Goal: Task Accomplishment & Management: Manage account settings

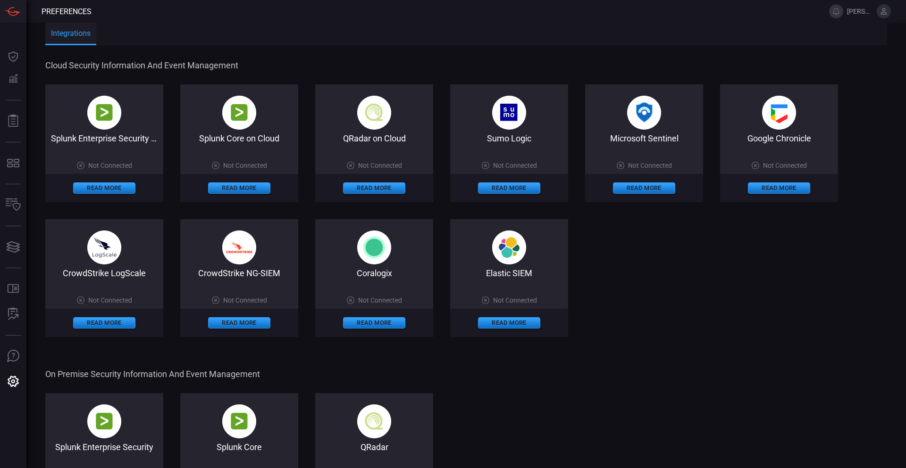
click at [881, 9] on icon at bounding box center [883, 11] width 8 height 8
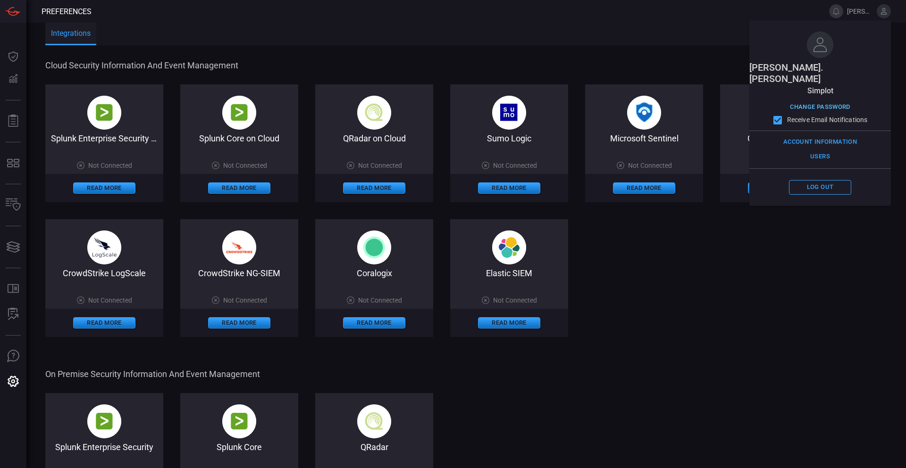
click at [826, 100] on button "Change Password" at bounding box center [819, 107] width 65 height 15
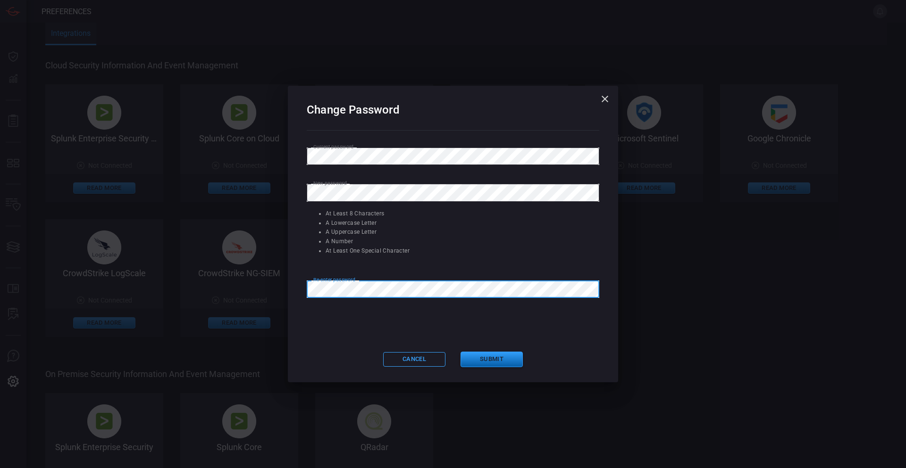
click at [482, 355] on button "Submit" at bounding box center [491, 360] width 62 height 16
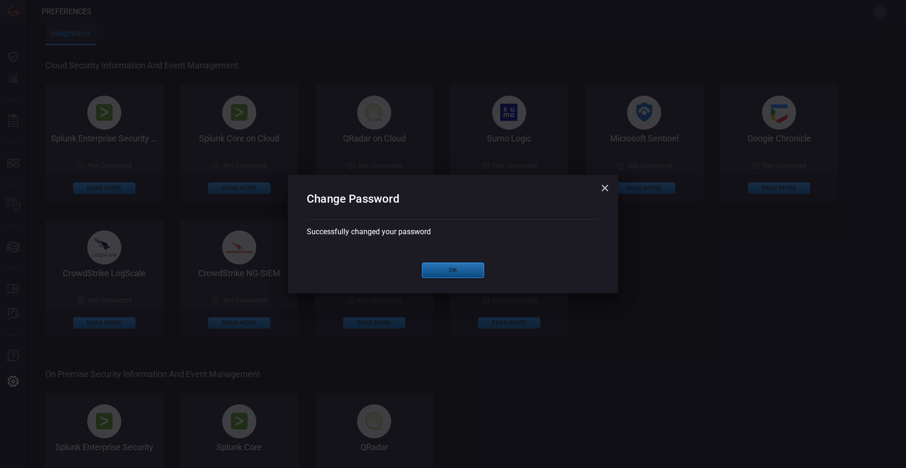
click at [454, 267] on button "Ok" at bounding box center [453, 271] width 62 height 16
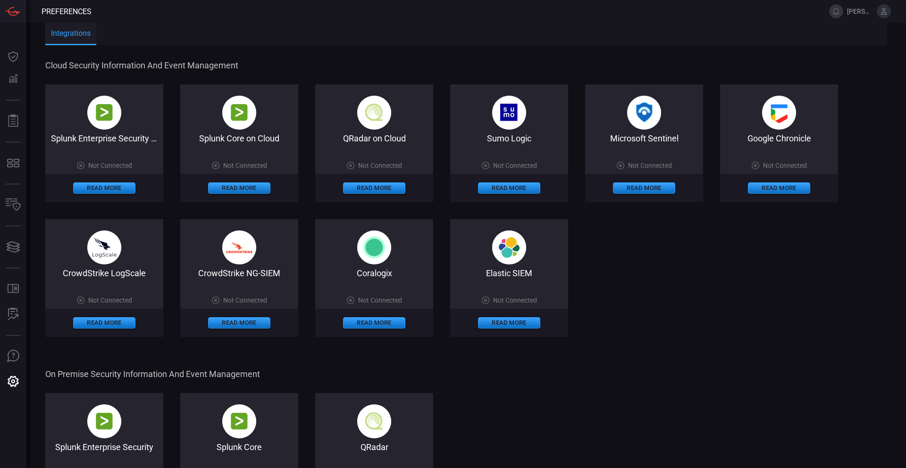
click at [685, 292] on div "Splunk Enterprise Security on Cloud Not Connected Read More Splunk Core on Clou…" at bounding box center [466, 210] width 842 height 253
click at [311, 62] on span "Cloud Security Information and Event Management" at bounding box center [465, 65] width 840 height 10
click at [98, 186] on button "Read More" at bounding box center [104, 188] width 62 height 11
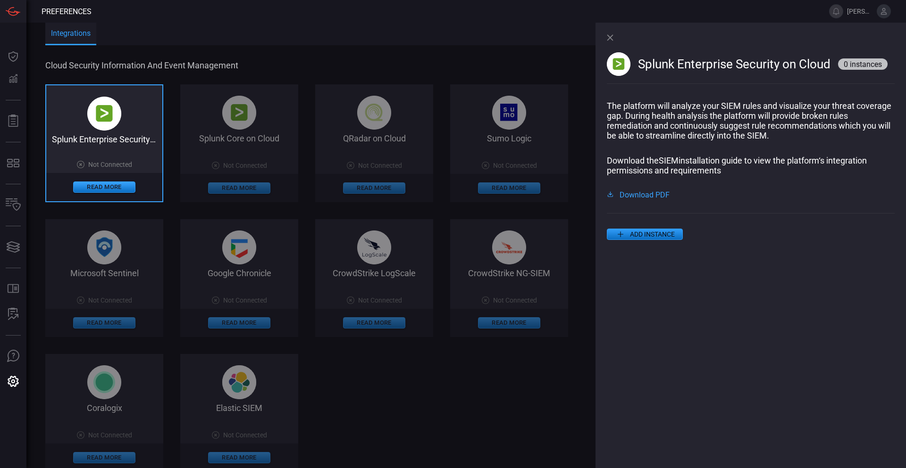
click at [646, 192] on div "The platform will analyze your SIEM rules and visualize your threat coverage ga…" at bounding box center [751, 149] width 288 height 97
click at [647, 197] on span "Download PDF" at bounding box center [644, 195] width 50 height 8
click at [610, 38] on icon at bounding box center [610, 37] width 6 height 6
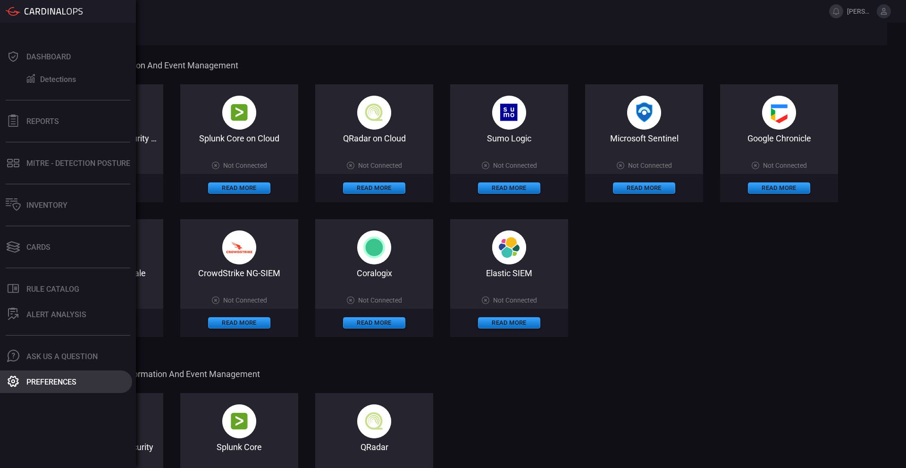
click at [49, 384] on div "Preferences" at bounding box center [51, 382] width 50 height 9
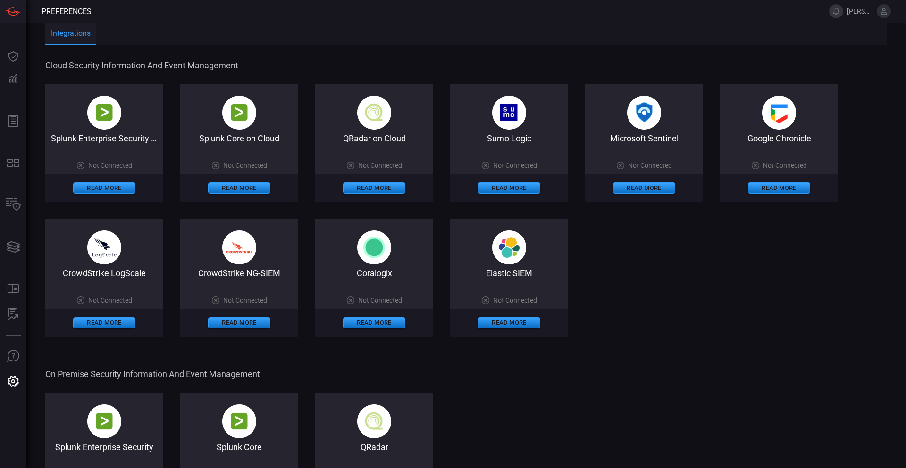
click at [655, 375] on span "On Premise Security Information and Event Management" at bounding box center [465, 374] width 840 height 10
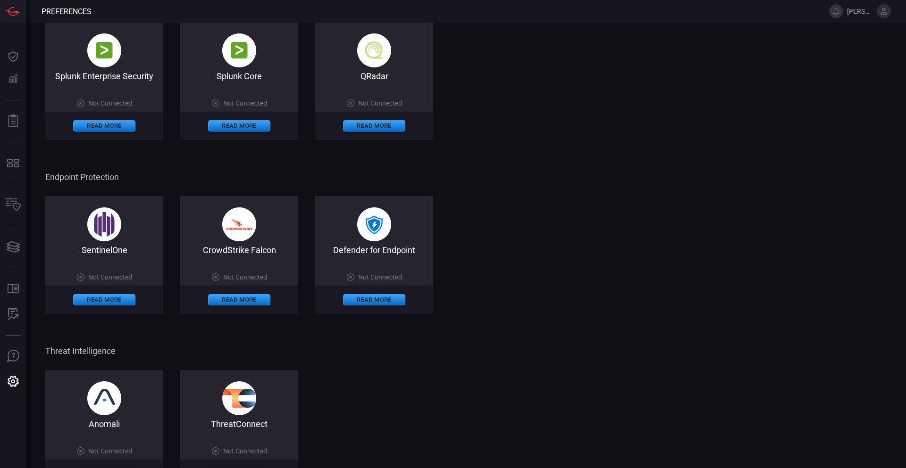
scroll to position [406, 0]
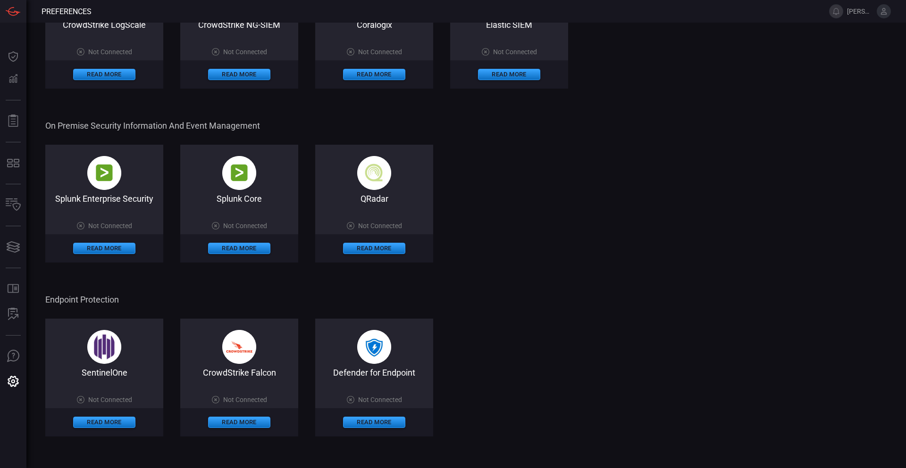
drag, startPoint x: 555, startPoint y: 369, endPoint x: 554, endPoint y: 337, distance: 31.6
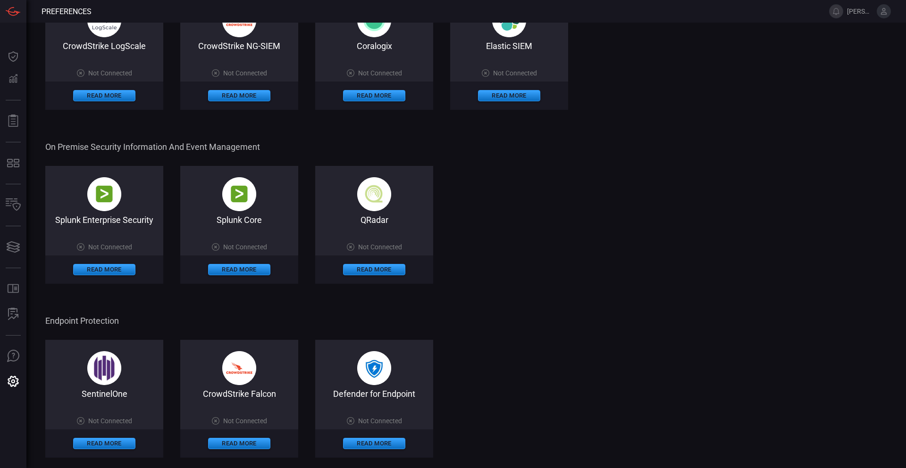
drag, startPoint x: 579, startPoint y: 380, endPoint x: 579, endPoint y: 358, distance: 22.2
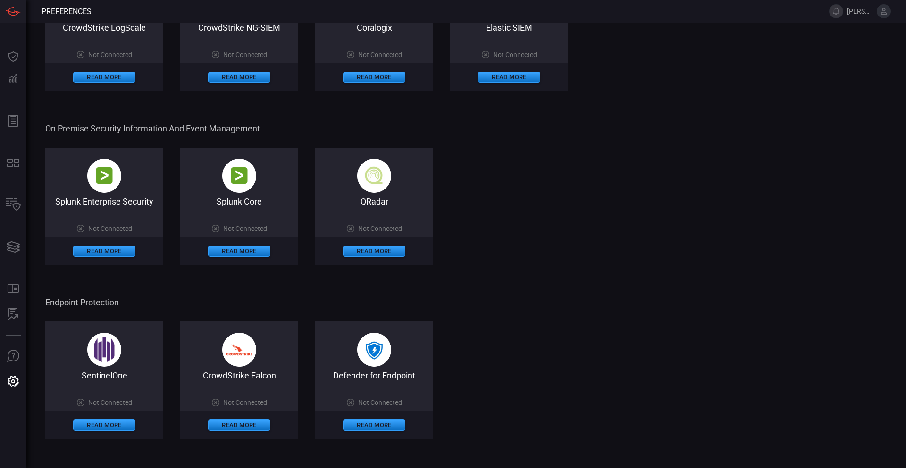
drag, startPoint x: 582, startPoint y: 354, endPoint x: 588, endPoint y: 374, distance: 20.6
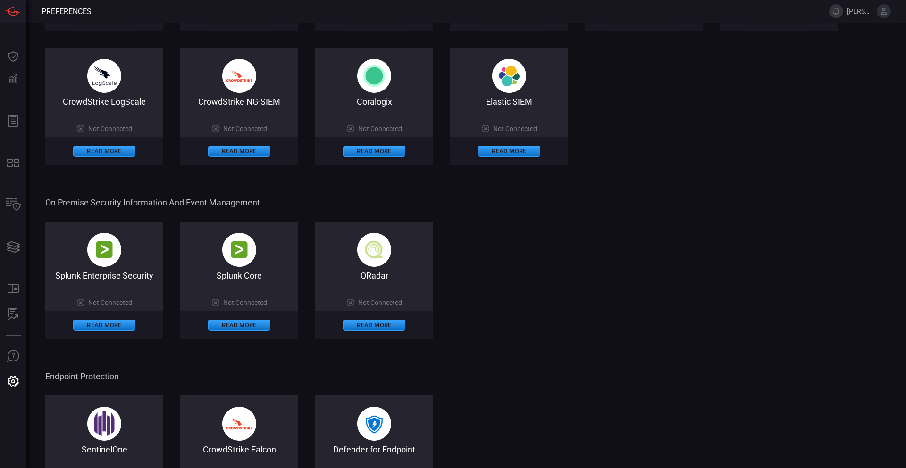
scroll to position [0, 0]
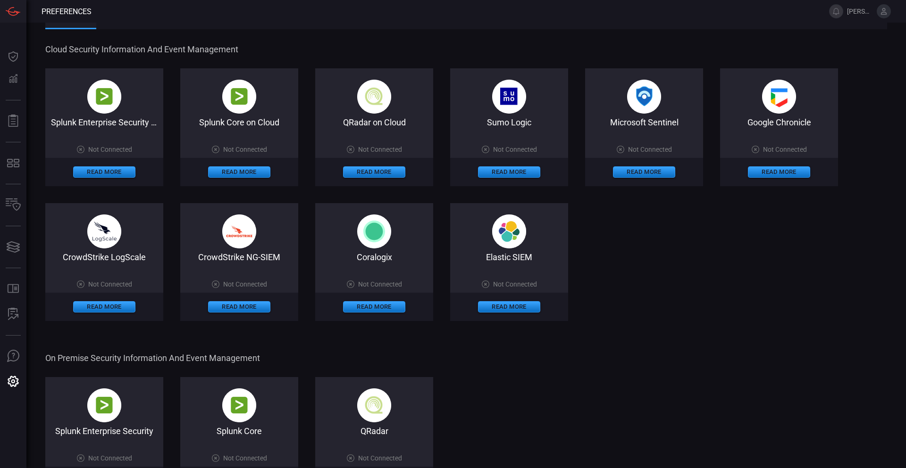
drag, startPoint x: 587, startPoint y: 370, endPoint x: 581, endPoint y: 304, distance: 65.9
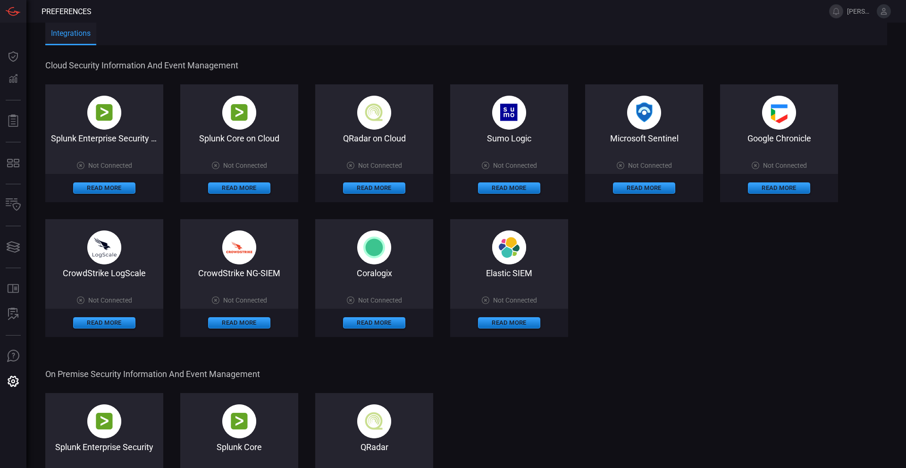
click at [97, 164] on span "Not Connected" at bounding box center [110, 166] width 44 height 8
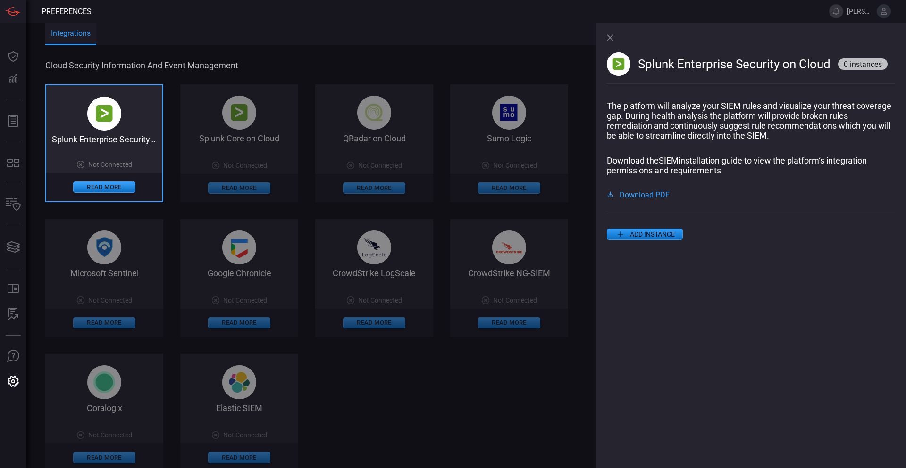
click at [640, 240] on button "ADD INSTANCE" at bounding box center [645, 234] width 76 height 11
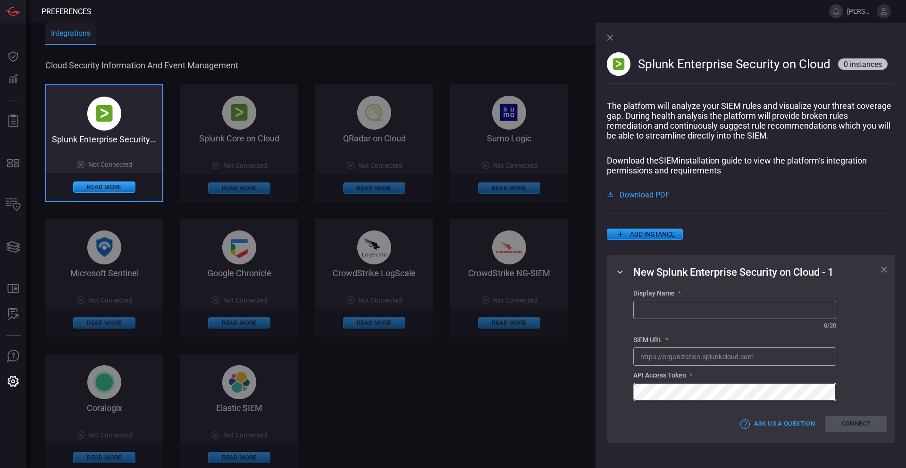
click at [609, 39] on icon at bounding box center [610, 37] width 6 height 6
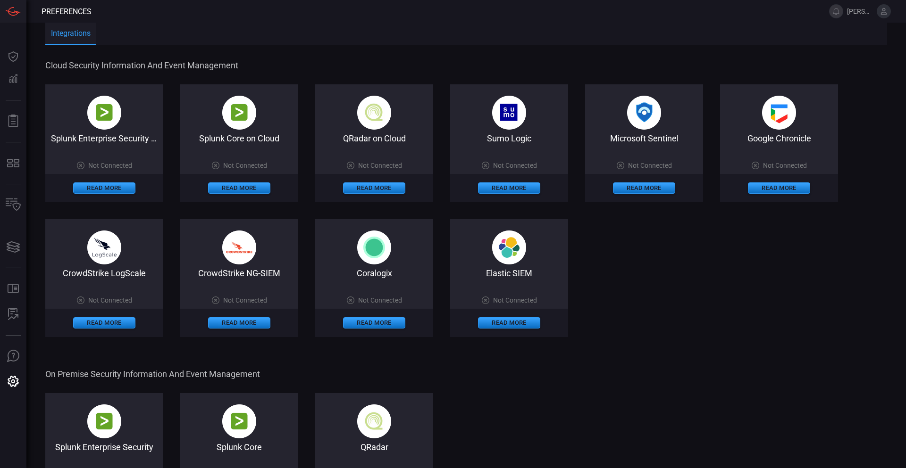
click at [706, 298] on div "Splunk Enterprise Security on Cloud Not Connected Read More Splunk Core on Clou…" at bounding box center [466, 210] width 842 height 253
click at [107, 161] on span at bounding box center [104, 152] width 118 height 18
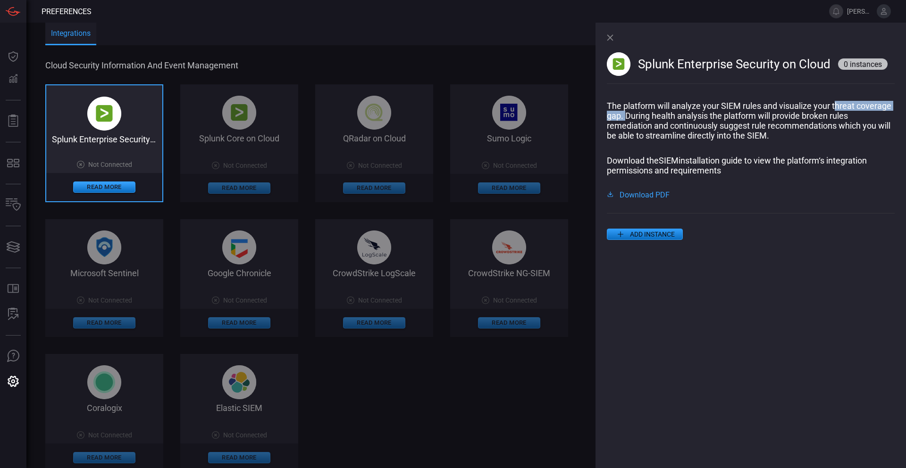
drag, startPoint x: 625, startPoint y: 117, endPoint x: 835, endPoint y: 111, distance: 210.5
click at [835, 111] on p "The platform will analyze your SIEM rules and visualize your threat coverage ga…" at bounding box center [751, 121] width 288 height 40
click at [842, 133] on p "The platform will analyze your SIEM rules and visualize your threat coverage ga…" at bounding box center [751, 121] width 288 height 40
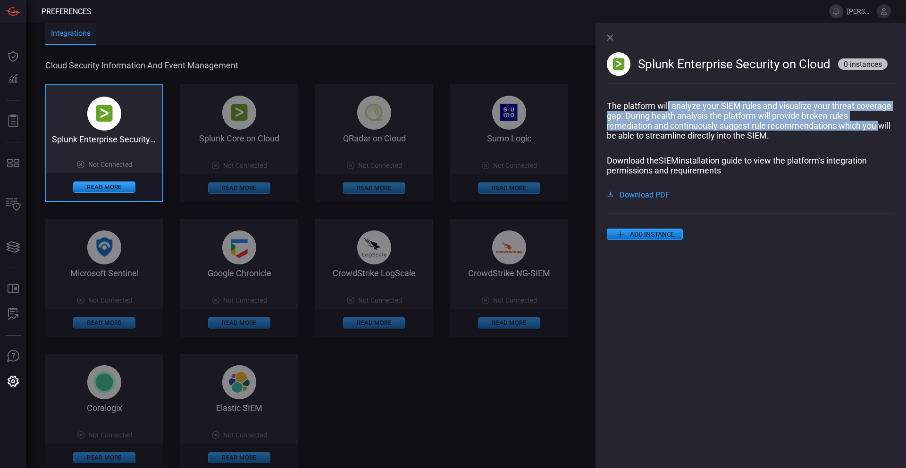
drag, startPoint x: 882, startPoint y: 129, endPoint x: 668, endPoint y: 109, distance: 214.2
click at [667, 107] on p "The platform will analyze your SIEM rules and visualize your threat coverage ga…" at bounding box center [751, 121] width 288 height 40
click at [678, 125] on p "The platform will analyze your SIEM rules and visualize your threat coverage ga…" at bounding box center [751, 121] width 288 height 40
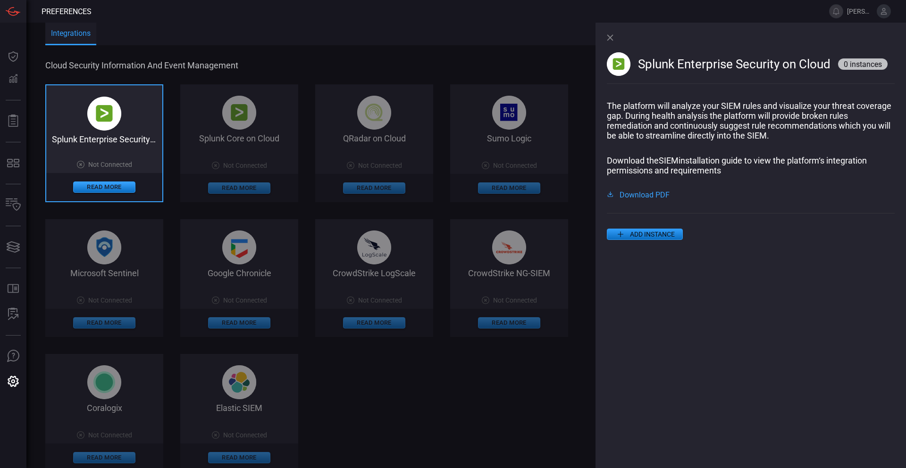
click at [607, 40] on div "Splunk Enterprise Security on Cloud 0 instances The platform will analyze your …" at bounding box center [750, 246] width 310 height 446
click at [608, 37] on icon at bounding box center [610, 37] width 7 height 7
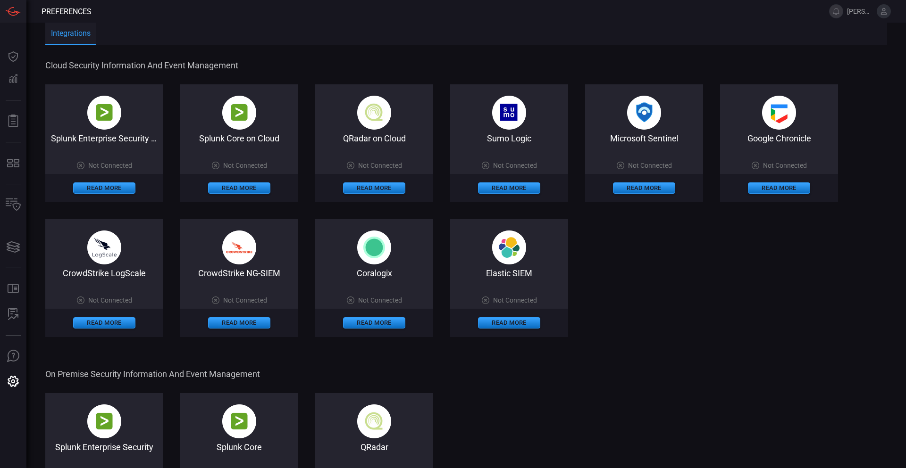
click at [845, 12] on span at bounding box center [845, 11] width 4 height 23
click at [833, 10] on button at bounding box center [836, 11] width 14 height 14
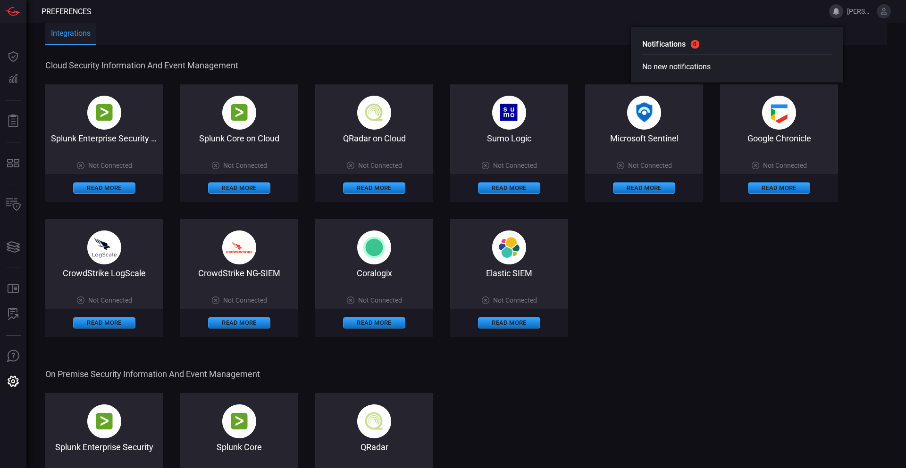
drag, startPoint x: 525, startPoint y: 67, endPoint x: 456, endPoint y: 72, distance: 70.0
click at [523, 67] on span "Cloud Security Information and Event Management" at bounding box center [465, 65] width 840 height 10
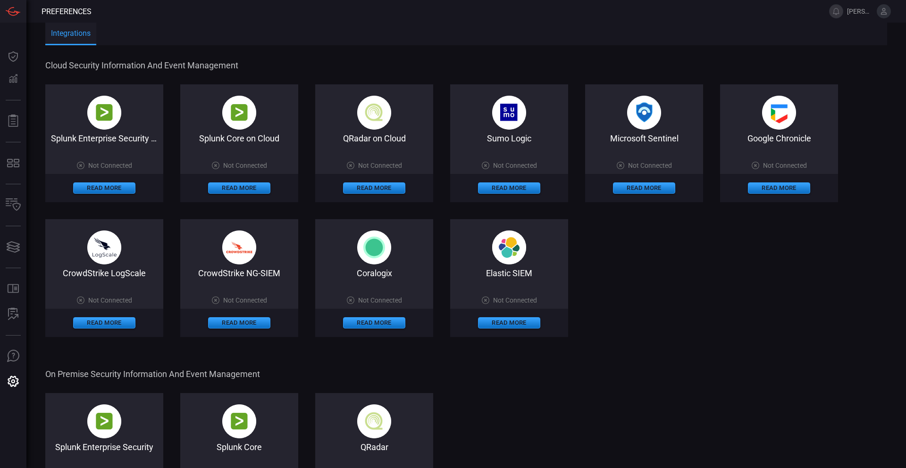
click at [882, 11] on icon at bounding box center [883, 11] width 8 height 8
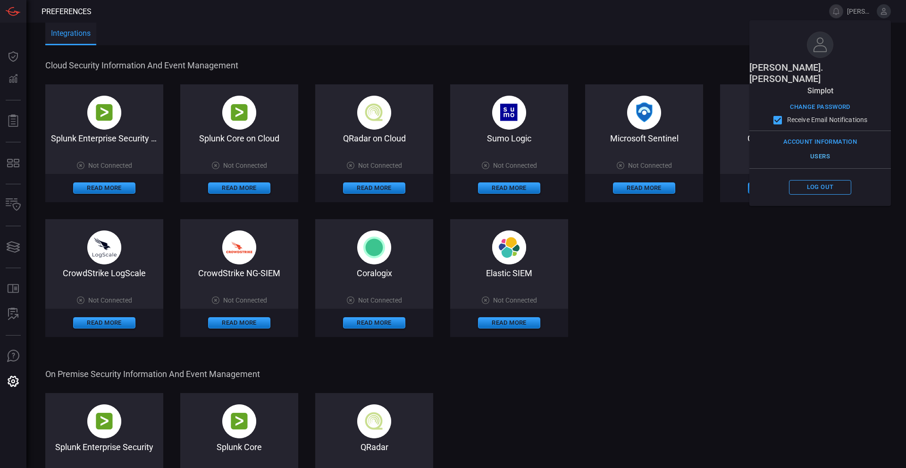
click at [819, 150] on button "Users" at bounding box center [820, 157] width 62 height 15
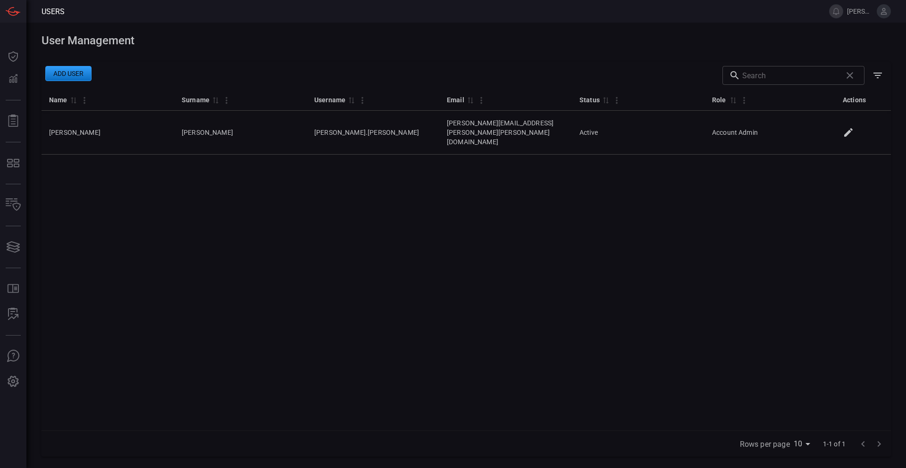
click at [61, 75] on button "Add user" at bounding box center [68, 73] width 46 height 15
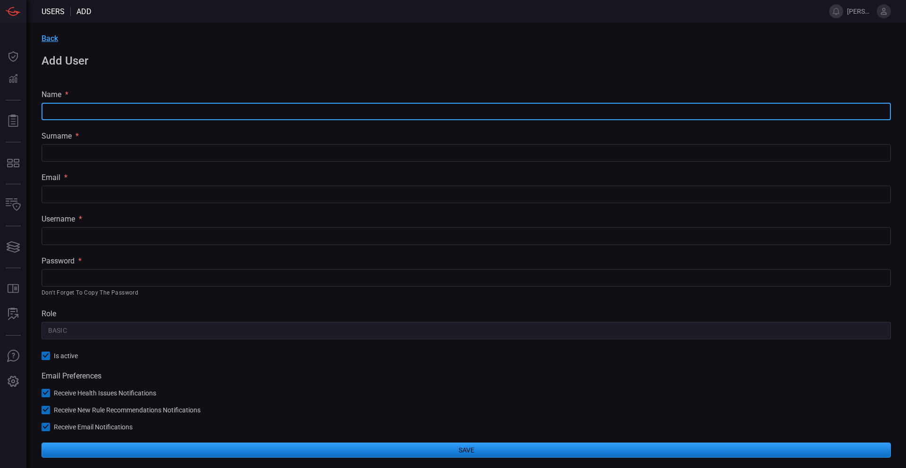
click at [104, 110] on input "text" at bounding box center [466, 111] width 849 height 17
type input "[PERSON_NAME]"
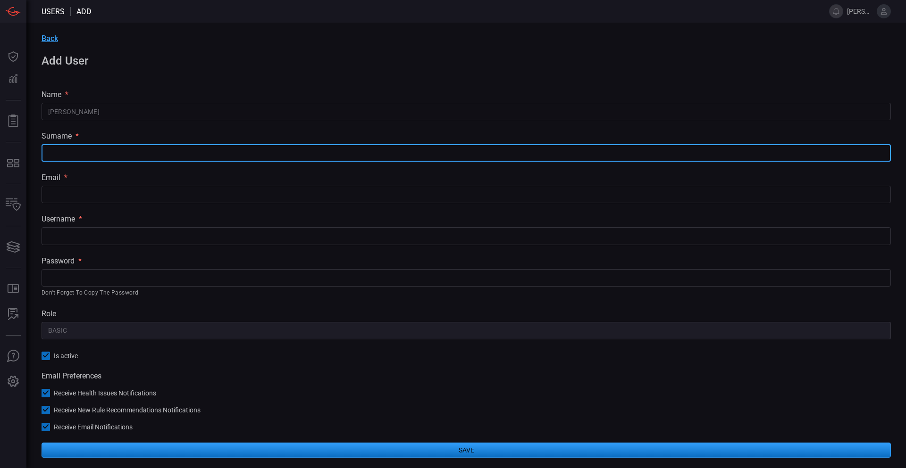
paste input "[PERSON_NAME]"
type input "[PERSON_NAME]"
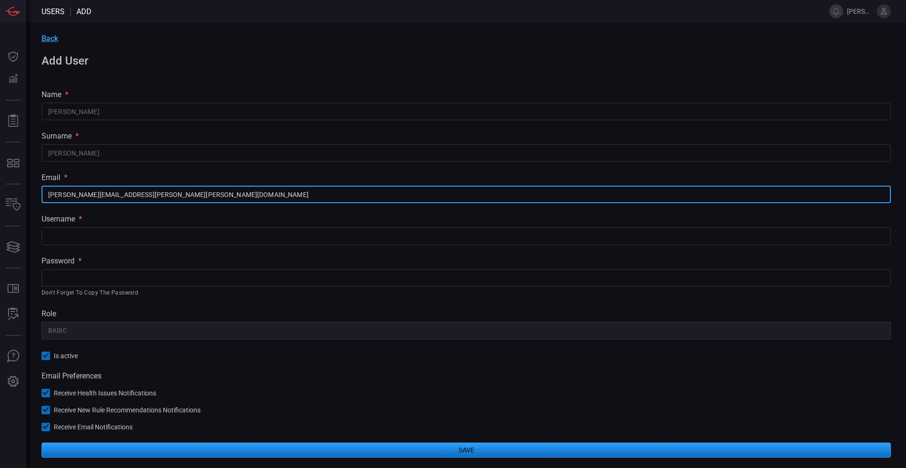
type input "[PERSON_NAME][EMAIL_ADDRESS][PERSON_NAME][PERSON_NAME][DOMAIN_NAME]"
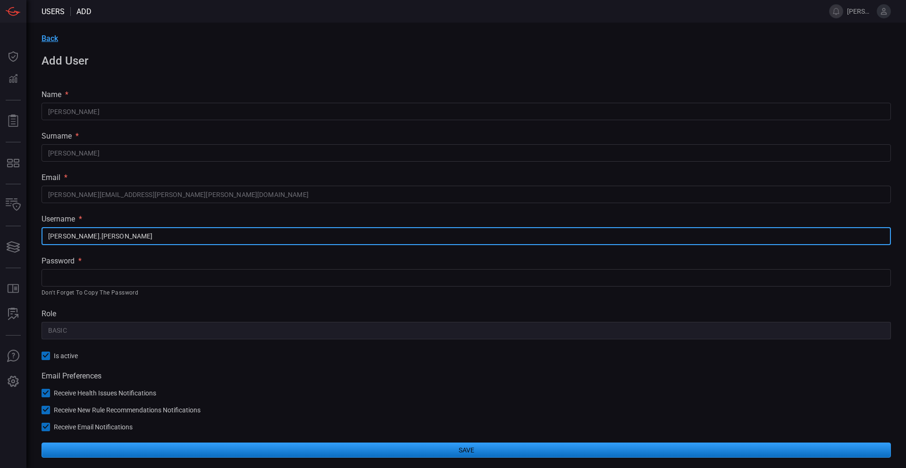
type input "[PERSON_NAME].[PERSON_NAME]"
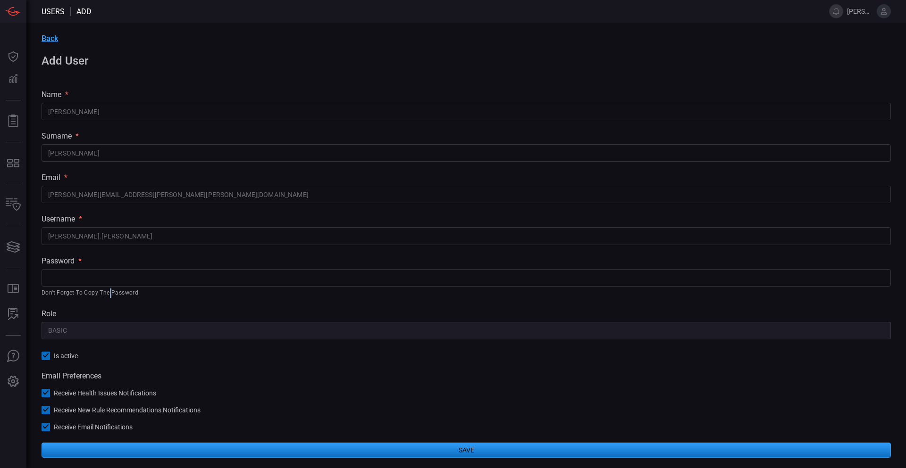
click at [112, 290] on p "Don't forget to copy the password" at bounding box center [463, 293] width 842 height 9
click at [125, 293] on p "Don't forget to copy the password" at bounding box center [463, 293] width 842 height 9
click at [245, 277] on input "text" at bounding box center [466, 277] width 849 height 17
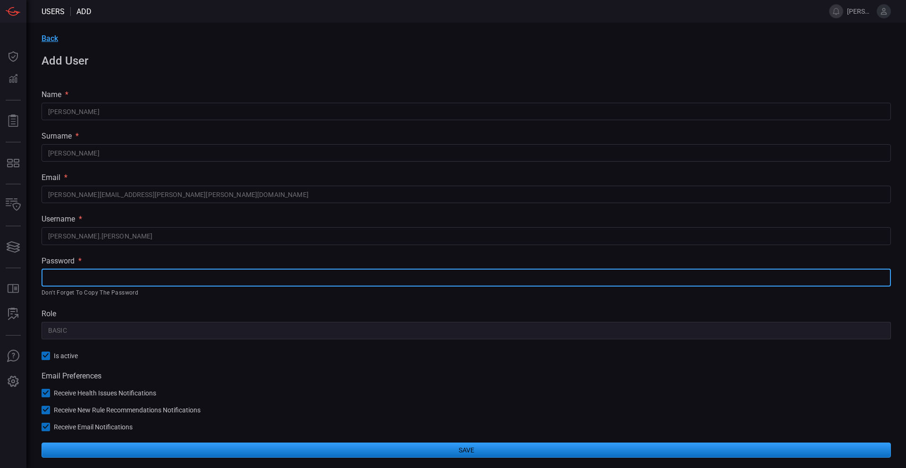
paste input "klj23*SAD9JALSKdh3kjhLKJDLKJ33fda"
type input "klj23*SAD9JALSKdh3kjhLKJDLKJ33fda"
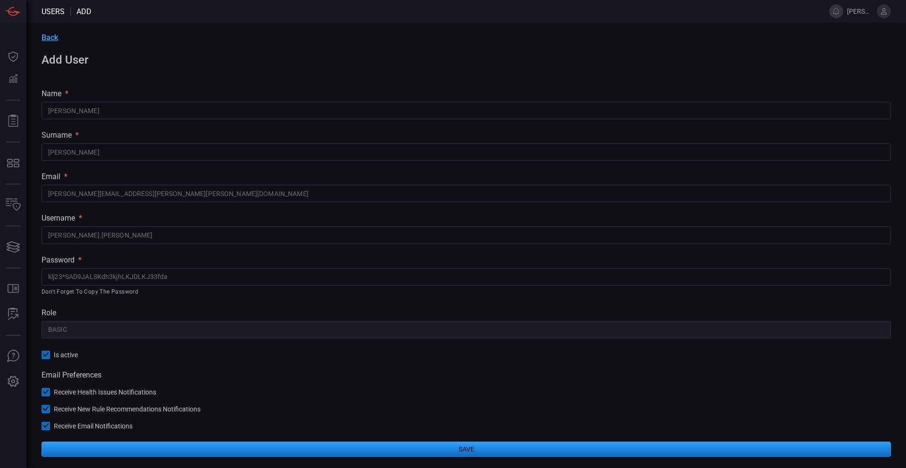
scroll to position [1, 0]
click at [455, 450] on button "Save" at bounding box center [466, 449] width 849 height 15
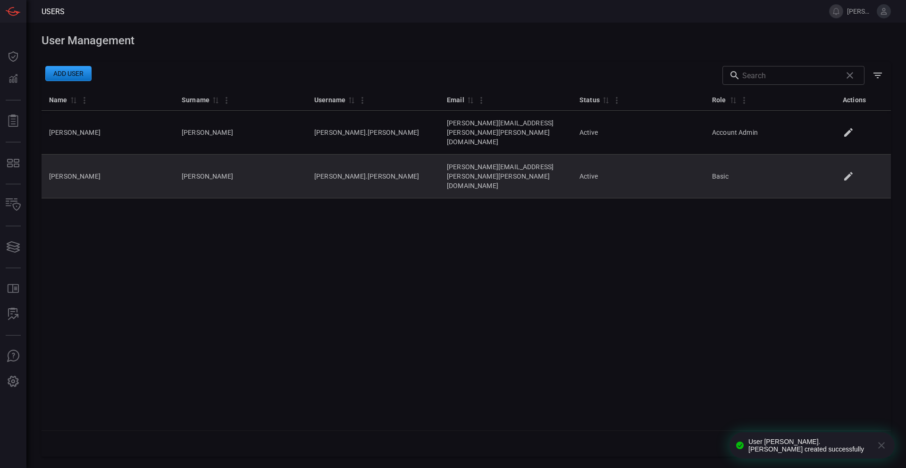
click at [854, 171] on icon at bounding box center [847, 176] width 11 height 11
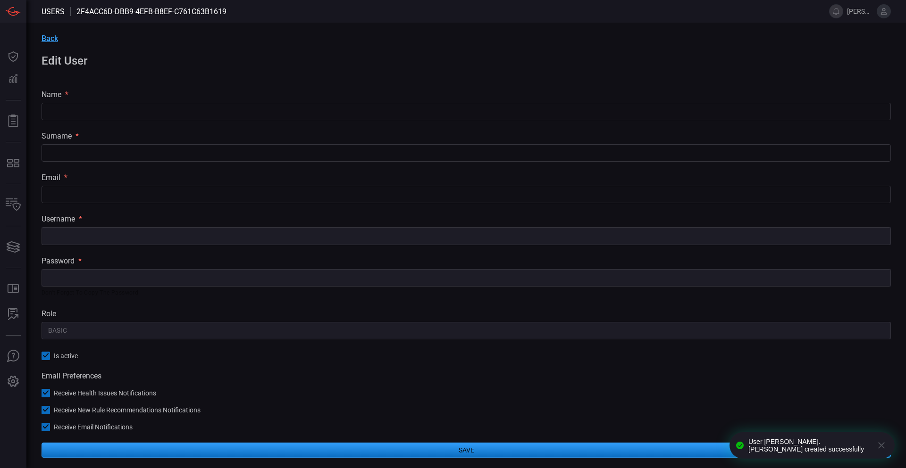
type input "[PERSON_NAME]"
type input "[PERSON_NAME][EMAIL_ADDRESS][PERSON_NAME][PERSON_NAME][DOMAIN_NAME]"
type input "[PERSON_NAME].[PERSON_NAME]"
type input "Basic"
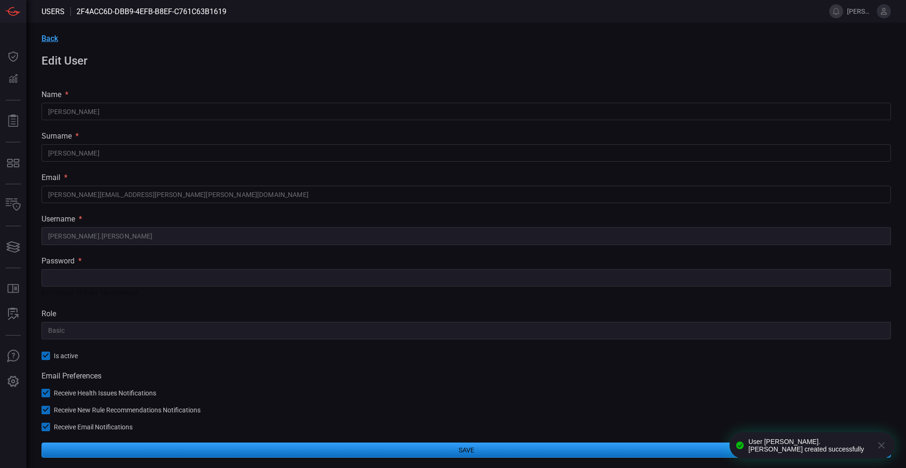
scroll to position [1, 0]
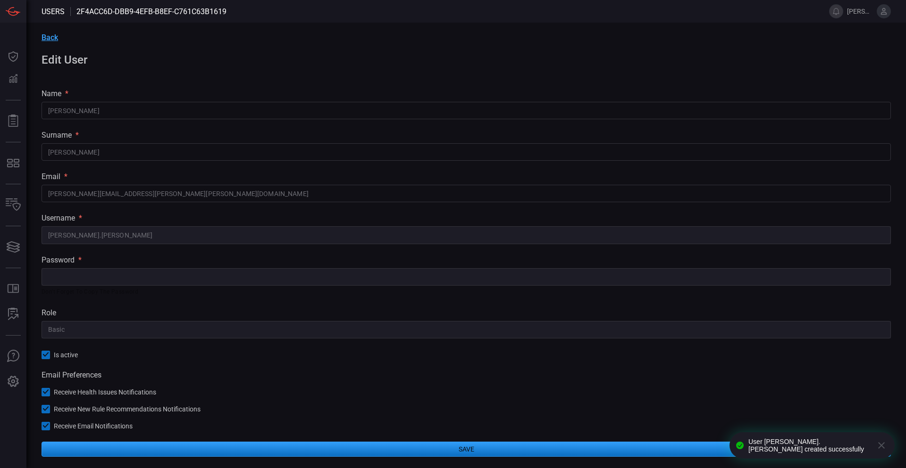
click at [51, 33] on span "Back" at bounding box center [50, 37] width 17 height 9
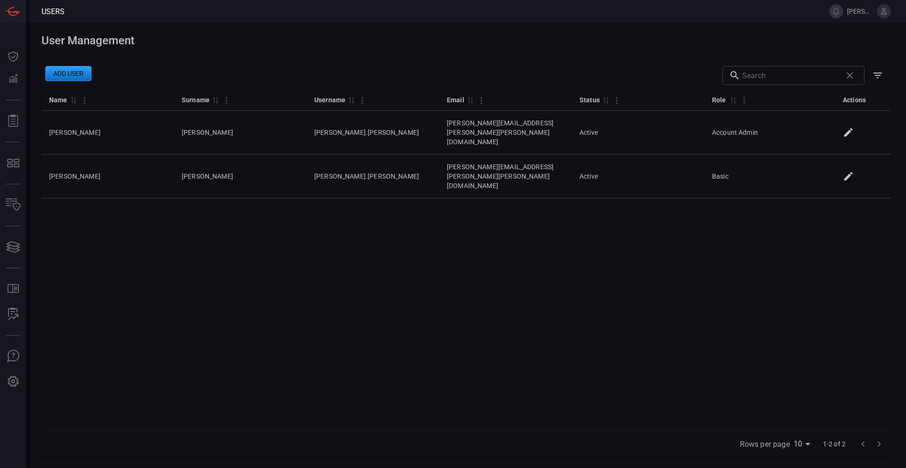
click at [71, 70] on button "Add user" at bounding box center [68, 73] width 46 height 15
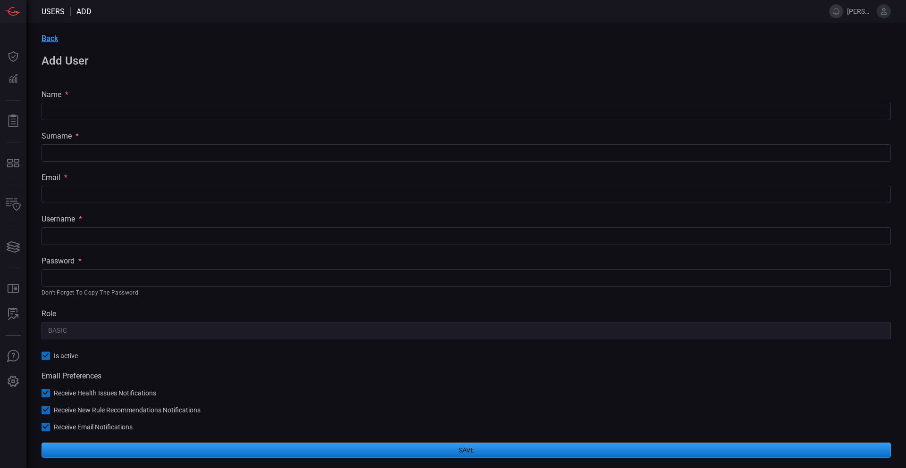
click at [125, 115] on input "text" at bounding box center [466, 111] width 849 height 17
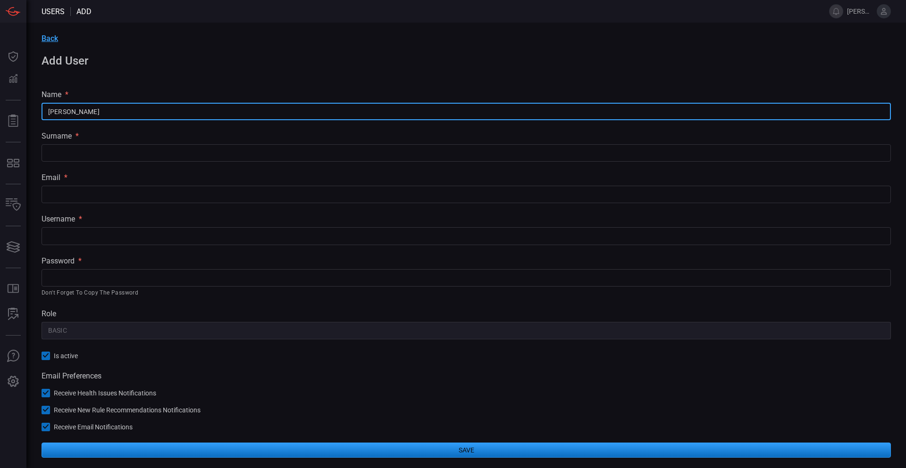
type input "[PERSON_NAME]"
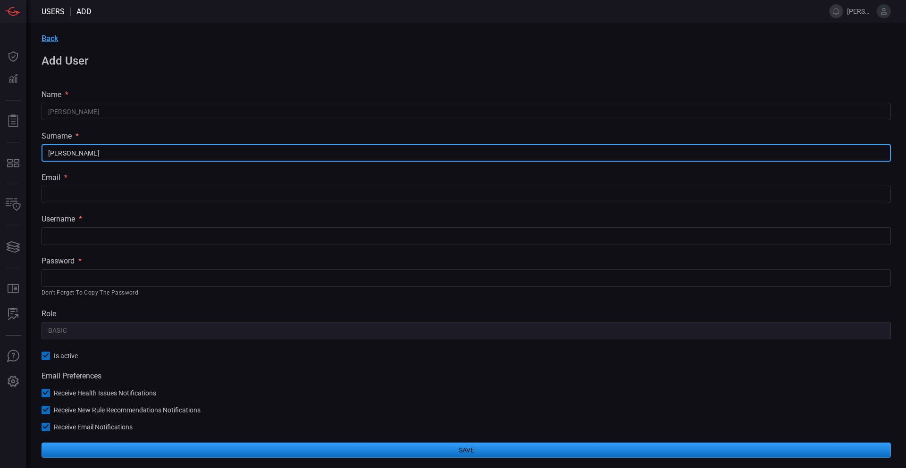
type input "[PERSON_NAME]"
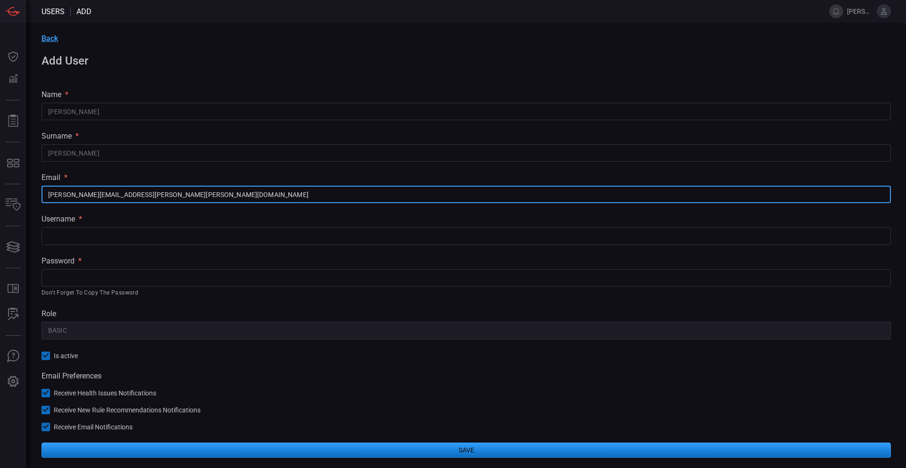
type input "[PERSON_NAME][EMAIL_ADDRESS][PERSON_NAME][PERSON_NAME][DOMAIN_NAME]"
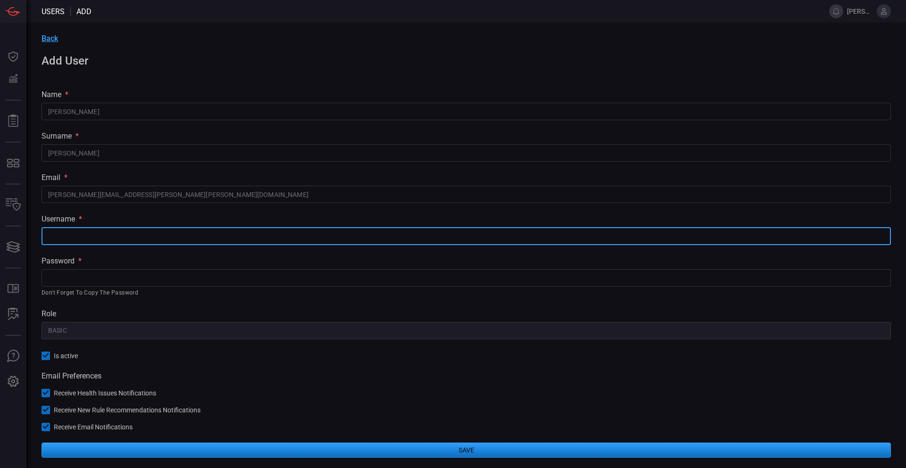
type input "r"
type input "[PERSON_NAME].[PERSON_NAME]"
drag, startPoint x: 113, startPoint y: 276, endPoint x: 110, endPoint y: 270, distance: 6.3
click at [113, 276] on input "text" at bounding box center [466, 277] width 849 height 17
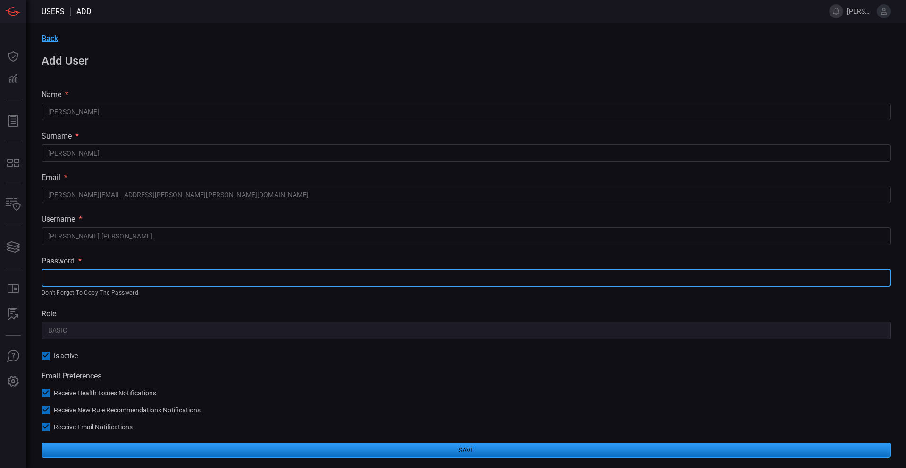
paste input "[URL][DOMAIN_NAME]"
type input "[URL][DOMAIN_NAME]"
paste input "klj23*SAD34jSKLDk3DJ.,23DLKJ33fda"
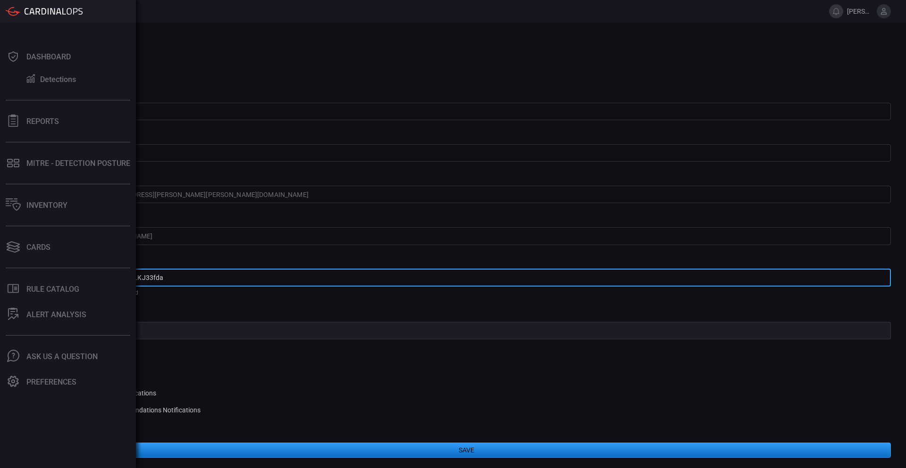
drag, startPoint x: 156, startPoint y: 277, endPoint x: 4, endPoint y: 272, distance: 151.5
click at [4, 272] on div "Users [PERSON_NAME].[PERSON_NAME] Dashboard Detections Reports MITRE - Detectio…" at bounding box center [453, 234] width 906 height 468
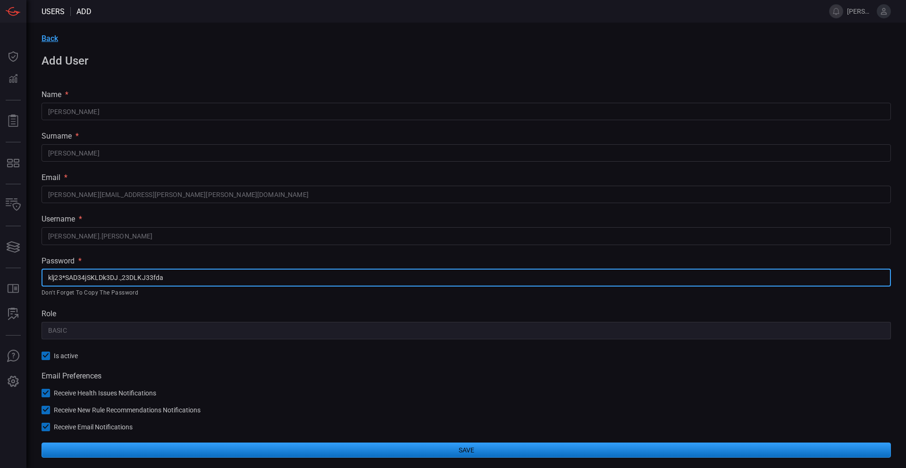
type input "klj23*SAD34jSKLDk3DJ.,23DLKJ33fda"
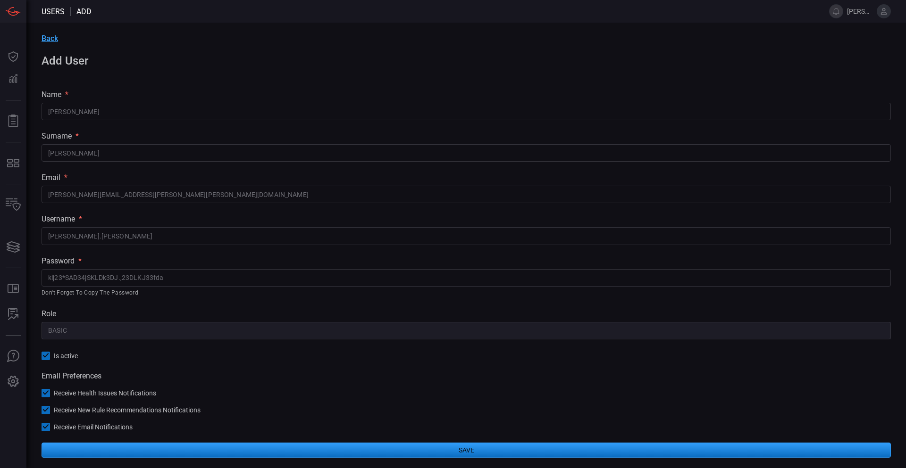
click at [501, 388] on div "Email Preferences Receive Health Issues Notifications Receive New Rule Recommen…" at bounding box center [466, 402] width 849 height 60
click at [459, 449] on button "Save" at bounding box center [466, 450] width 849 height 15
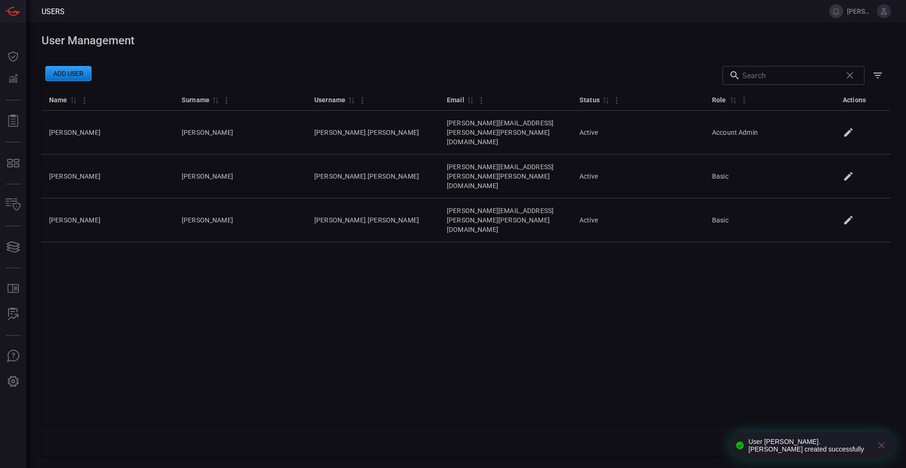
click at [532, 287] on div "Name 0 Surname 0 Username 0 Email 0 Status 0 Role 0 Actions [PERSON_NAME] [PERS…" at bounding box center [466, 260] width 849 height 342
click at [69, 72] on button "Add user" at bounding box center [68, 73] width 46 height 15
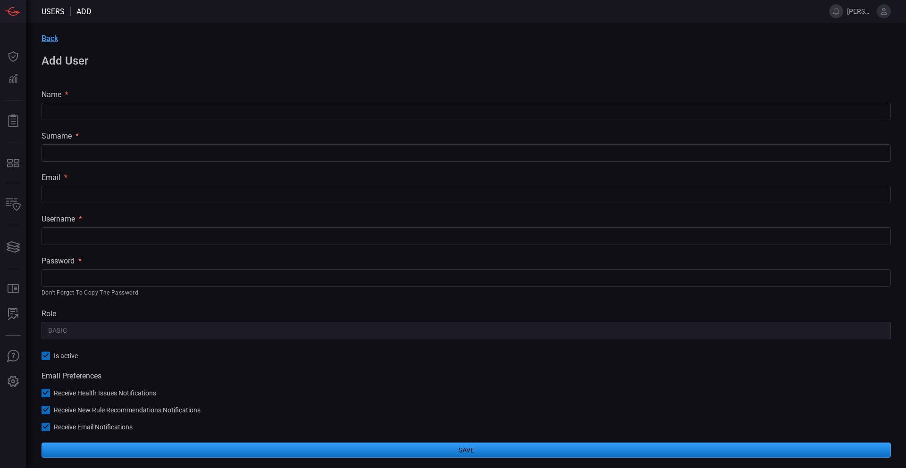
click at [248, 108] on input "text" at bounding box center [466, 111] width 849 height 17
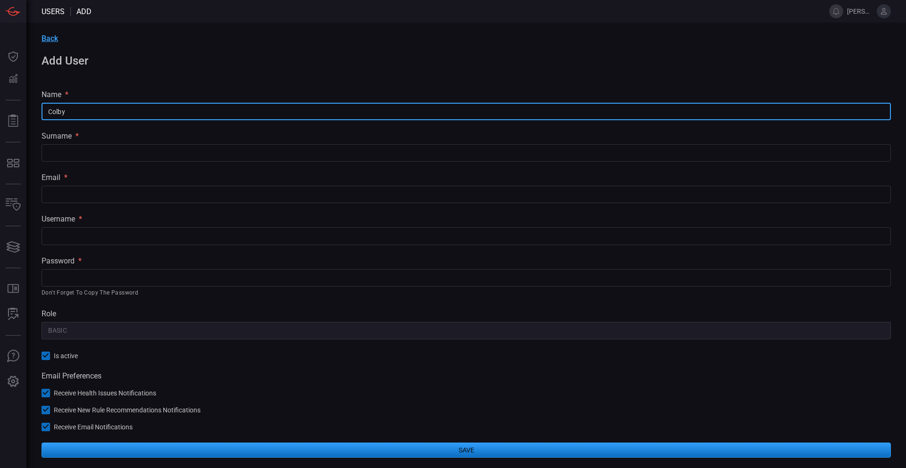
type input "Colby"
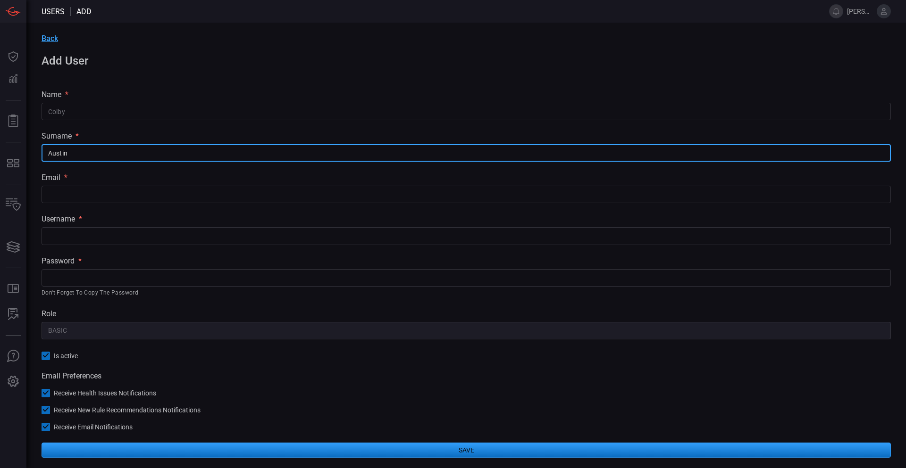
type input "Austin"
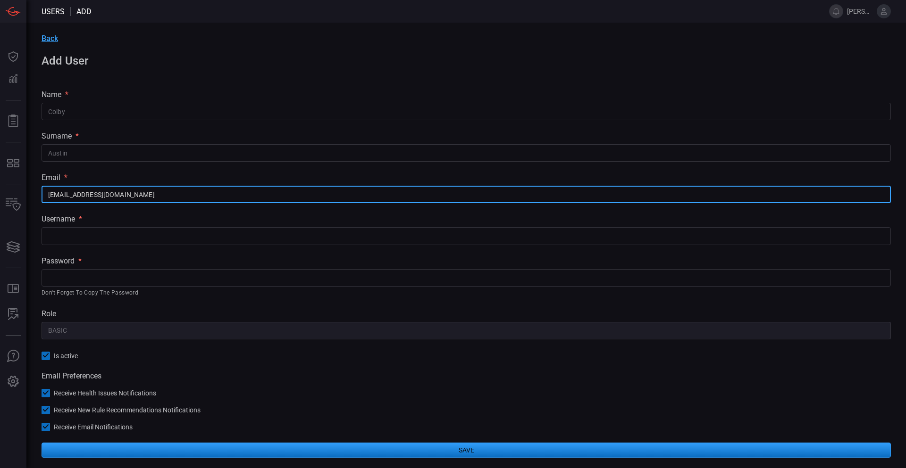
type input "[EMAIL_ADDRESS][DOMAIN_NAME]"
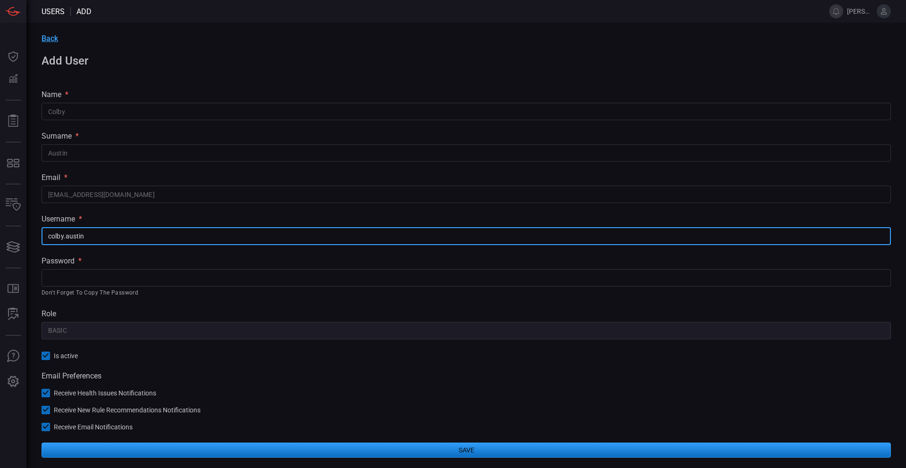
type input "colby.austin"
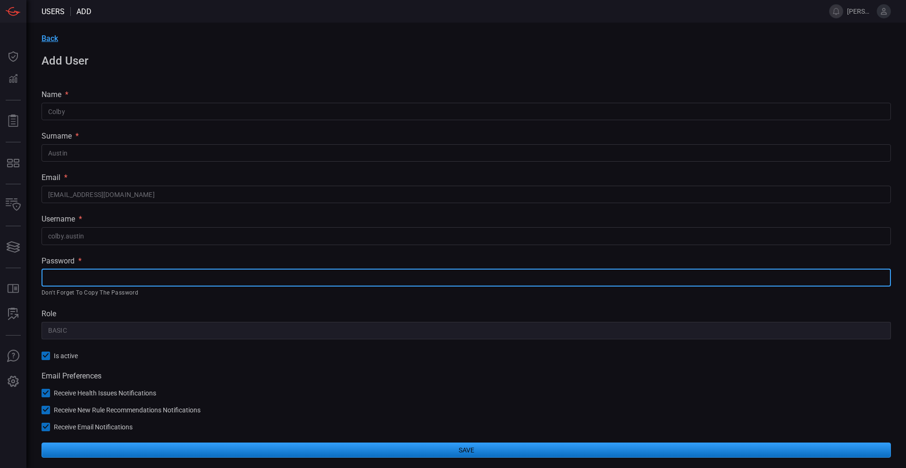
paste input "klj23*SAD34jS35.,k3DJ.,23DLKJ33fda"
type input "klj23*SAD34jS35.,k3DJ.,23DLKJ33fda"
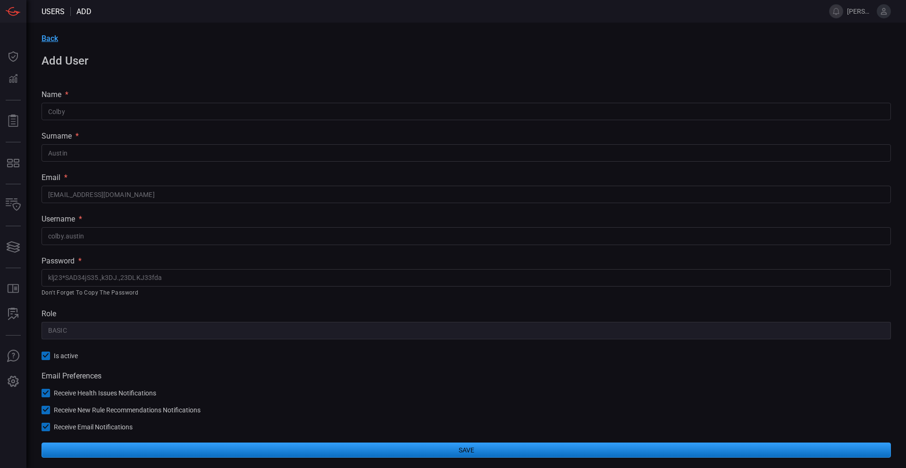
click at [468, 446] on button "Save" at bounding box center [466, 450] width 849 height 15
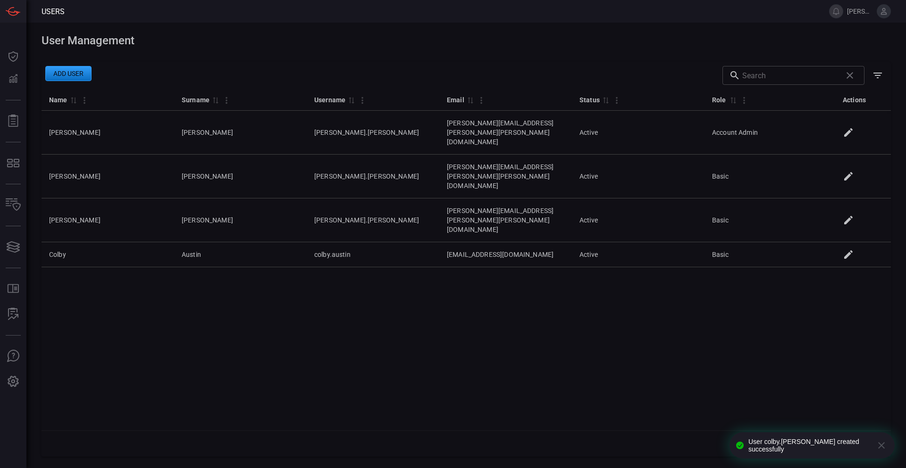
click at [589, 313] on div "Name 0 Surname 0 Username 0 Email 0 Status 0 Role 0 Actions [PERSON_NAME] [PERS…" at bounding box center [466, 260] width 849 height 342
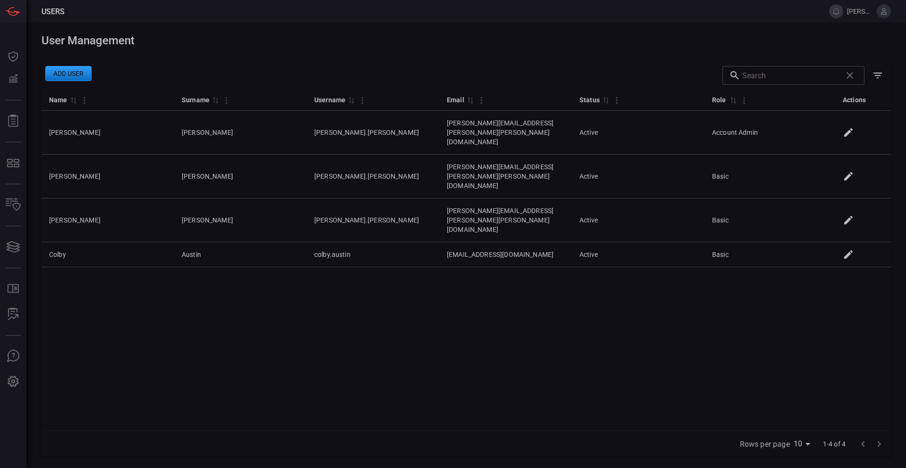
drag, startPoint x: 400, startPoint y: 369, endPoint x: 511, endPoint y: 306, distance: 128.0
click at [402, 368] on div "Name 0 Surname 0 Username 0 Email 0 Status 0 Role 0 Actions [PERSON_NAME] [PERS…" at bounding box center [466, 260] width 849 height 342
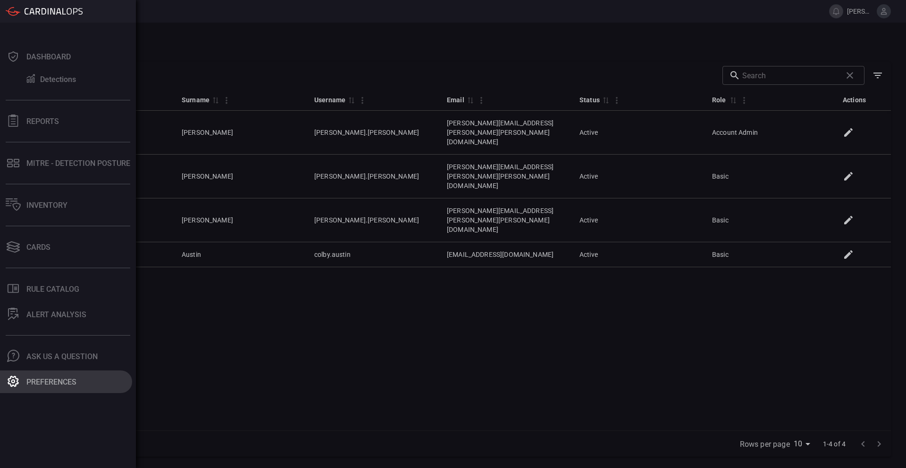
click at [54, 380] on div "Preferences" at bounding box center [51, 382] width 50 height 9
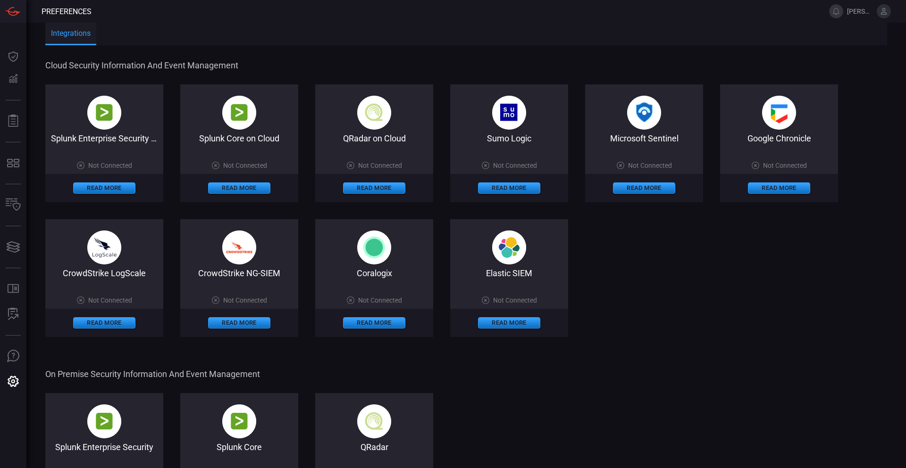
click at [100, 118] on img at bounding box center [104, 113] width 34 height 34
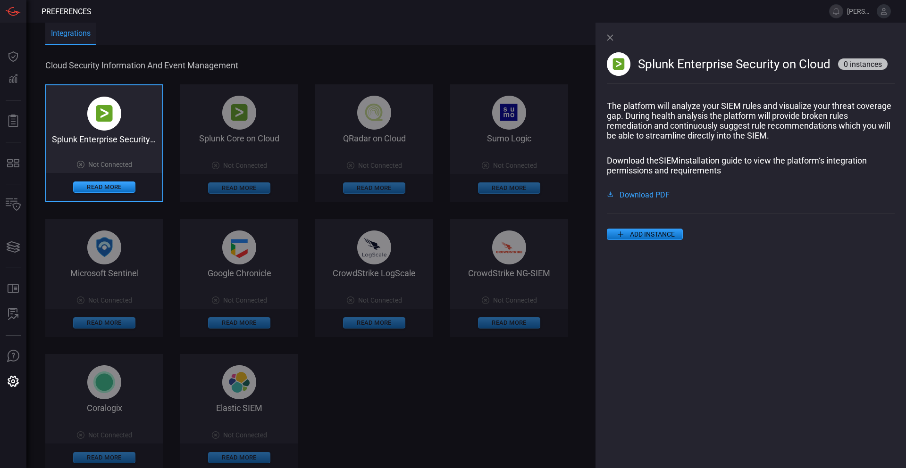
click at [640, 237] on button "ADD INSTANCE" at bounding box center [645, 234] width 76 height 11
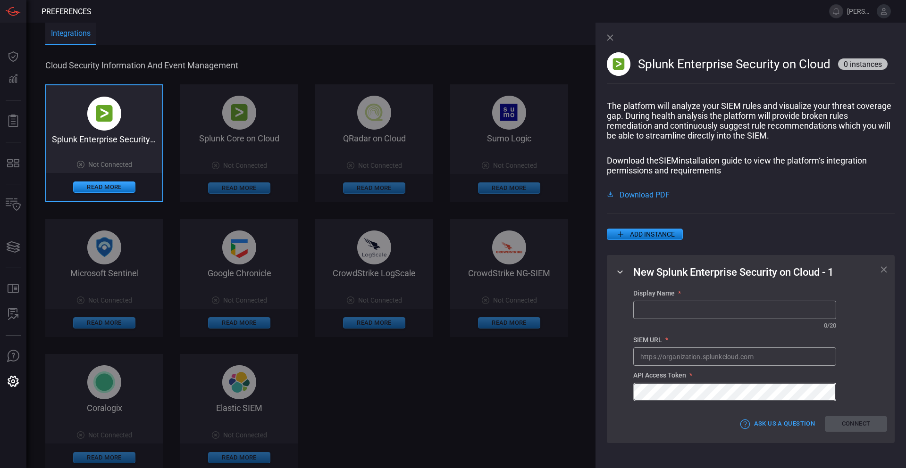
click at [705, 317] on input "text" at bounding box center [735, 309] width 202 height 17
click at [652, 428] on div "Ask Us a Question Connect" at bounding box center [760, 425] width 254 height 16
click at [609, 37] on icon at bounding box center [610, 37] width 6 height 6
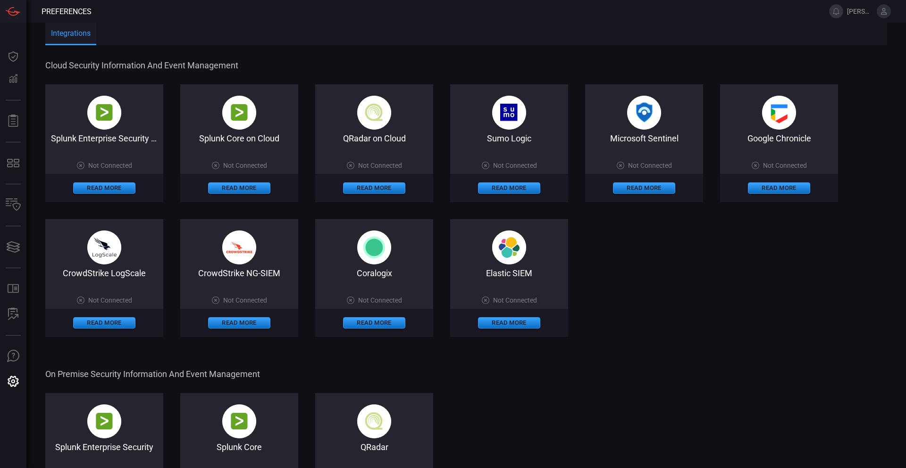
click at [686, 293] on div "Splunk Enterprise Security on Cloud Not Connected Read More Splunk Core on Clou…" at bounding box center [466, 210] width 842 height 253
click at [713, 399] on div "Splunk Enterprise Security Not Connected Read More Splunk Core Not Connected Re…" at bounding box center [466, 452] width 842 height 118
click at [791, 341] on div "Cloud Security Information and Event Management Splunk Enterprise Security on C…" at bounding box center [466, 460] width 842 height 826
drag, startPoint x: 720, startPoint y: 274, endPoint x: 718, endPoint y: 269, distance: 5.1
click at [719, 272] on div "Splunk Enterprise Security on Cloud Not Connected Read More Splunk Core on Clou…" at bounding box center [466, 210] width 842 height 253
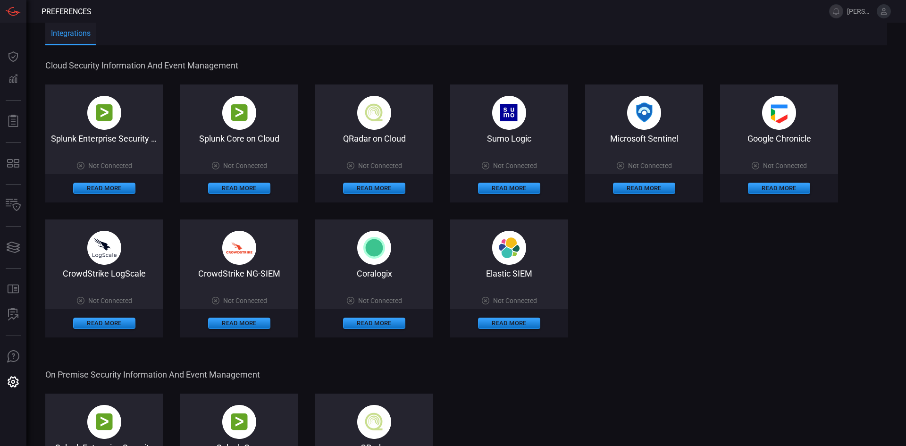
click at [673, 372] on span "On Premise Security Information and Event Management" at bounding box center [465, 374] width 840 height 10
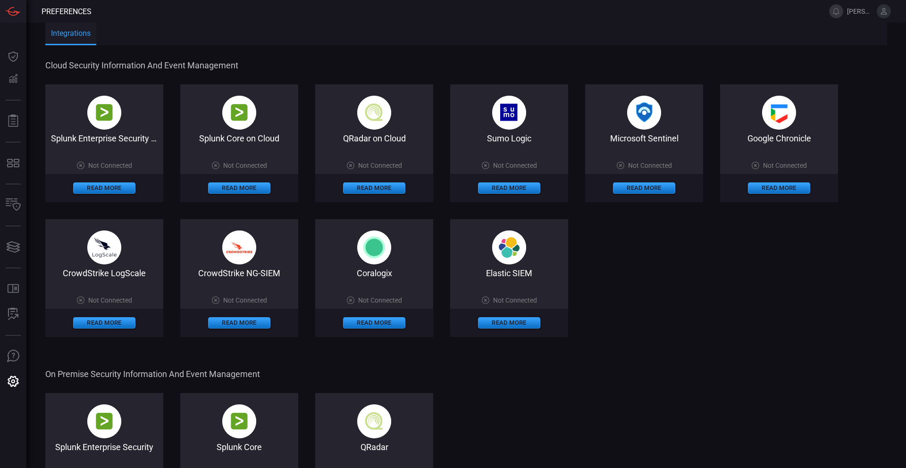
click at [734, 306] on div "Splunk Enterprise Security on Cloud Not Connected Read More Splunk Core on Clou…" at bounding box center [466, 210] width 842 height 253
click at [100, 134] on div "Splunk Enterprise Security on Cloud Not Connected Read More" at bounding box center [104, 143] width 118 height 118
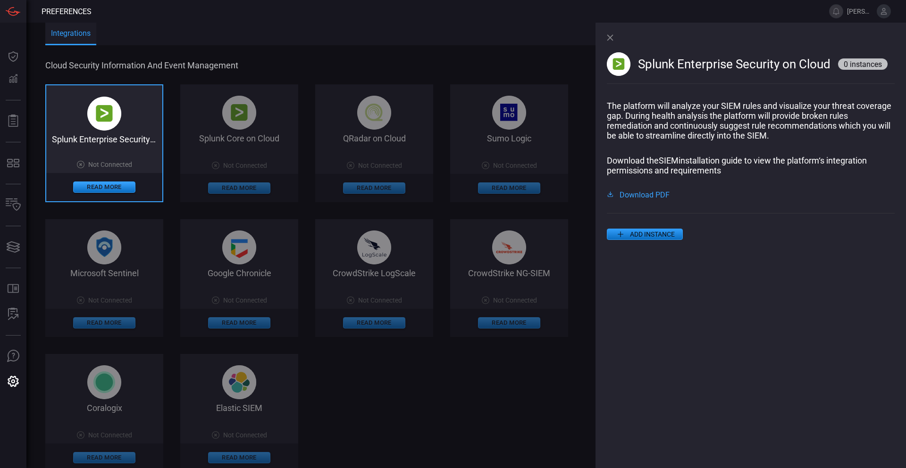
click at [652, 237] on button "ADD INSTANCE" at bounding box center [645, 234] width 76 height 11
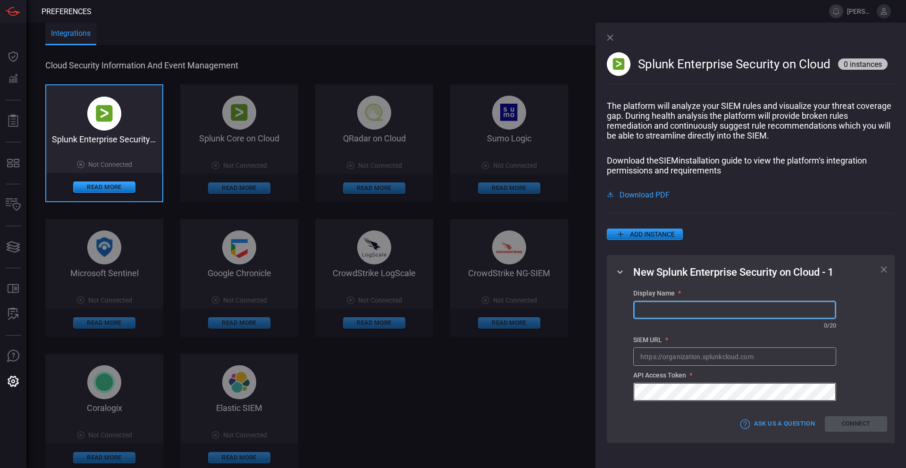
click at [705, 311] on input "text" at bounding box center [735, 309] width 202 height 17
type input "Simplot Splunk ES"
click at [673, 344] on div "SIEM URL *" at bounding box center [734, 340] width 203 height 8
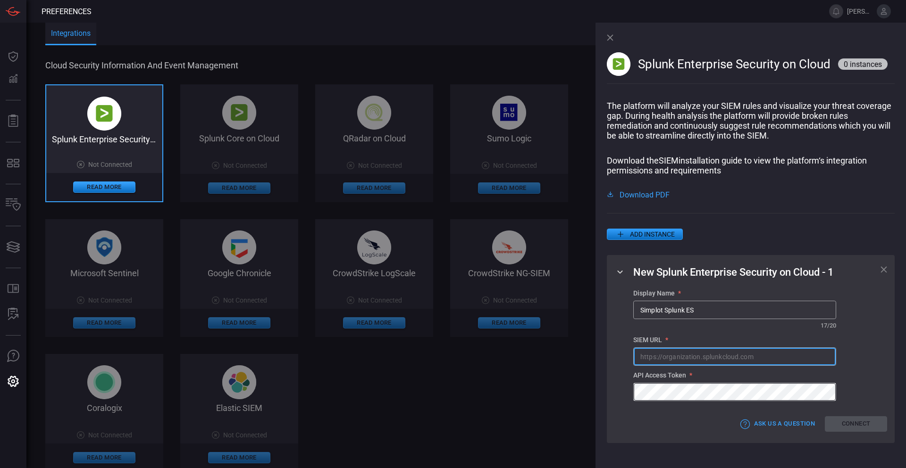
click at [682, 358] on input "text" at bounding box center [735, 356] width 202 height 17
paste input "[URL][DOMAIN_NAME]"
type input "[URL][DOMAIN_NAME]"
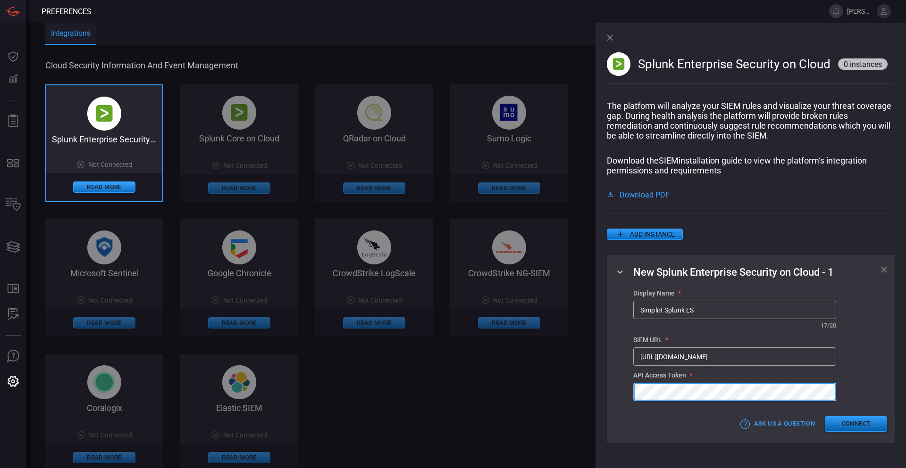
click at [864, 430] on button "Connect" at bounding box center [856, 425] width 62 height 16
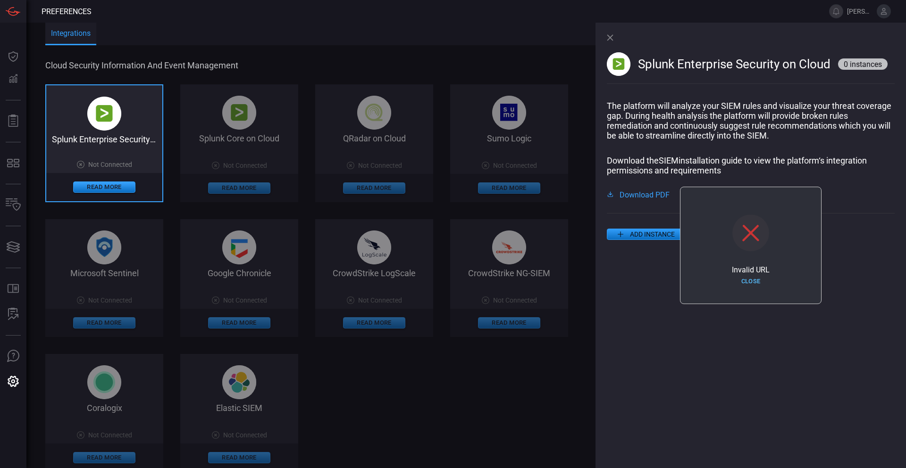
click at [753, 280] on button "Close" at bounding box center [750, 282] width 62 height 15
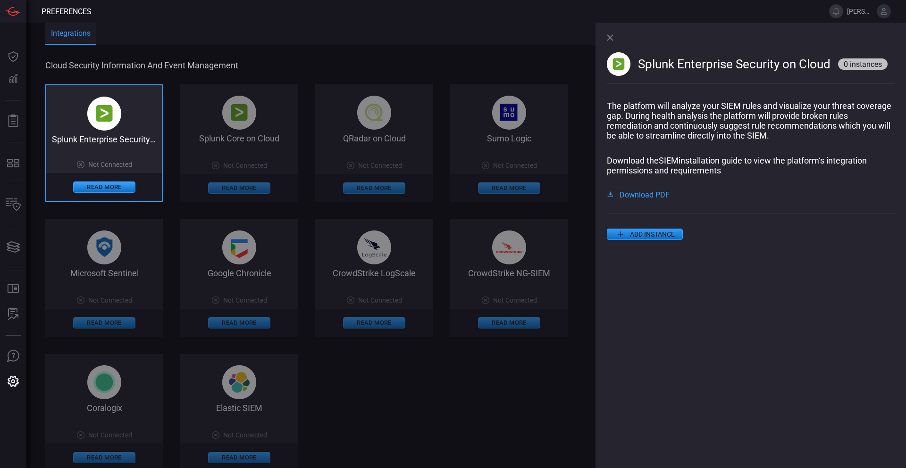
click at [659, 238] on button "ADD INSTANCE" at bounding box center [645, 234] width 76 height 11
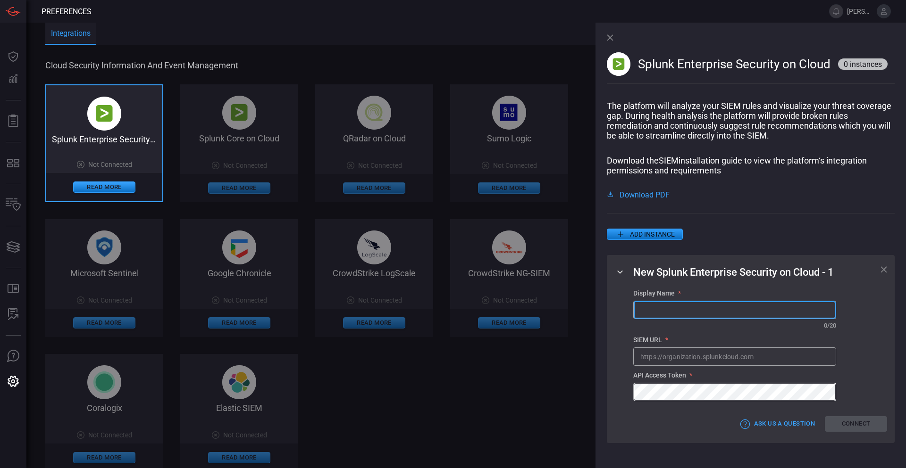
click at [681, 317] on input "text" at bounding box center [735, 309] width 202 height 17
type input "Simplot Splunk ES"
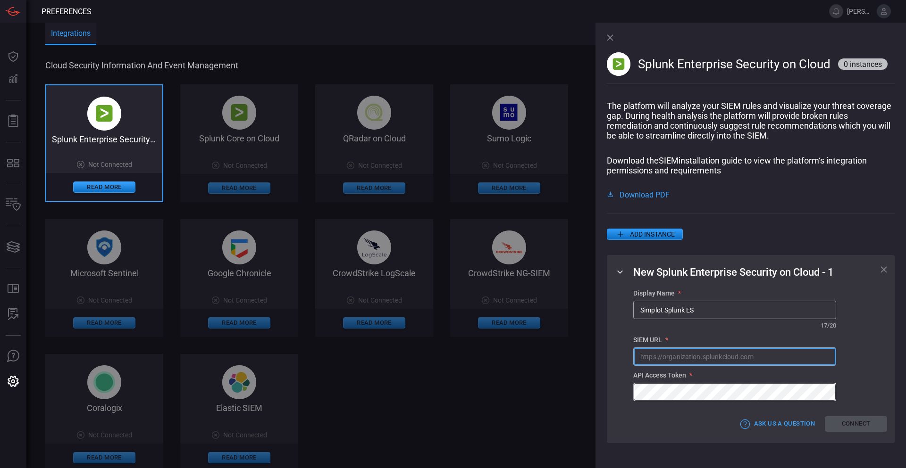
paste input "[URL][DOMAIN_NAME]"
type input "[URL][DOMAIN_NAME]"
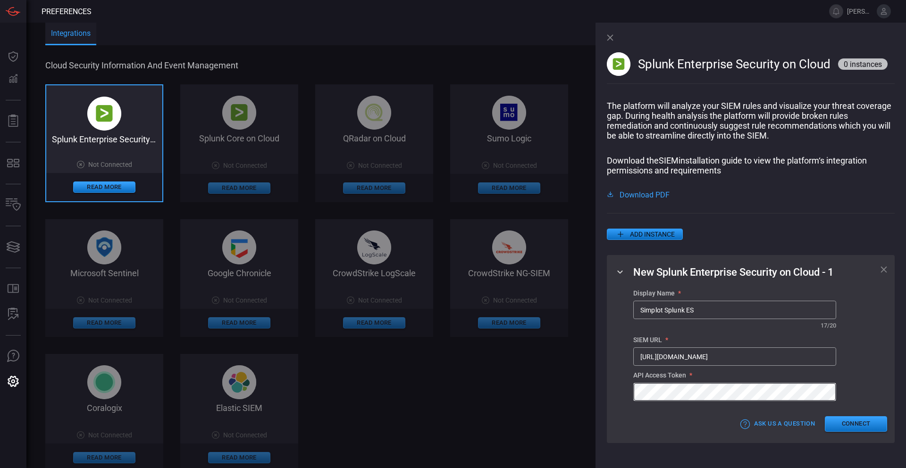
click at [884, 370] on div "Display Name * Simplot Splunk ES ​ ​ 17 / 20 SIEM URL * [URL][DOMAIN_NAME] ​ AP…" at bounding box center [760, 346] width 254 height 112
click at [869, 428] on button "Connect" at bounding box center [856, 425] width 62 height 16
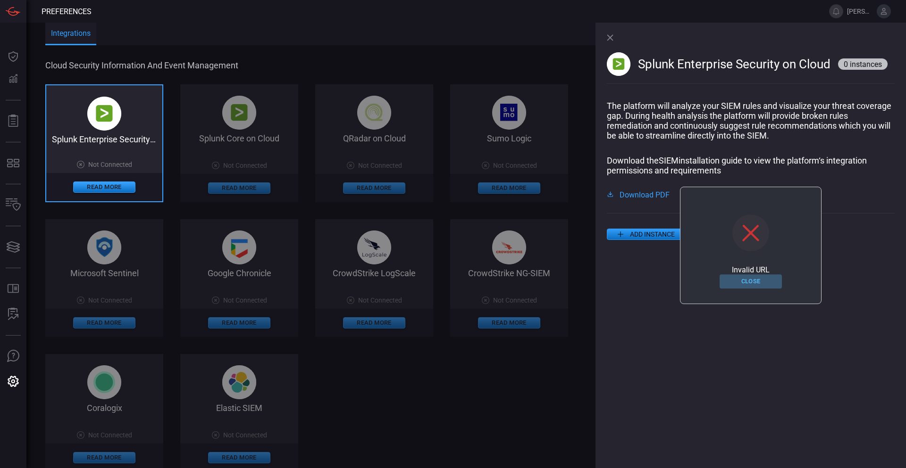
click at [751, 279] on button "Close" at bounding box center [750, 282] width 62 height 15
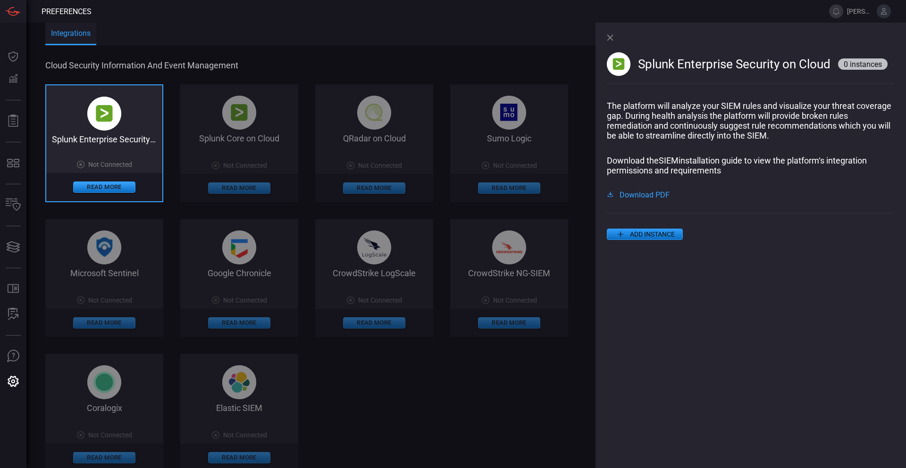
click at [705, 107] on p "The platform will analyze your SIEM rules and visualize your threat coverage ga…" at bounding box center [751, 121] width 288 height 40
click at [649, 234] on button "ADD INSTANCE" at bounding box center [645, 234] width 76 height 11
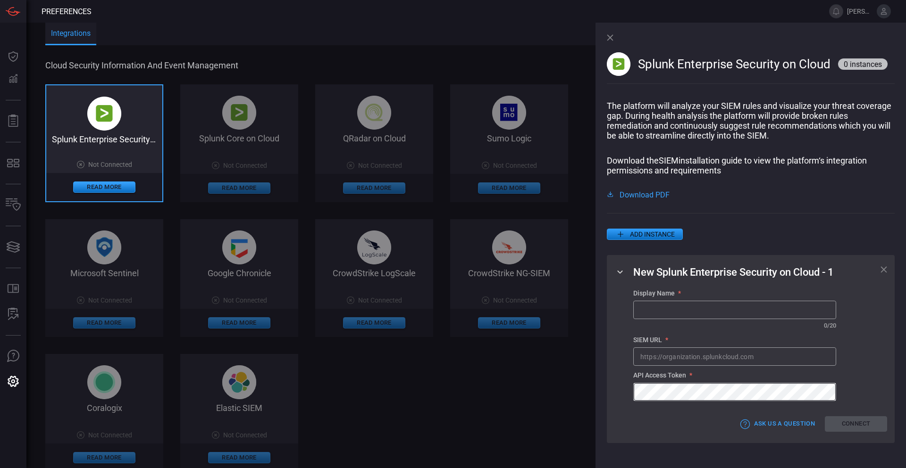
click at [666, 317] on input "text" at bounding box center [735, 309] width 202 height 17
click at [695, 310] on input "text" at bounding box center [735, 309] width 202 height 17
type input "Simplot Splunk ES"
paste input "[URL][DOMAIN_NAME]"
type input "[URL][DOMAIN_NAME]"
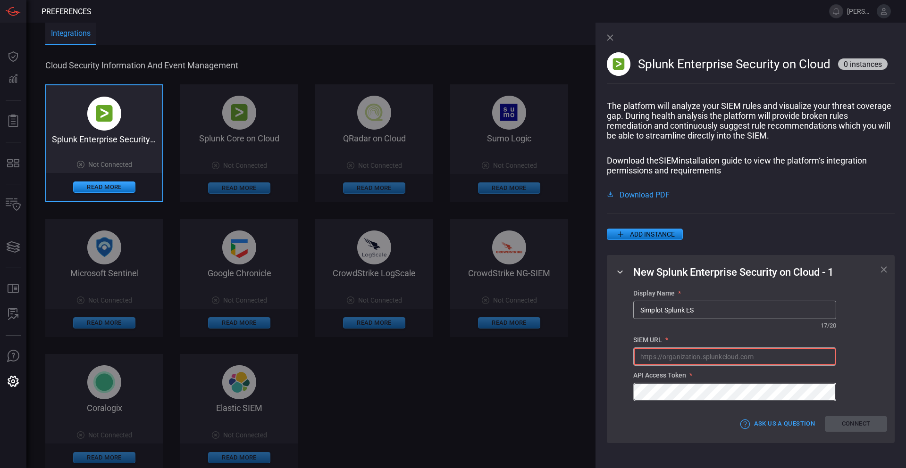
paste input "[URL][DOMAIN_NAME]"
type input "[URL][DOMAIN_NAME]"
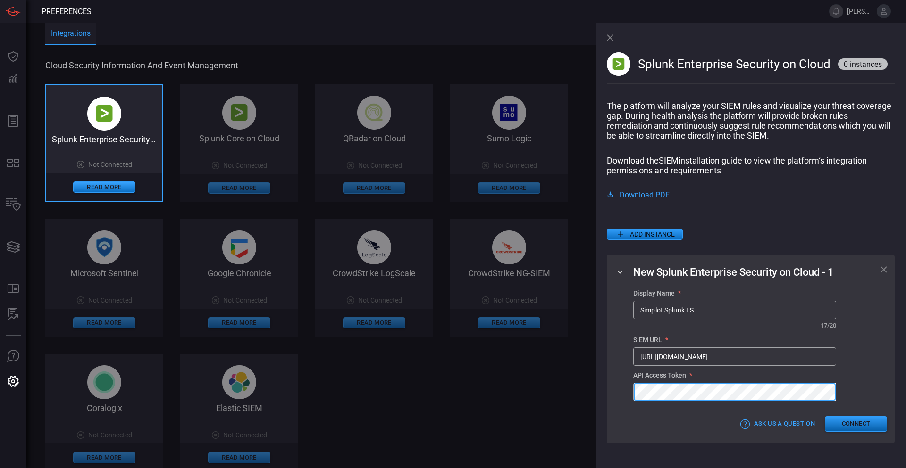
click at [864, 431] on button "Connect" at bounding box center [856, 425] width 62 height 16
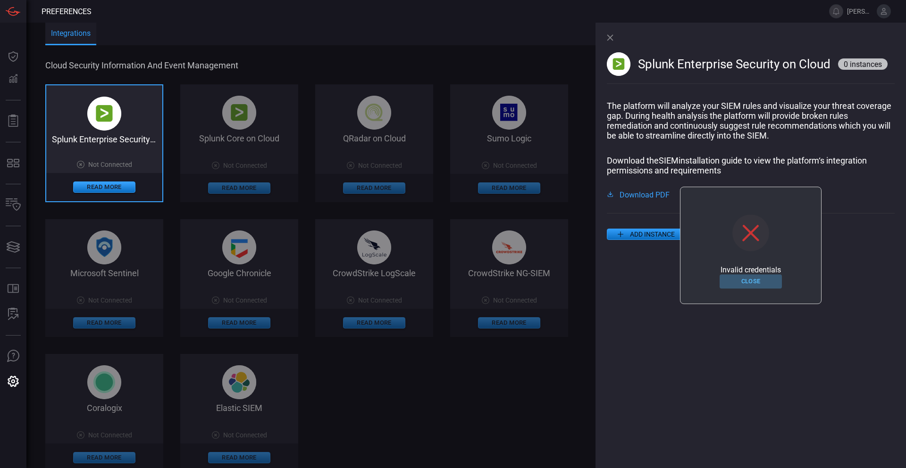
click at [749, 280] on button "Close" at bounding box center [750, 282] width 62 height 15
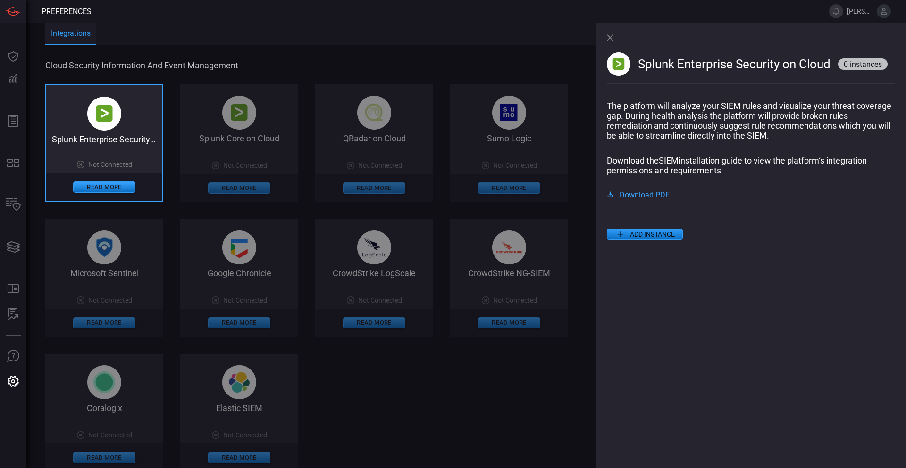
click at [651, 236] on button "ADD INSTANCE" at bounding box center [645, 234] width 76 height 11
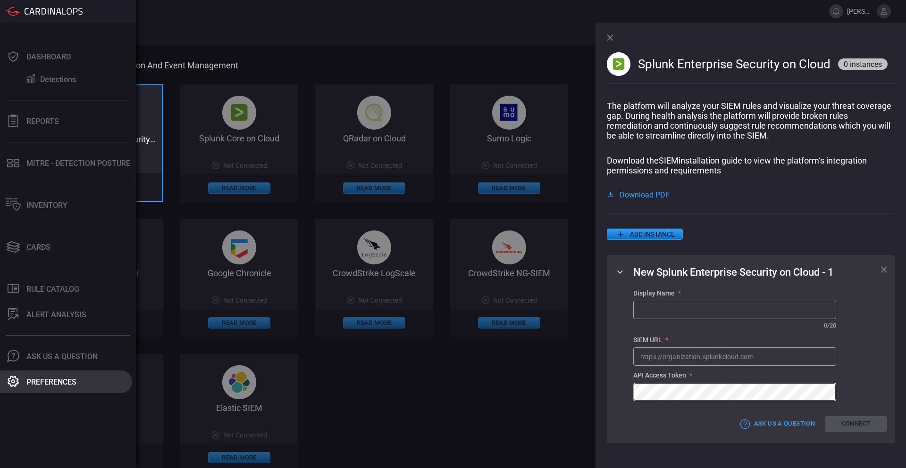
click at [24, 381] on button "Preferences" at bounding box center [66, 382] width 132 height 23
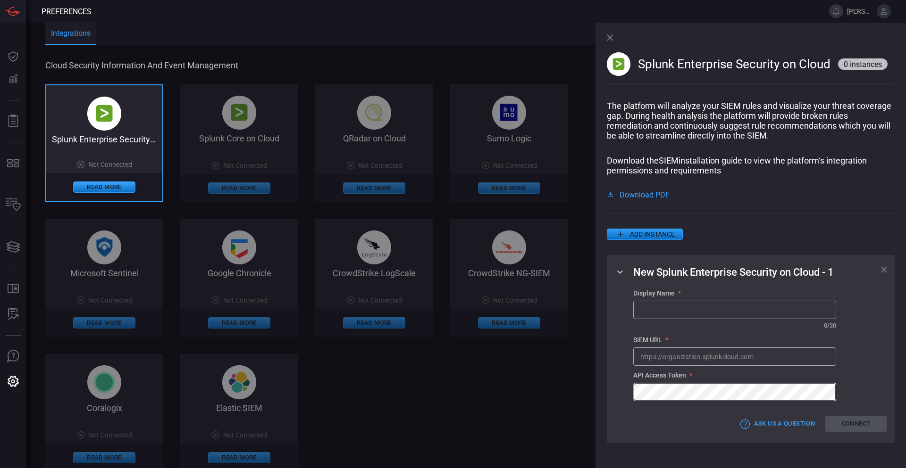
click at [610, 35] on icon at bounding box center [610, 37] width 7 height 7
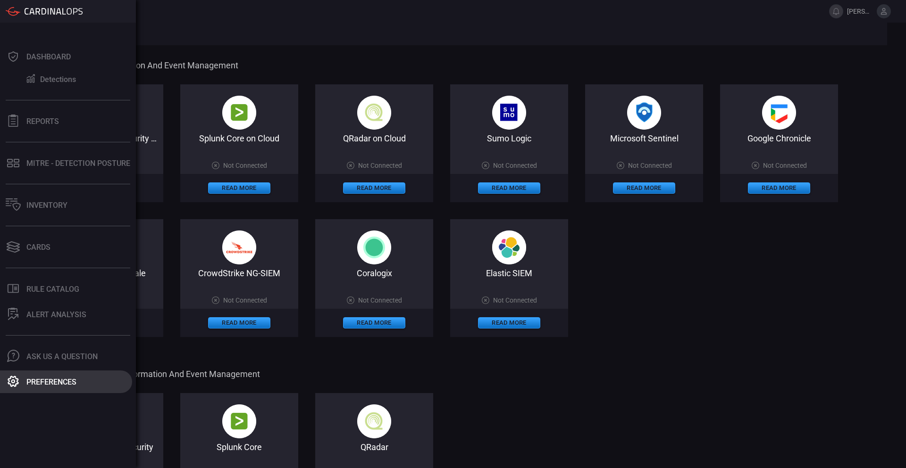
click at [25, 381] on button "Preferences" at bounding box center [66, 382] width 132 height 23
click at [6, 383] on div at bounding box center [13, 381] width 15 height 13
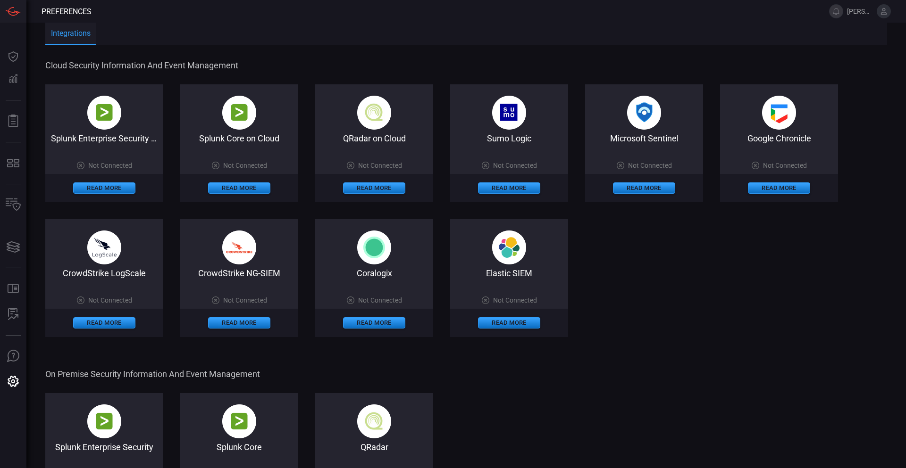
click at [886, 14] on icon at bounding box center [884, 11] width 6 height 7
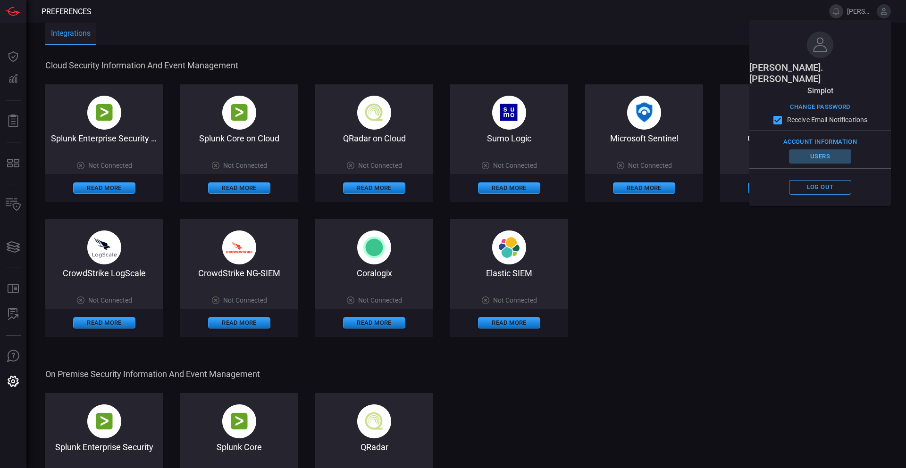
click at [816, 150] on button "Users" at bounding box center [820, 157] width 62 height 15
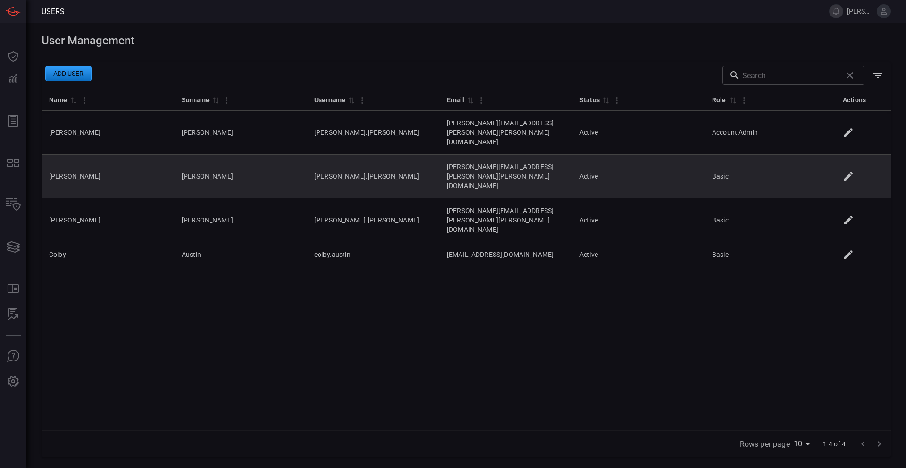
click at [844, 171] on icon at bounding box center [847, 176] width 11 height 11
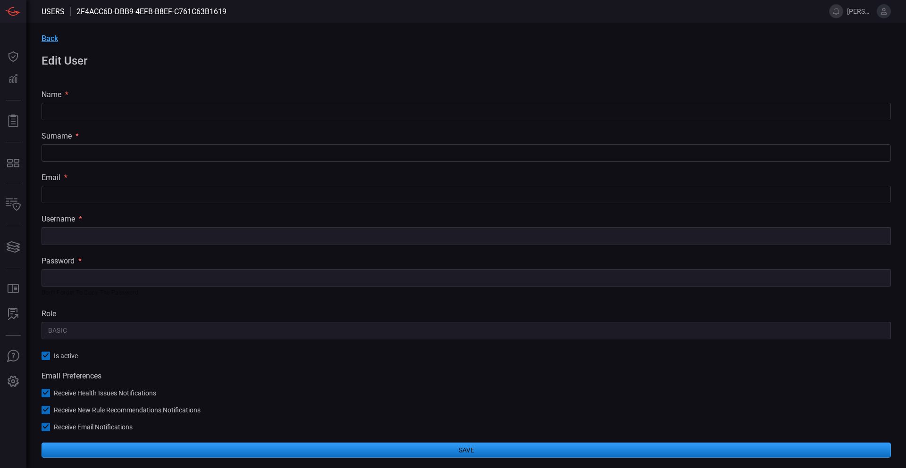
type input "[PERSON_NAME]"
type input "[PERSON_NAME][EMAIL_ADDRESS][PERSON_NAME][PERSON_NAME][DOMAIN_NAME]"
type input "[PERSON_NAME].[PERSON_NAME]"
type input "Basic"
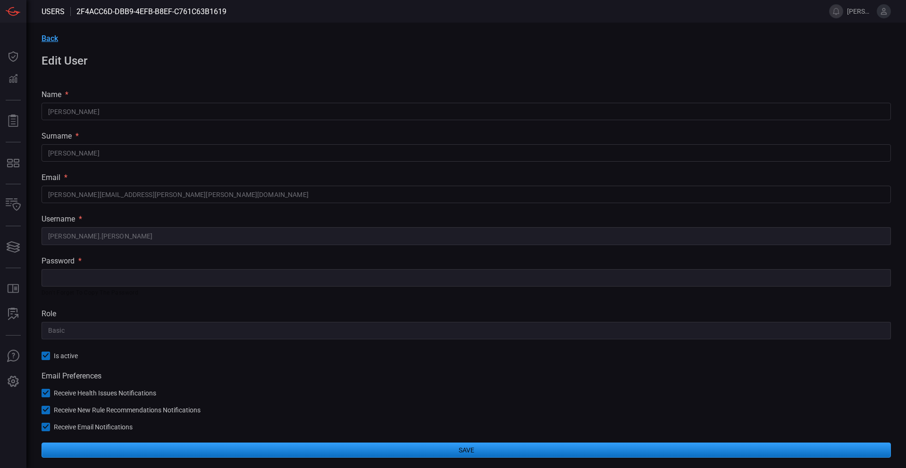
click at [54, 36] on span "Back" at bounding box center [50, 38] width 17 height 9
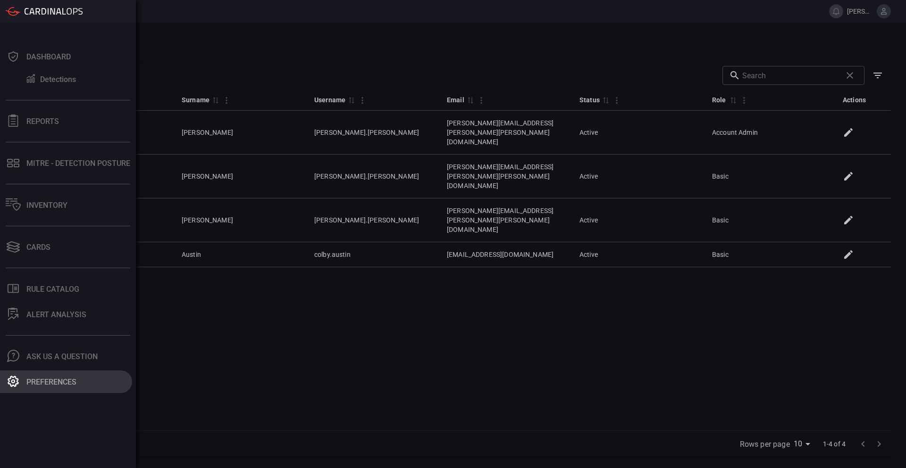
click at [51, 381] on div "Preferences" at bounding box center [51, 382] width 50 height 9
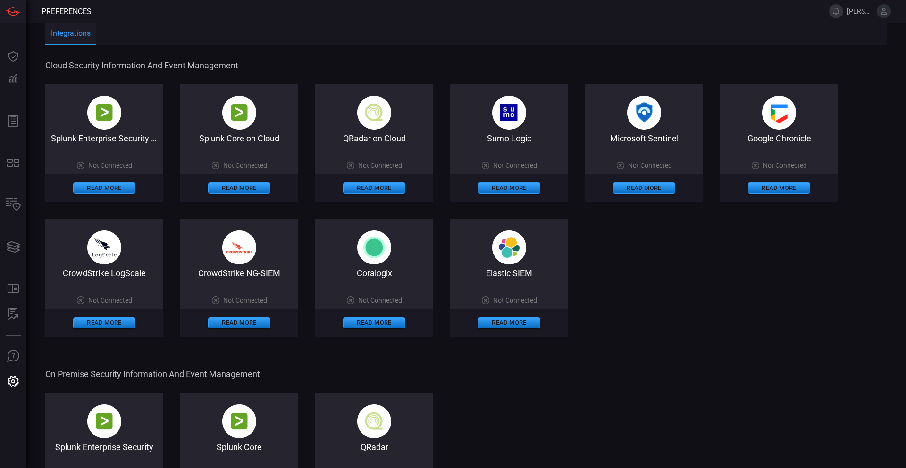
click at [630, 374] on span "On Premise Security Information and Event Management" at bounding box center [465, 374] width 840 height 10
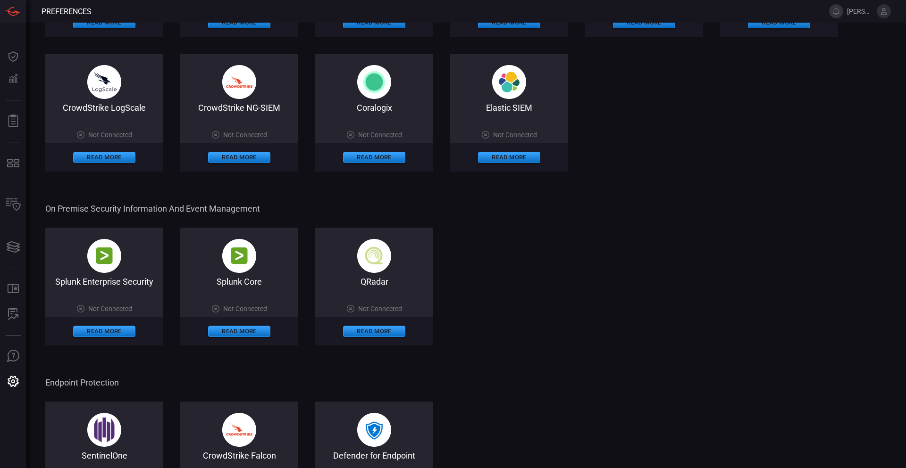
scroll to position [265, 0]
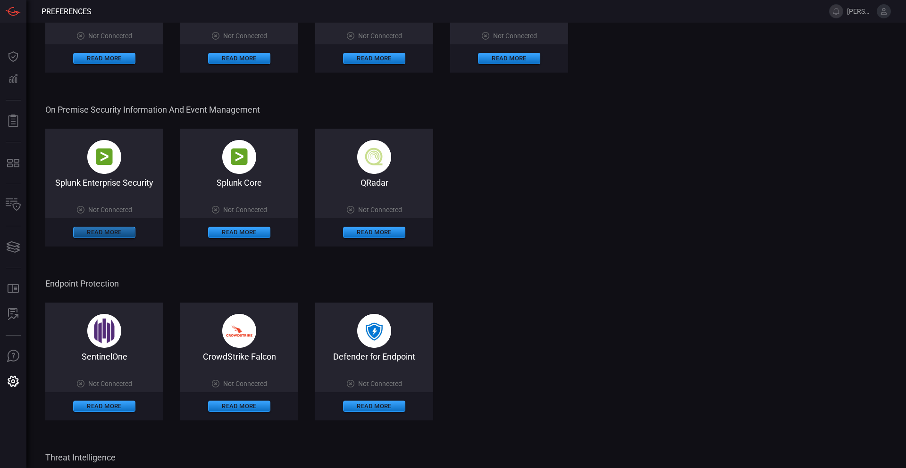
click at [94, 233] on button "Read More" at bounding box center [104, 232] width 62 height 11
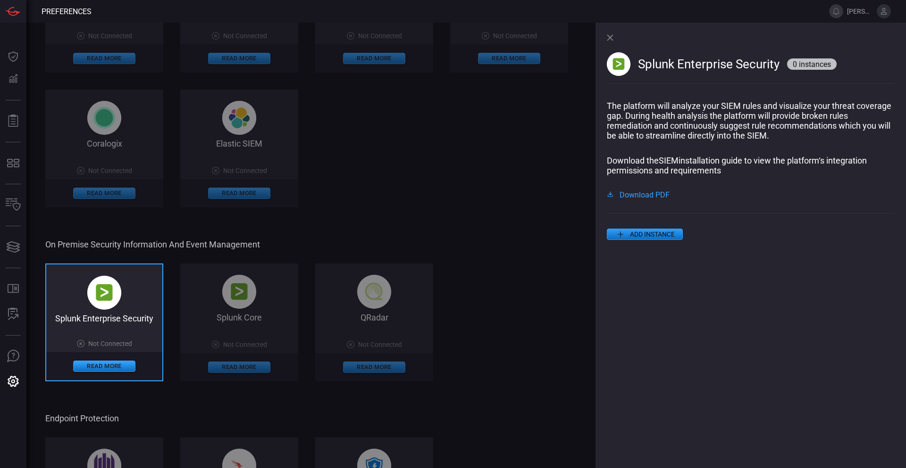
click at [641, 237] on button "ADD INSTANCE" at bounding box center [645, 234] width 76 height 11
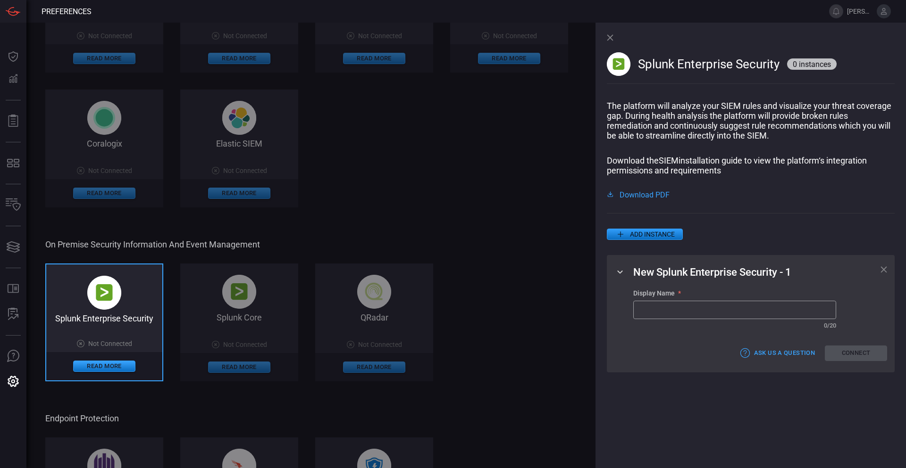
click at [607, 34] on icon at bounding box center [610, 37] width 7 height 7
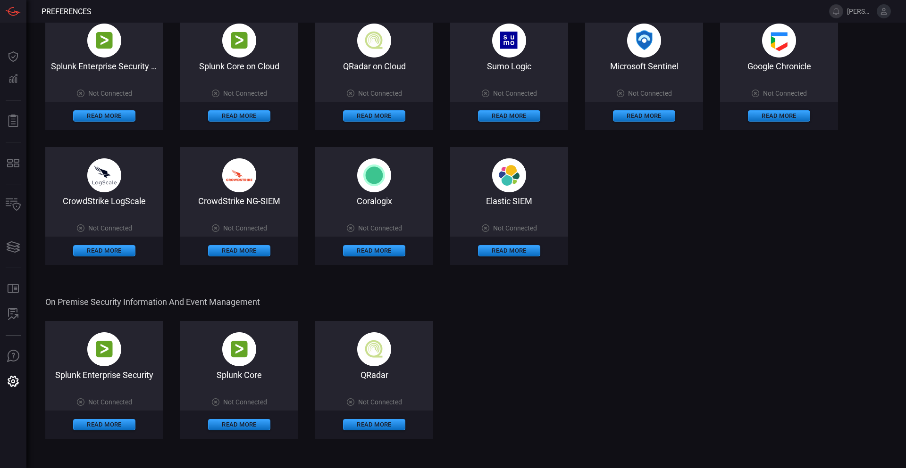
scroll to position [0, 0]
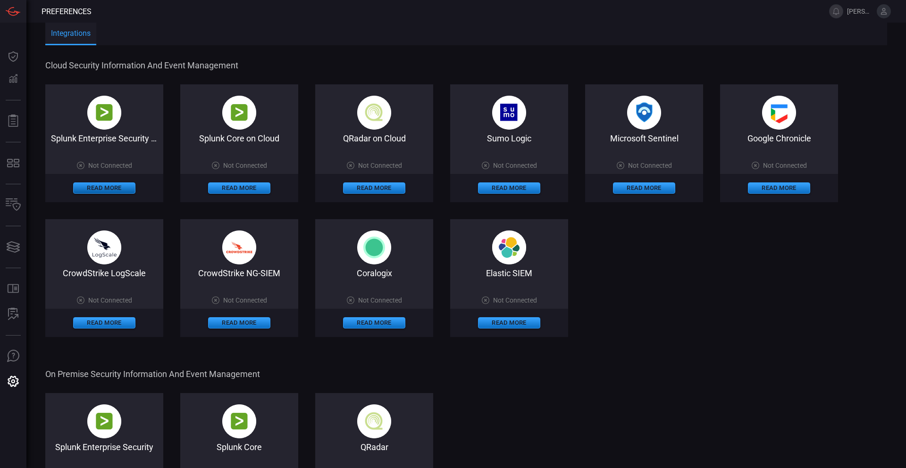
click at [100, 188] on button "Read More" at bounding box center [104, 188] width 62 height 11
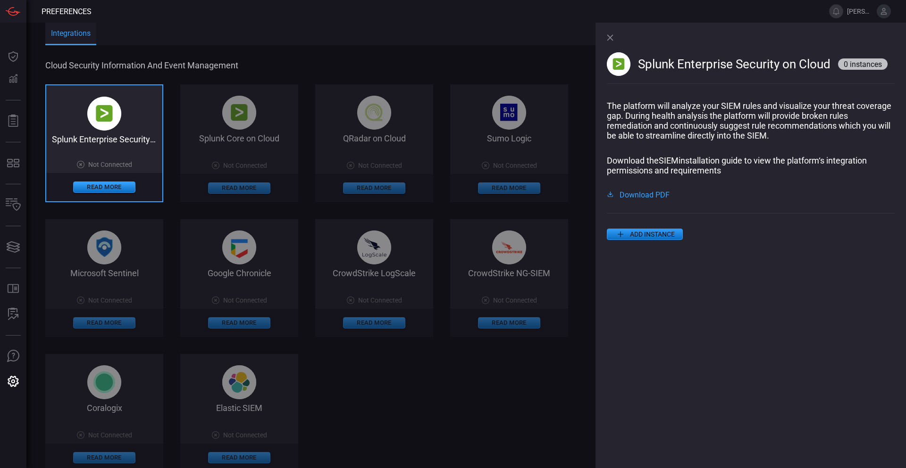
click at [647, 234] on button "ADD INSTANCE" at bounding box center [645, 234] width 76 height 11
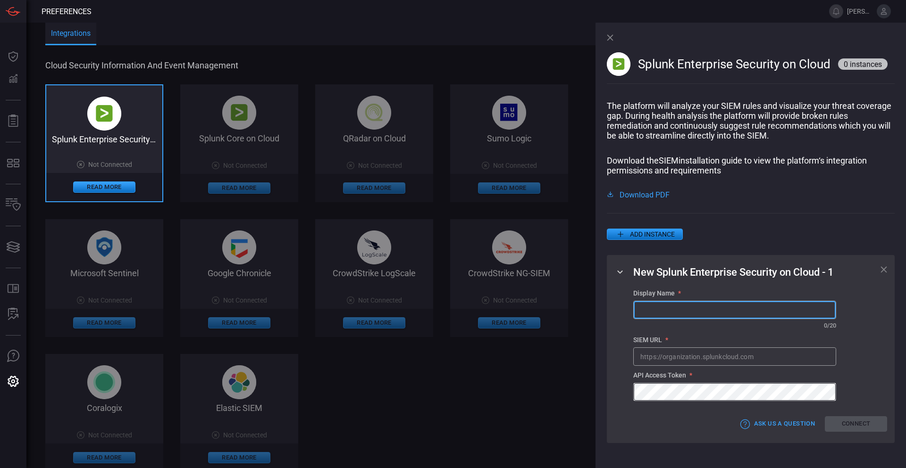
click at [676, 317] on input "text" at bounding box center [735, 309] width 202 height 17
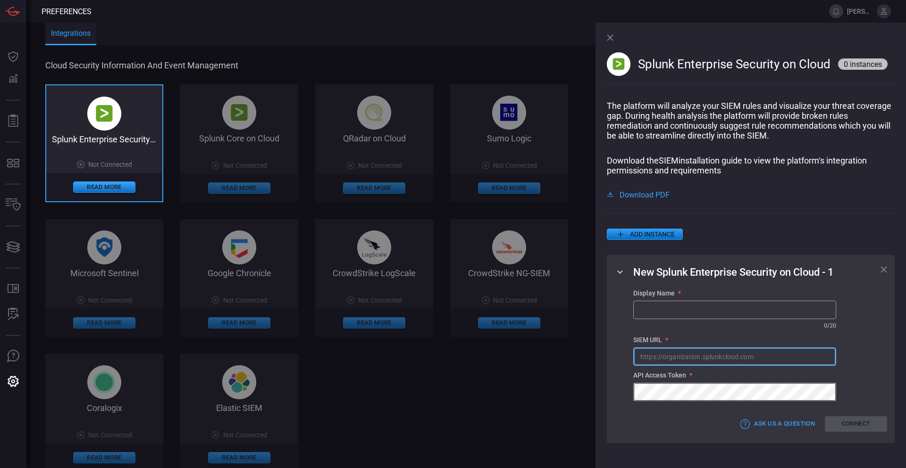
drag, startPoint x: 673, startPoint y: 364, endPoint x: 672, endPoint y: 380, distance: 16.1
click at [673, 366] on input "text" at bounding box center [735, 356] width 202 height 17
drag, startPoint x: 635, startPoint y: 380, endPoint x: 703, endPoint y: 380, distance: 67.5
click at [703, 379] on div "API Access Token *" at bounding box center [734, 376] width 203 height 8
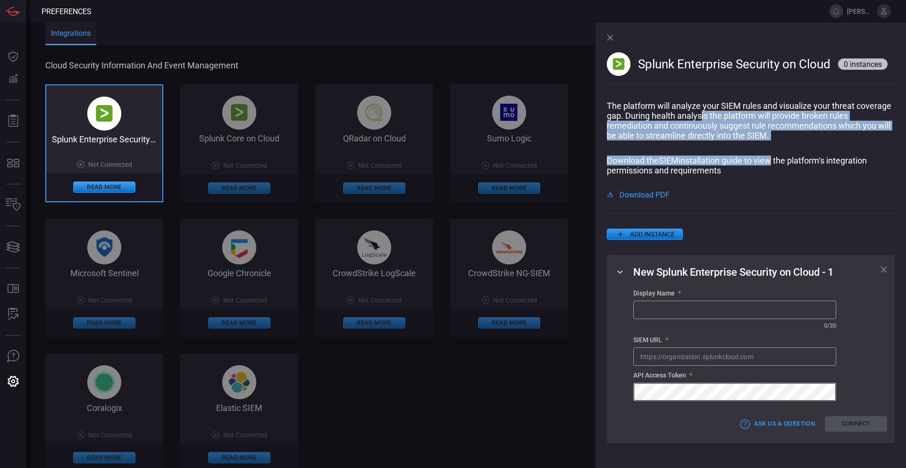
drag, startPoint x: 702, startPoint y: 111, endPoint x: 769, endPoint y: 163, distance: 84.8
click at [769, 163] on div "The platform will analyze your SIEM rules and visualize your threat coverage ga…" at bounding box center [751, 149] width 288 height 97
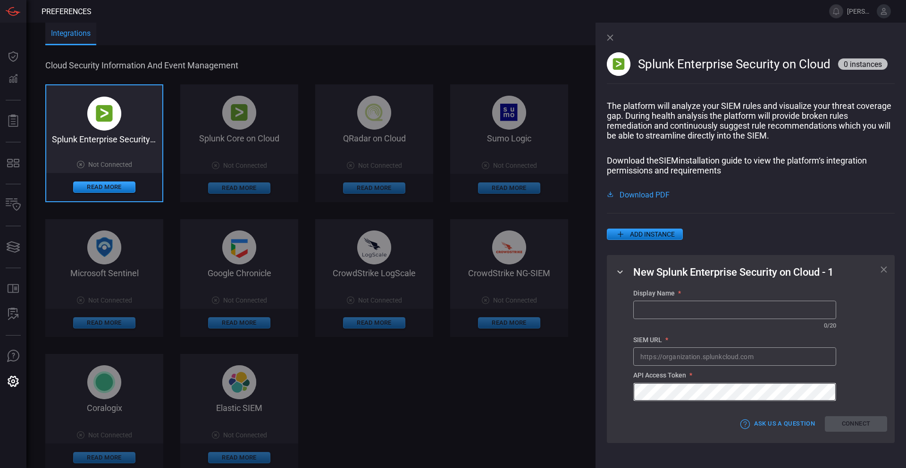
click at [822, 153] on div "The platform will analyze your SIEM rules and visualize your threat coverage ga…" at bounding box center [751, 149] width 288 height 97
click at [695, 319] on input "text" at bounding box center [735, 309] width 202 height 17
type input "Simplot Splunk ES"
click at [699, 360] on input "text" at bounding box center [735, 356] width 202 height 17
paste input "[EMAIL_ADDRESS][DOMAIN_NAME]"
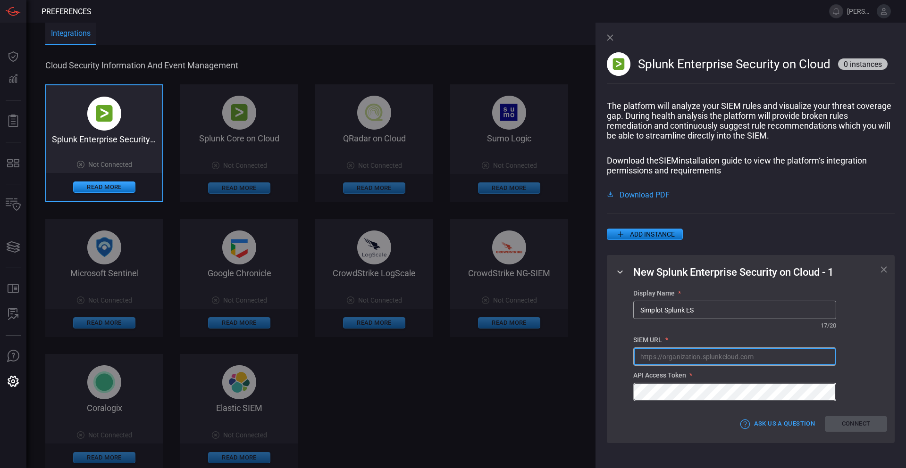
type input "[EMAIL_ADDRESS][DOMAIN_NAME]"
paste input "[URL][DOMAIN_NAME]"
type input "[URL][DOMAIN_NAME]"
click at [676, 409] on span at bounding box center [760, 408] width 254 height 15
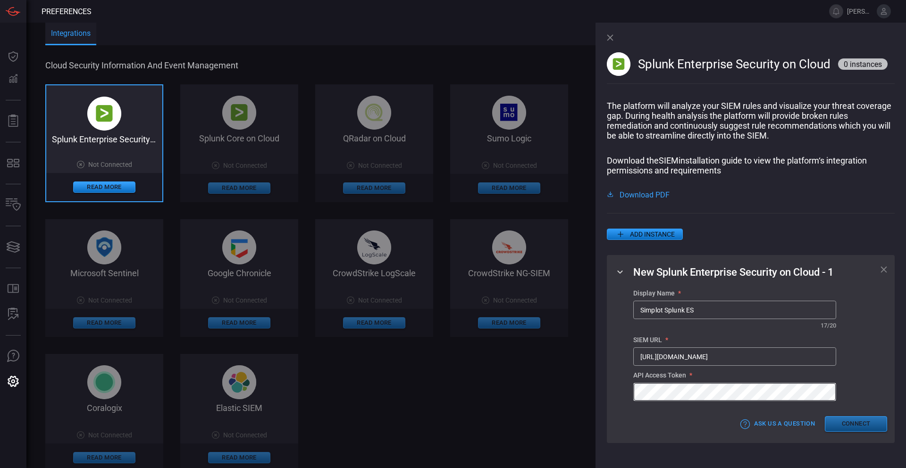
click at [860, 429] on button "Connect" at bounding box center [856, 425] width 62 height 16
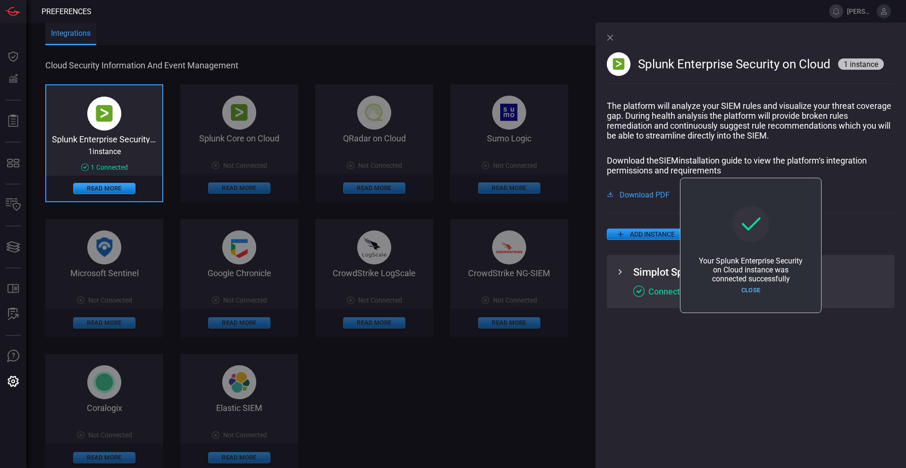
click at [749, 292] on button "Close" at bounding box center [750, 291] width 62 height 15
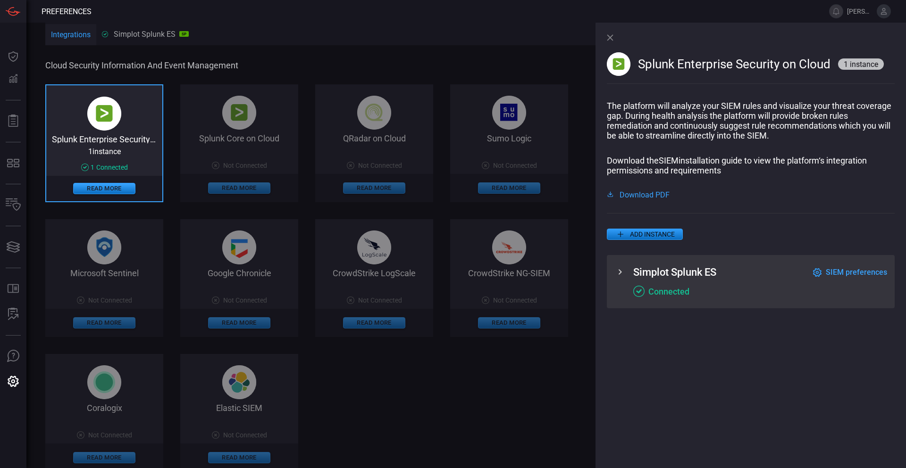
click at [846, 275] on span "SIEM preferences" at bounding box center [856, 272] width 61 height 9
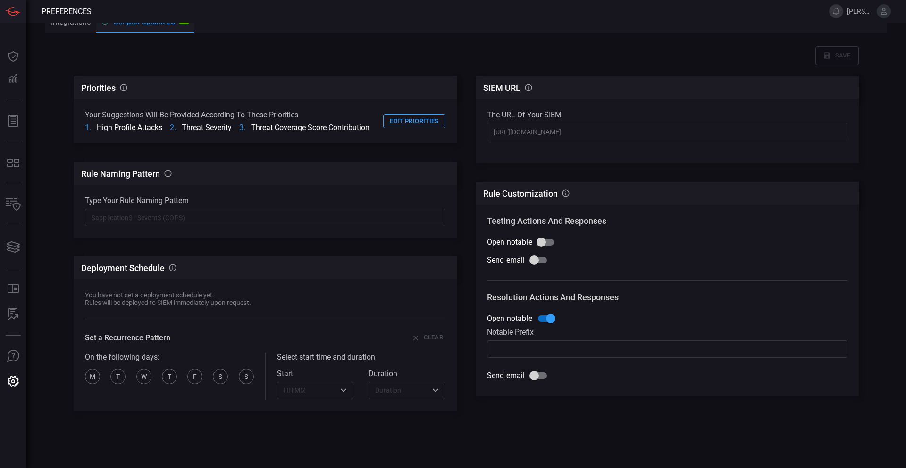
scroll to position [16, 0]
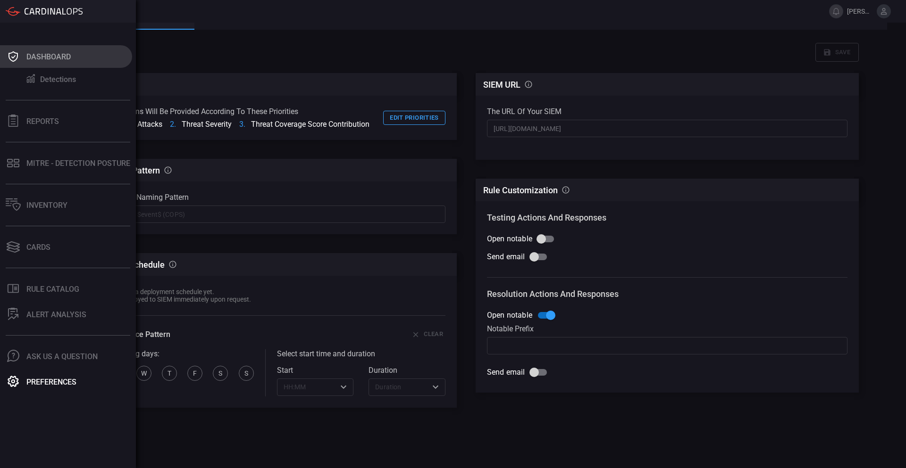
click at [35, 57] on div "Dashboard" at bounding box center [48, 56] width 44 height 9
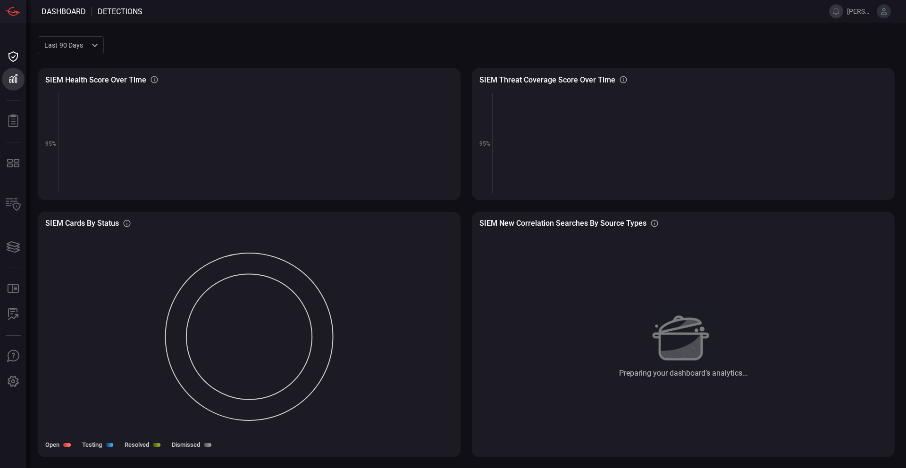
click at [89, 42] on div "Last 90 days quarter ​" at bounding box center [71, 44] width 66 height 17
click at [223, 42] on div at bounding box center [453, 234] width 906 height 468
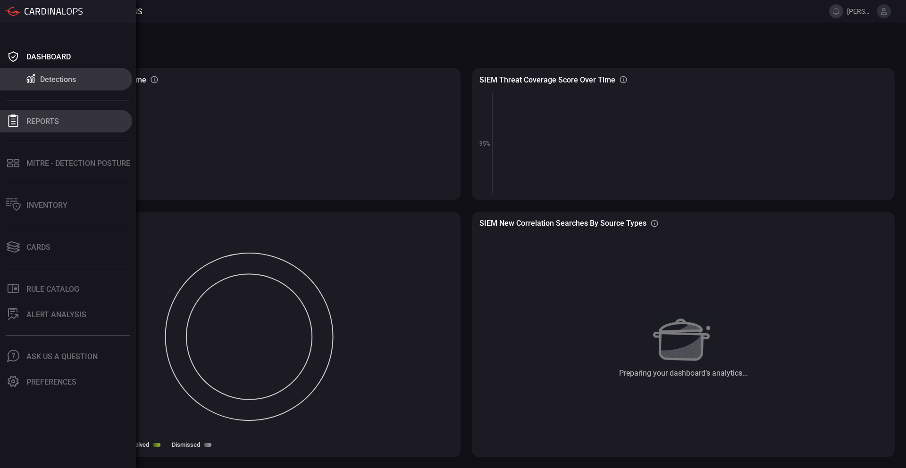
click at [43, 125] on div "Reports" at bounding box center [42, 121] width 33 height 9
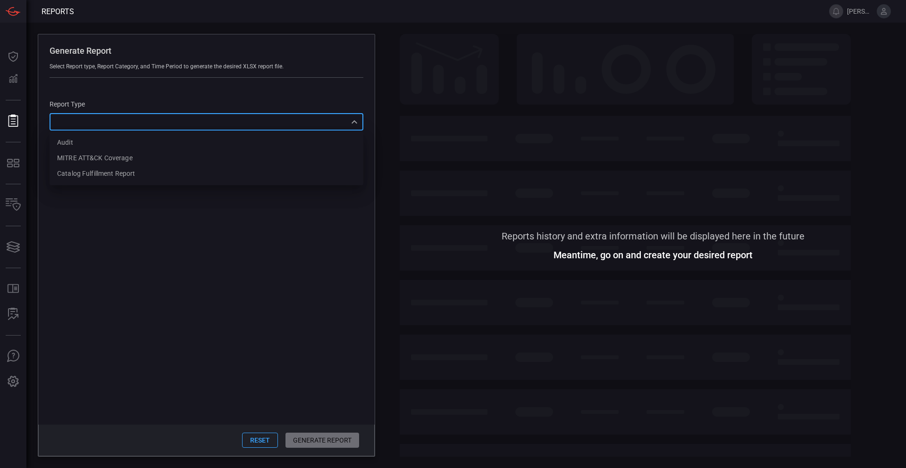
click at [338, 119] on div "​ Audit MITRE ATT&CK Coverage Catalog fulfillment report ​" at bounding box center [207, 121] width 314 height 17
click at [113, 161] on div "MITRE ATT&CK Coverage" at bounding box center [94, 158] width 75 height 10
type input "mitreCoverage"
click at [74, 164] on span "Tactics" at bounding box center [74, 165] width 21 height 10
click at [64, 164] on input "Tactics" at bounding box center [54, 165] width 20 height 20
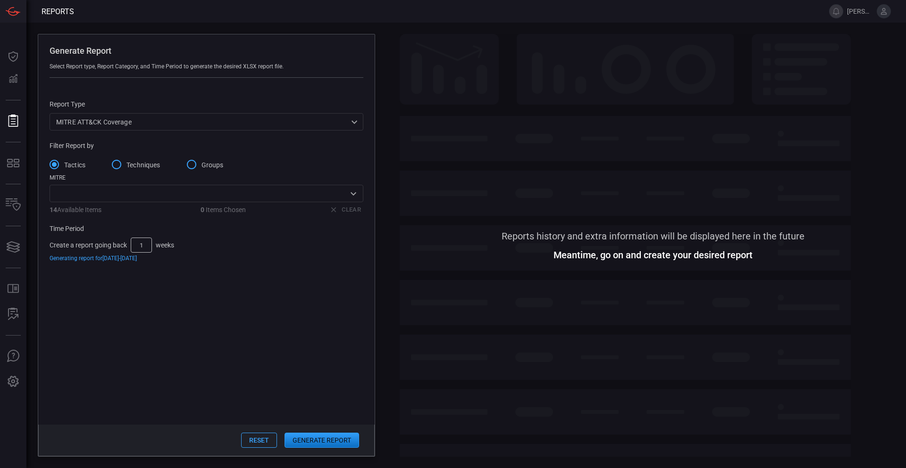
click at [467, 187] on span at bounding box center [653, 133] width 506 height 199
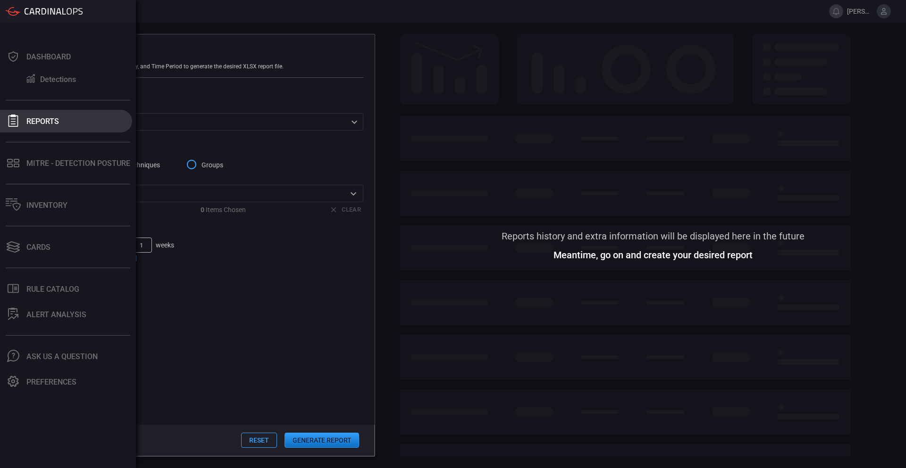
click at [12, 117] on icon at bounding box center [13, 121] width 12 height 12
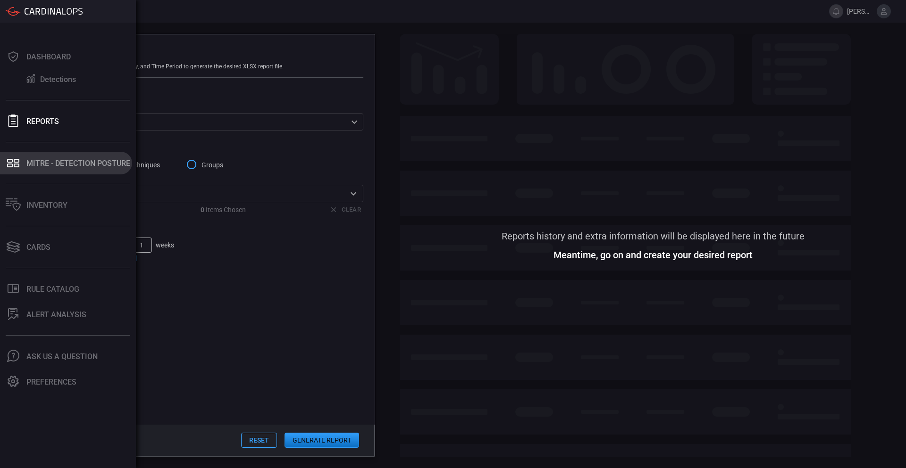
click at [54, 161] on div "MITRE - Detection Posture" at bounding box center [78, 163] width 104 height 9
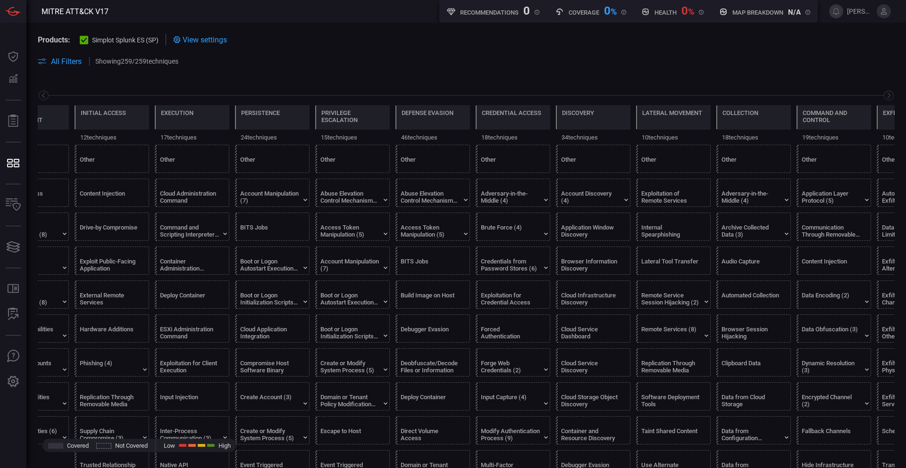
click at [62, 62] on span "All Filters" at bounding box center [66, 61] width 31 height 9
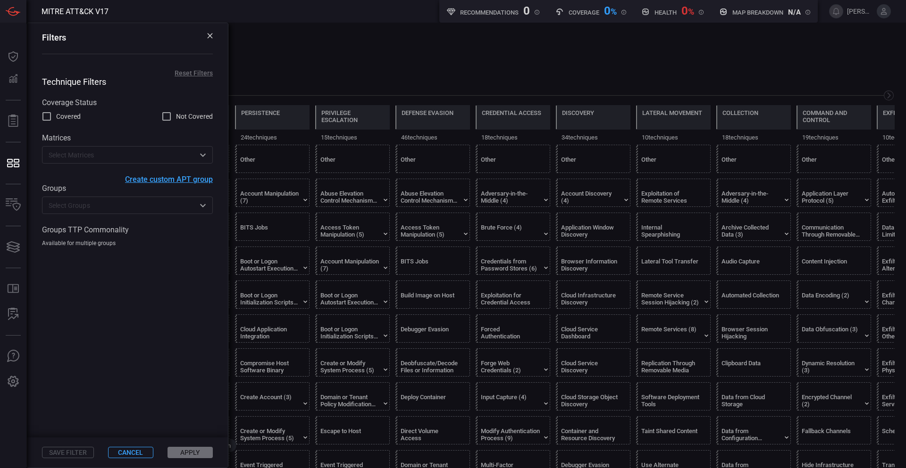
click at [165, 117] on input "Not Covered" at bounding box center [166, 116] width 11 height 11
checkbox input "true"
click at [172, 449] on button "Apply" at bounding box center [189, 452] width 45 height 11
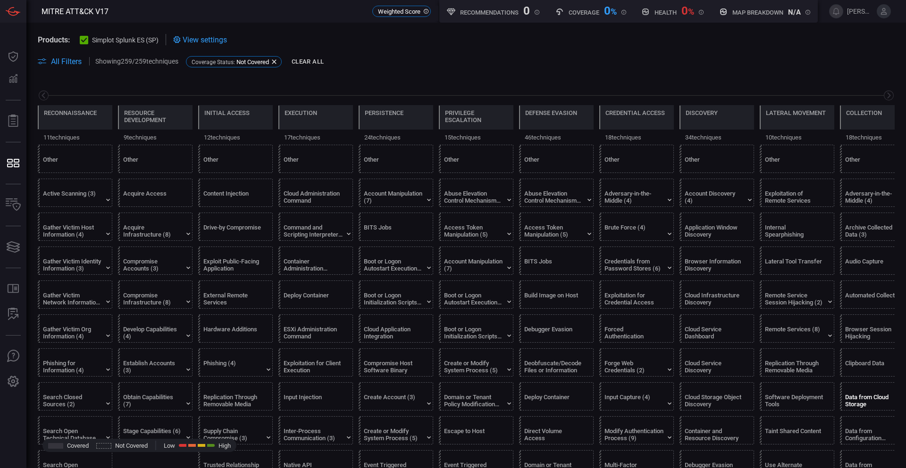
scroll to position [0, 124]
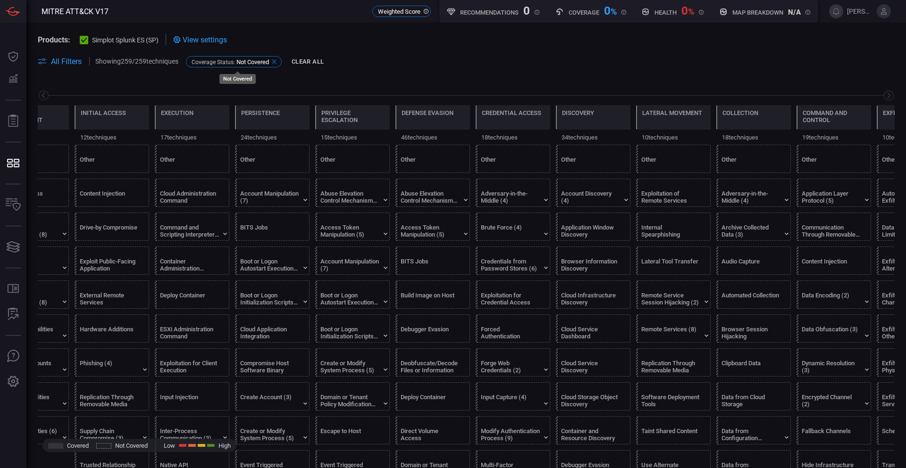
click at [276, 61] on icon at bounding box center [274, 62] width 8 height 8
click at [384, 267] on icon at bounding box center [386, 268] width 8 height 8
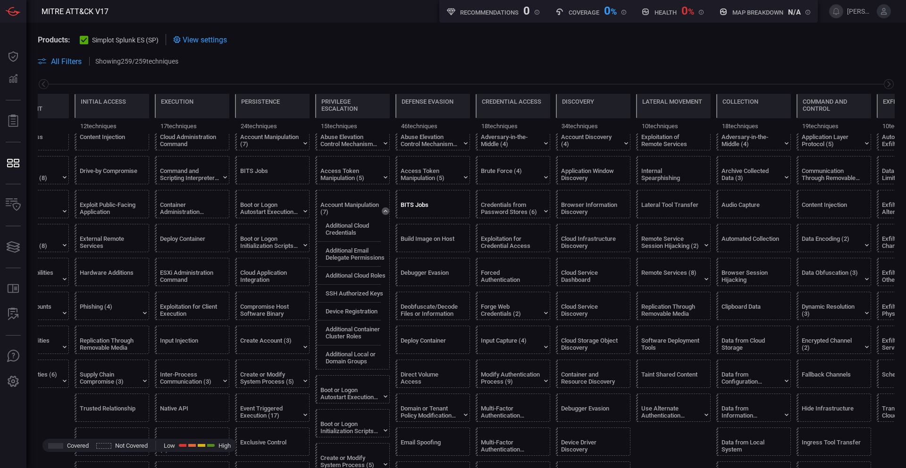
scroll to position [47, 0]
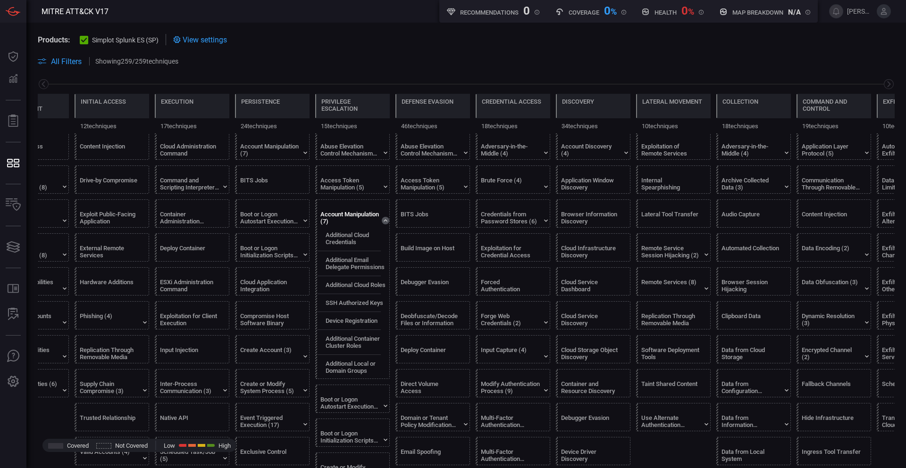
click at [384, 219] on icon at bounding box center [386, 221] width 8 height 8
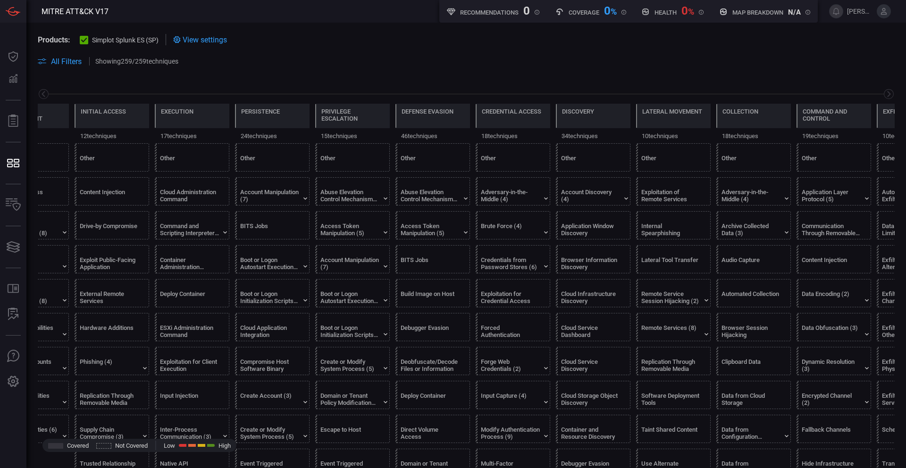
scroll to position [0, 0]
click at [59, 61] on span "All Filters" at bounding box center [66, 61] width 31 height 9
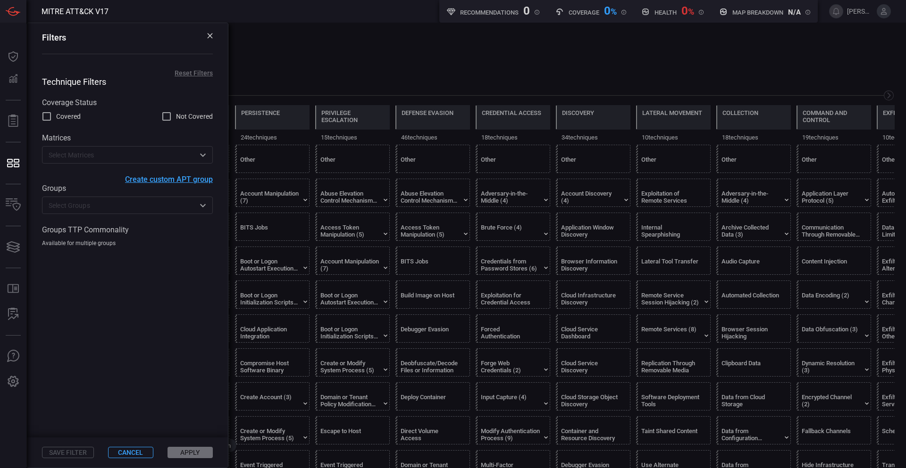
click at [67, 118] on span "Covered" at bounding box center [68, 117] width 25 height 10
click at [52, 118] on input "Covered" at bounding box center [46, 116] width 11 height 11
checkbox input "true"
click at [190, 452] on button "Apply" at bounding box center [189, 452] width 45 height 11
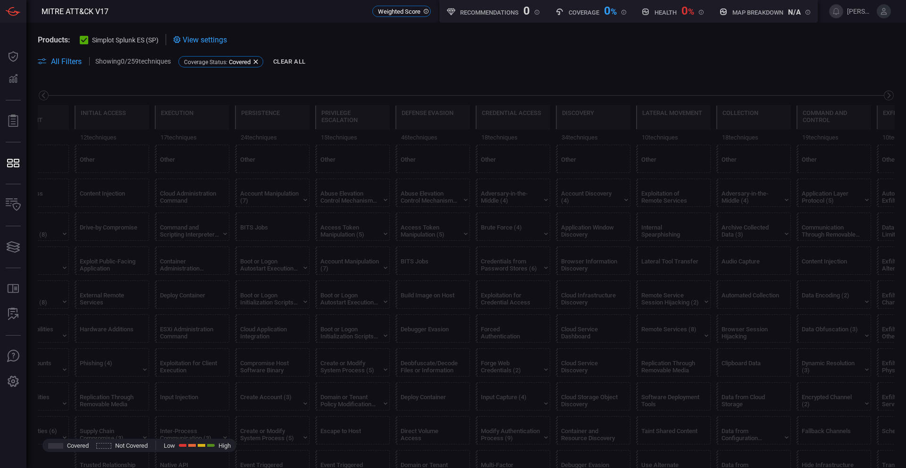
click at [84, 37] on icon at bounding box center [84, 40] width 6 height 6
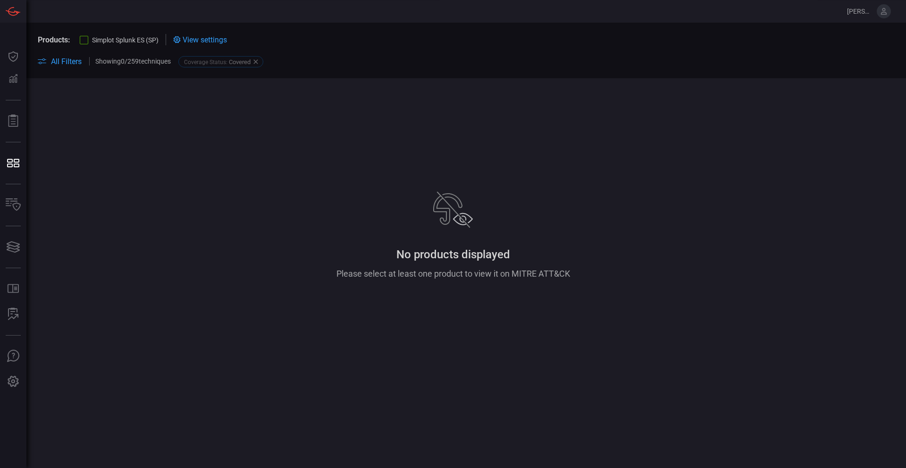
click at [82, 43] on div at bounding box center [84, 40] width 8 height 8
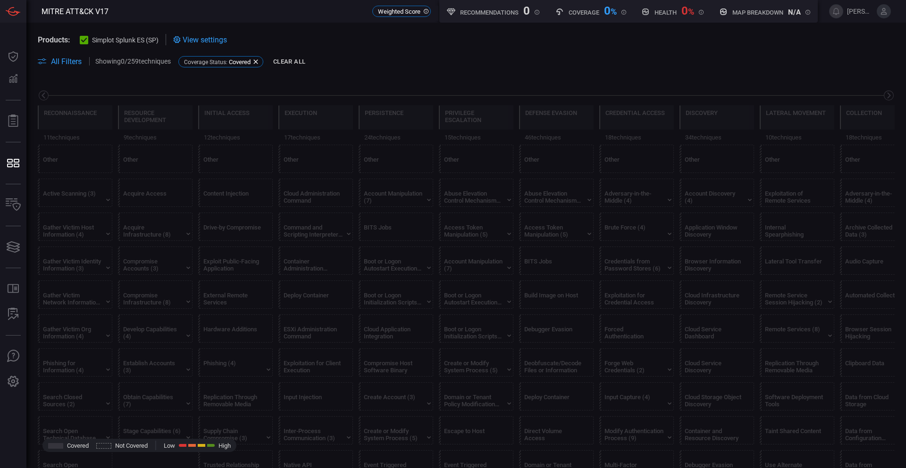
scroll to position [0, 124]
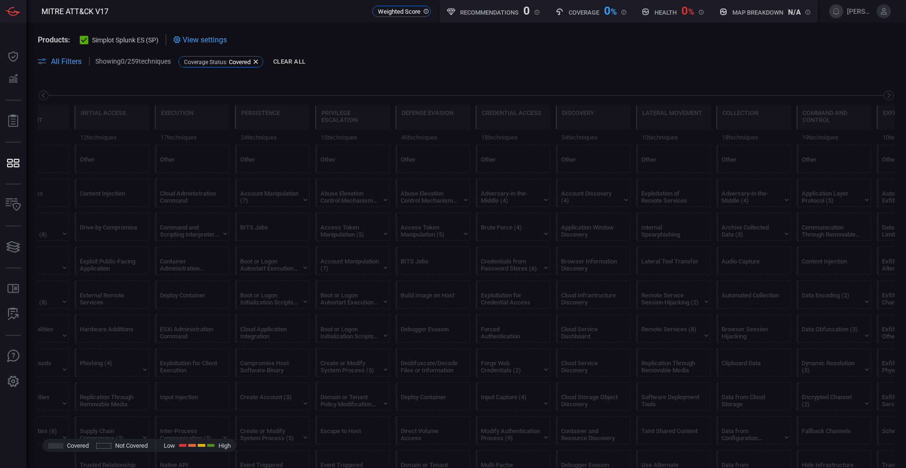
click at [76, 60] on span "All Filters" at bounding box center [66, 61] width 31 height 9
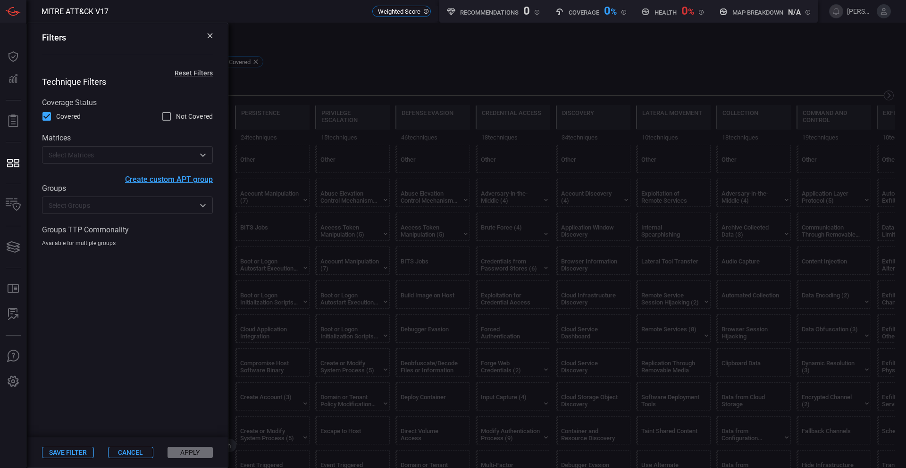
click at [266, 63] on div "Coverage Status : Covered" at bounding box center [224, 61] width 92 height 11
click at [259, 60] on div "Coverage Status : Covered" at bounding box center [224, 61] width 92 height 11
click at [210, 35] on icon at bounding box center [210, 36] width 6 height 6
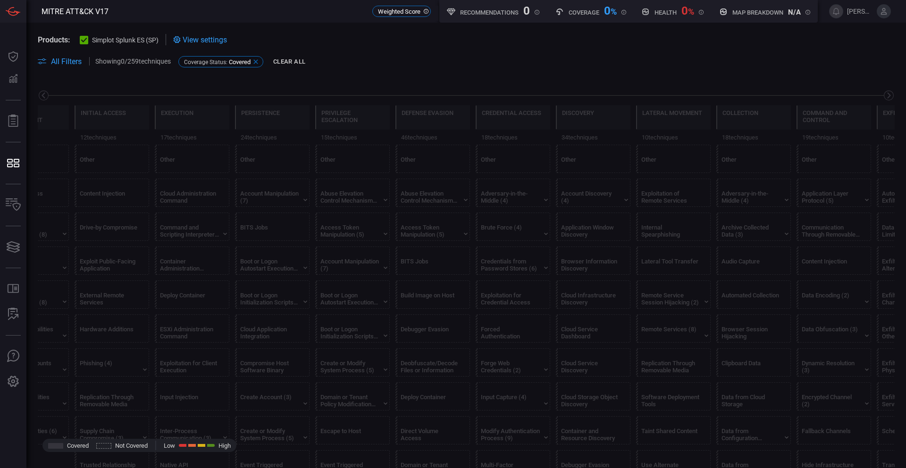
click at [258, 60] on icon at bounding box center [255, 61] width 4 height 4
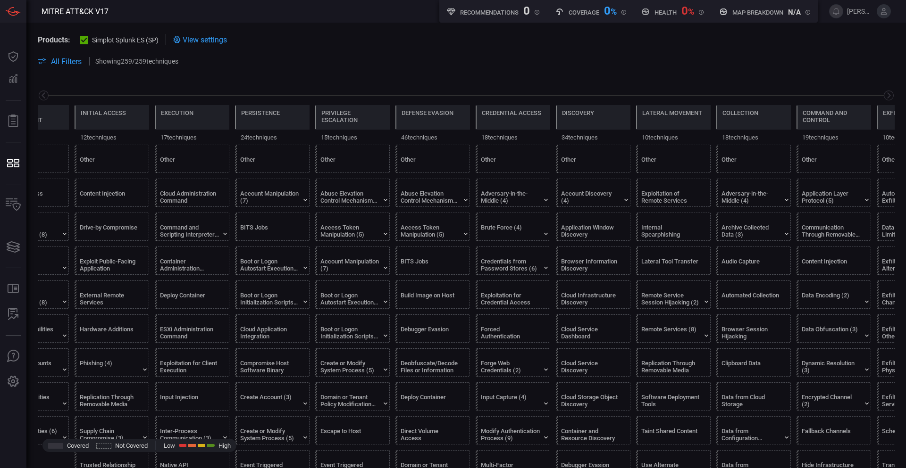
click at [539, 65] on span at bounding box center [540, 61] width 709 height 11
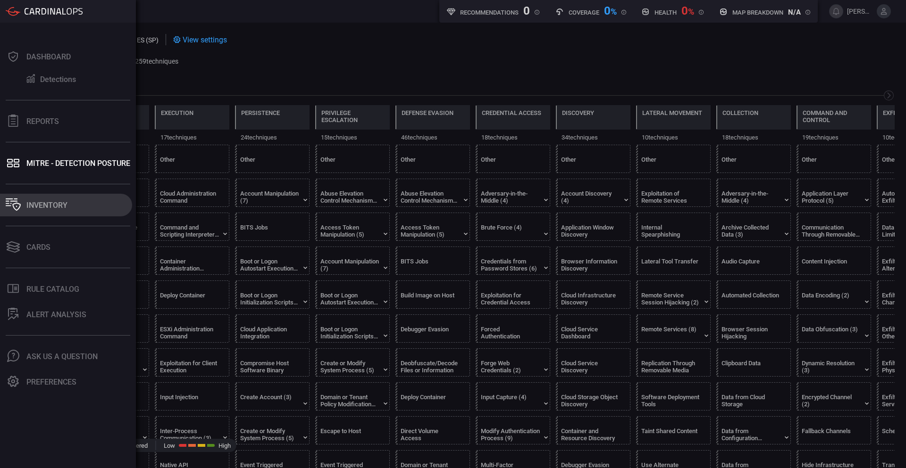
click at [50, 207] on div "Inventory" at bounding box center [46, 205] width 41 height 9
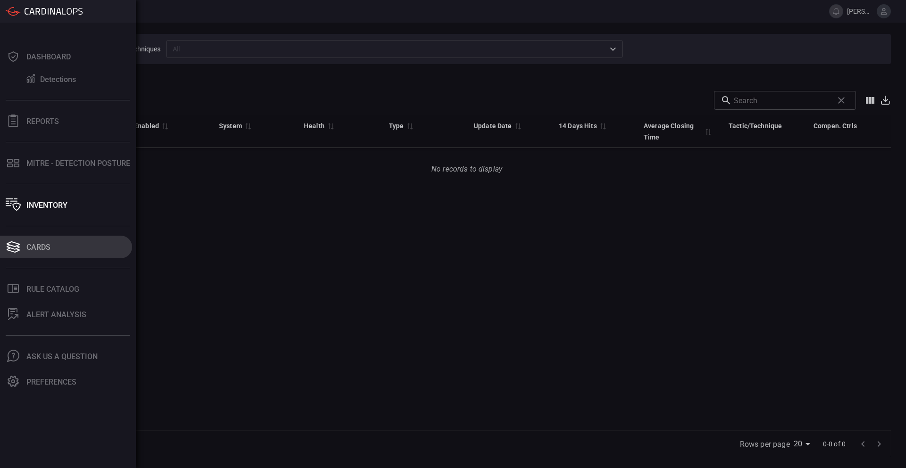
click at [37, 247] on div "Cards" at bounding box center [38, 247] width 24 height 9
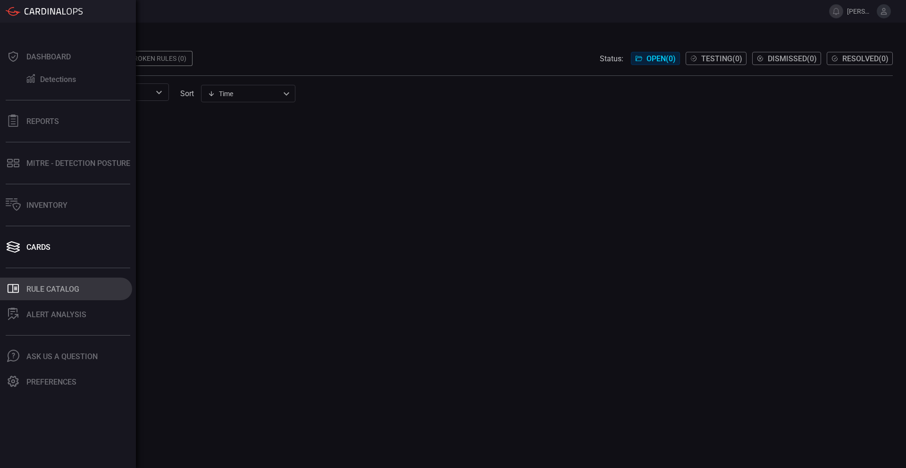
click at [53, 291] on div "Rule Catalog" at bounding box center [52, 289] width 53 height 9
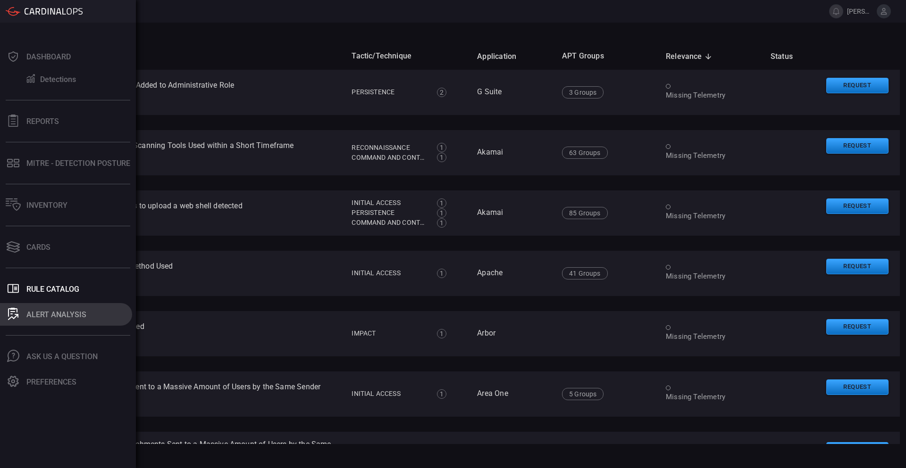
click at [66, 311] on div "ALERT ANALYSIS" at bounding box center [56, 314] width 60 height 9
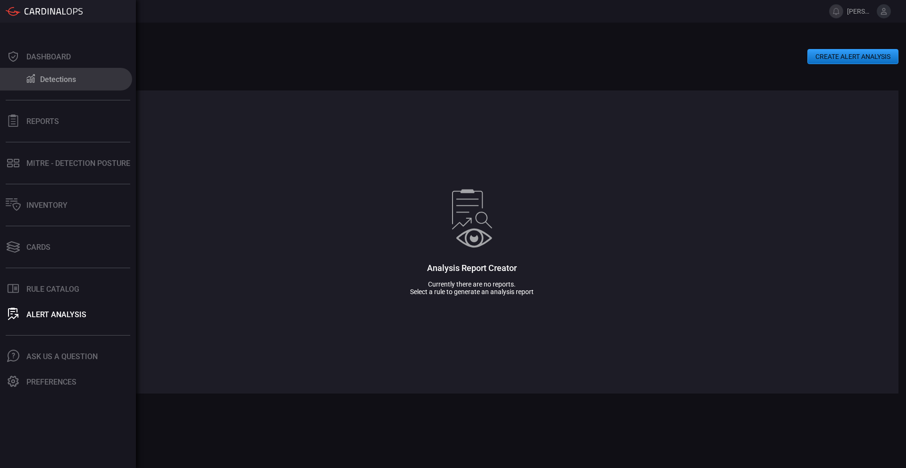
click at [42, 73] on button "Detections" at bounding box center [66, 79] width 132 height 23
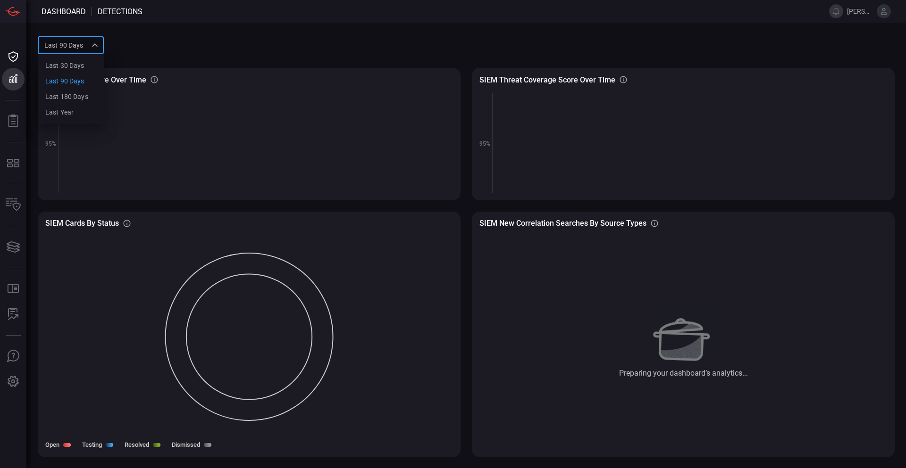
click at [92, 46] on div "Last 90 days quarter Last 30 days Last 90 days Last 180 days Last year ​" at bounding box center [71, 44] width 66 height 17
click at [75, 66] on div "Last 30 days" at bounding box center [64, 66] width 39 height 10
type input "month"
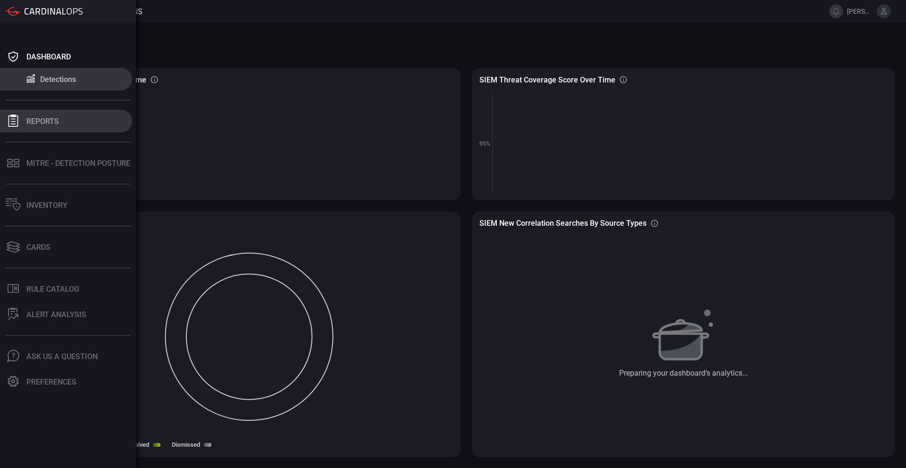
click at [51, 121] on div "Reports" at bounding box center [42, 121] width 33 height 9
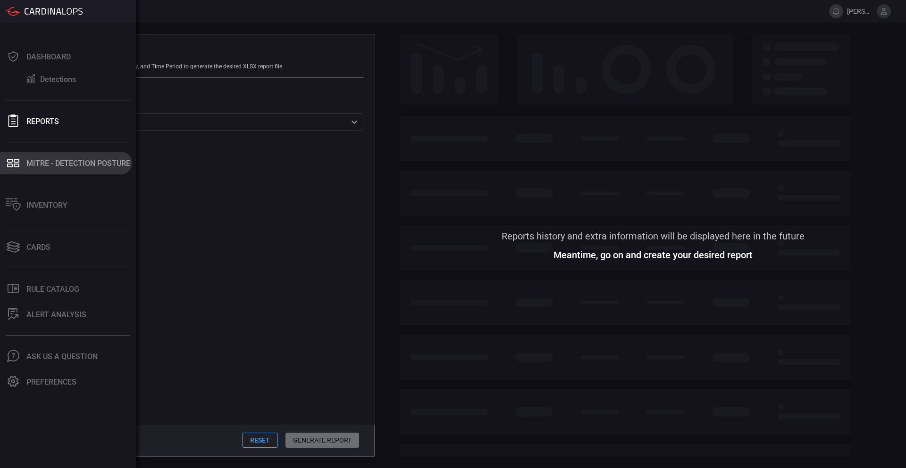
click at [53, 162] on div "MITRE - Detection Posture" at bounding box center [78, 163] width 104 height 9
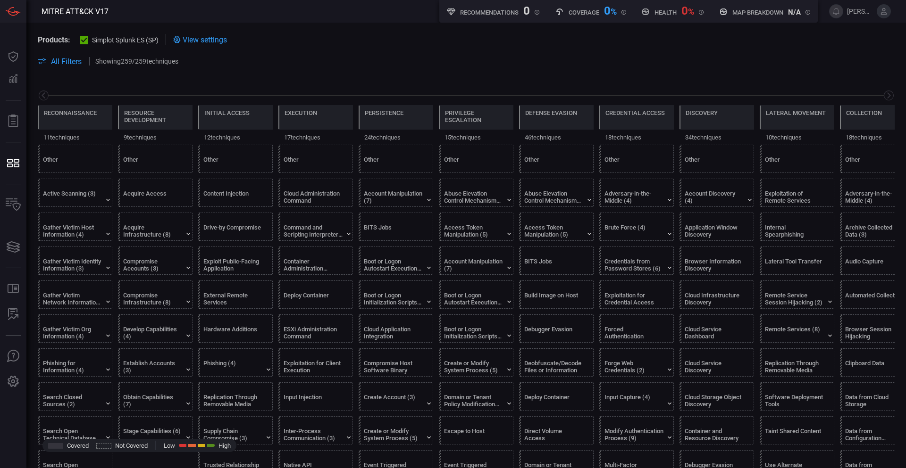
scroll to position [0, 124]
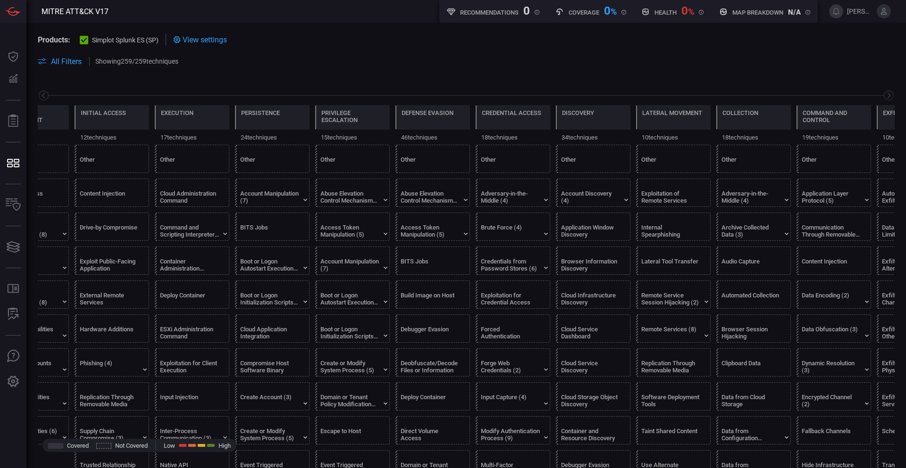
click at [449, 12] on icon at bounding box center [451, 12] width 8 height 8
click at [564, 50] on span at bounding box center [466, 50] width 857 height 10
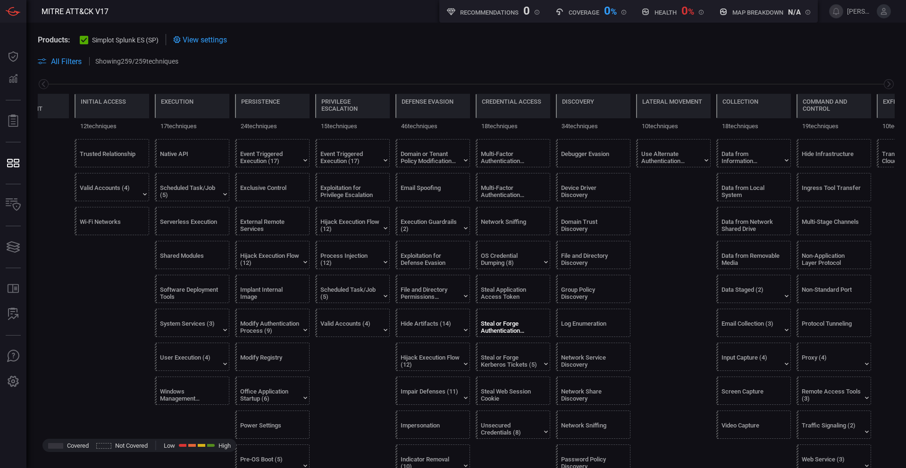
scroll to position [0, 0]
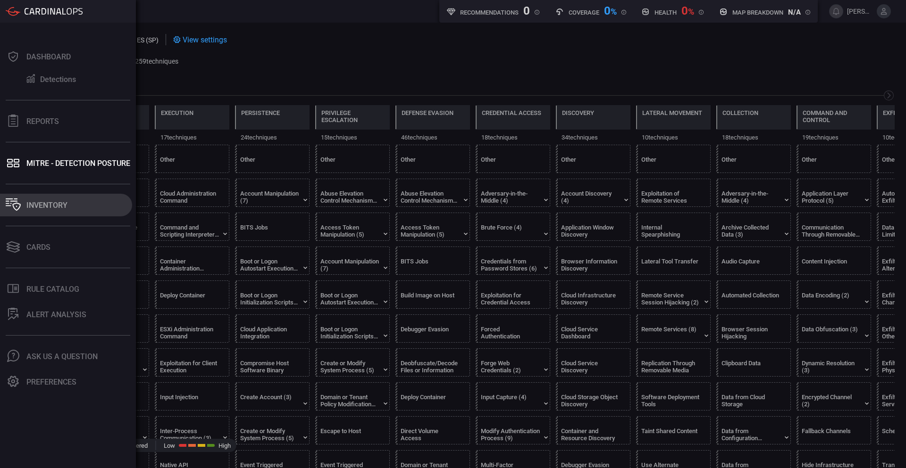
click at [35, 207] on div "Inventory" at bounding box center [46, 205] width 41 height 9
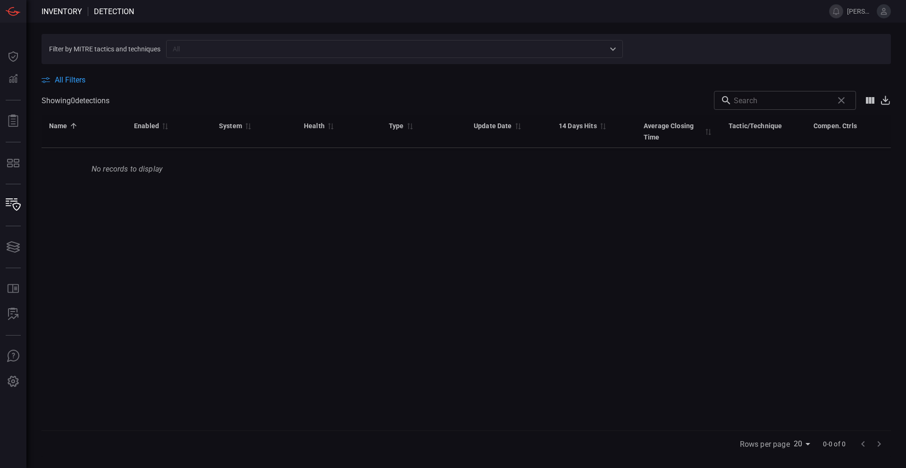
click at [752, 325] on div "Name 0 Enabled 0 System 0 Health 0 Type 0 Update Date 0 14 Days Hits 0 Average …" at bounding box center [466, 273] width 849 height 316
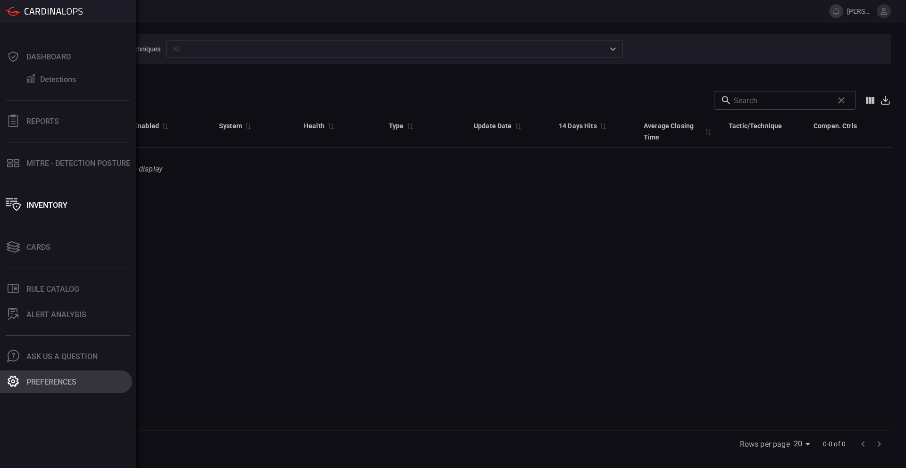
click at [39, 380] on div "Preferences" at bounding box center [51, 382] width 50 height 9
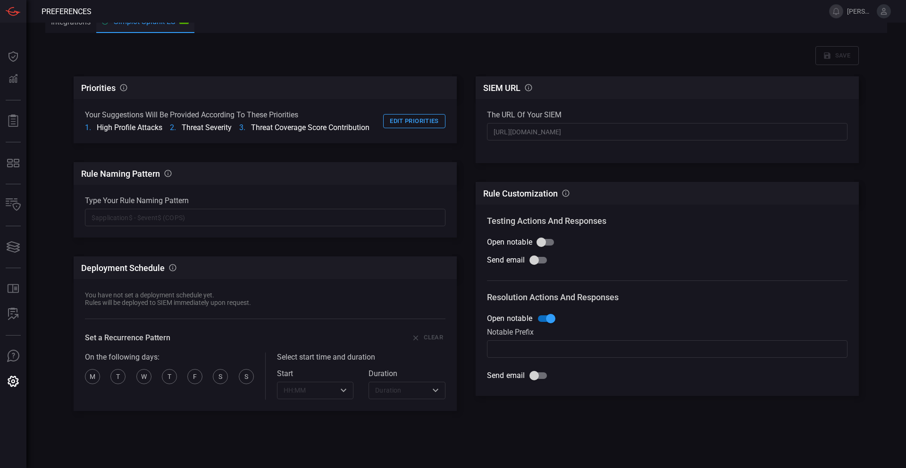
scroll to position [16, 0]
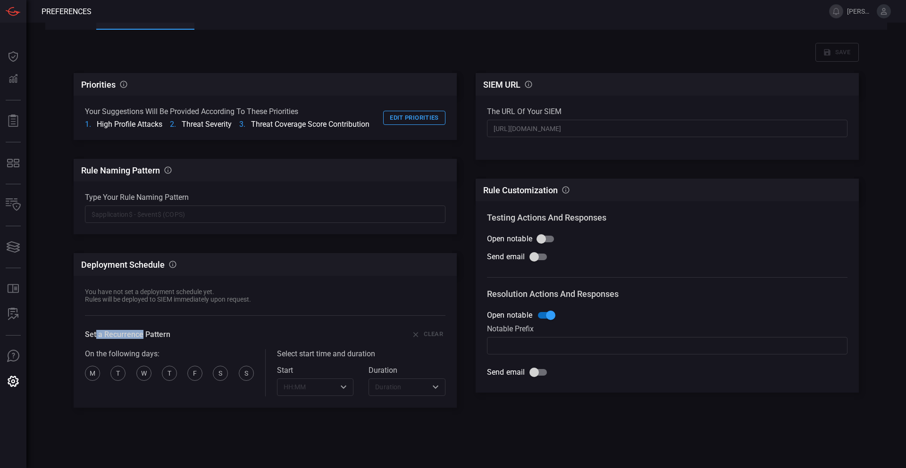
drag, startPoint x: 92, startPoint y: 334, endPoint x: 142, endPoint y: 329, distance: 51.2
click at [141, 329] on div "Set a Recurrence Pattern Clear" at bounding box center [265, 334] width 360 height 15
click at [132, 287] on div "You have not set a deployment schedule yet. Rules will be deployed to SIEM imme…" at bounding box center [265, 342] width 383 height 132
drag, startPoint x: 93, startPoint y: 291, endPoint x: 192, endPoint y: 293, distance: 99.6
click at [181, 292] on div "You have not set a deployment schedule yet." at bounding box center [168, 292] width 166 height 8
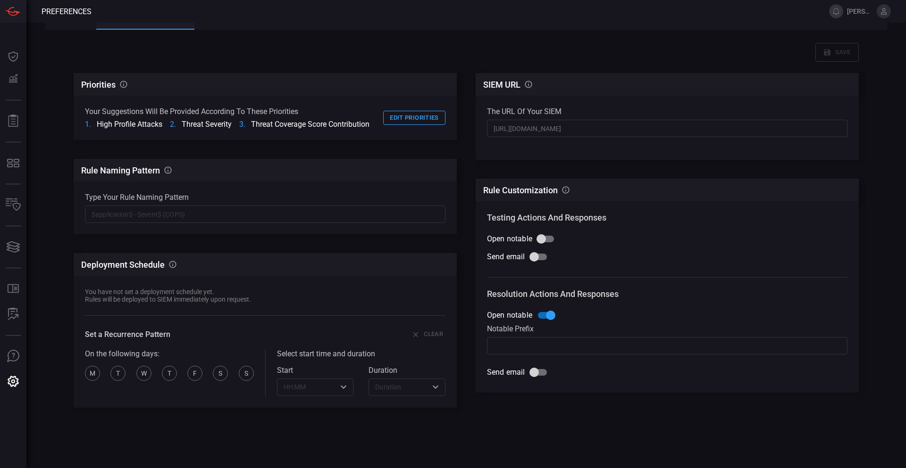
click at [231, 300] on div "Rules will be deployed to SIEM immediately upon request." at bounding box center [168, 300] width 166 height 8
drag, startPoint x: 240, startPoint y: 300, endPoint x: 92, endPoint y: 300, distance: 148.6
click at [92, 300] on div "Rules will be deployed to SIEM immediately upon request." at bounding box center [168, 300] width 166 height 8
click at [109, 302] on div "Rules will be deployed to SIEM immediately upon request." at bounding box center [168, 300] width 166 height 8
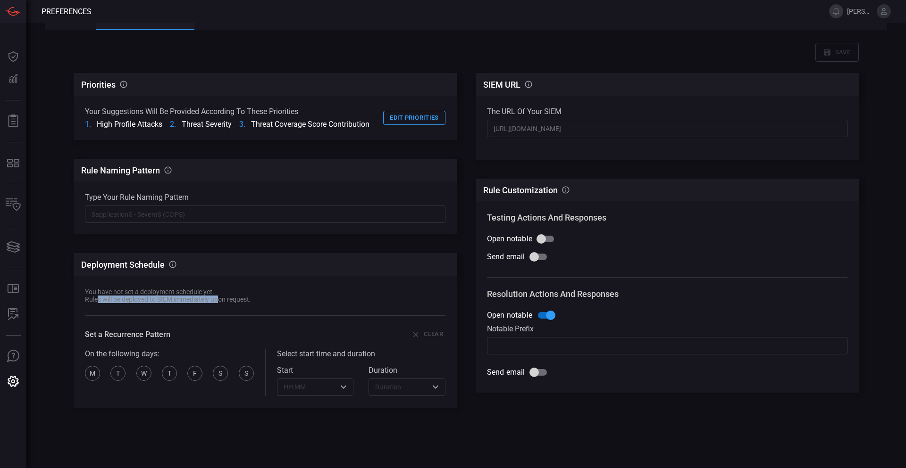
drag, startPoint x: 94, startPoint y: 302, endPoint x: 216, endPoint y: 301, distance: 121.7
click at [216, 301] on div "Rules will be deployed to SIEM immediately upon request." at bounding box center [168, 300] width 166 height 8
click at [221, 301] on div "Rules will be deployed to SIEM immediately upon request." at bounding box center [168, 300] width 166 height 8
drag, startPoint x: 95, startPoint y: 197, endPoint x: 160, endPoint y: 197, distance: 65.6
click at [160, 197] on div "Type your rule naming pattern" at bounding box center [265, 197] width 360 height 9
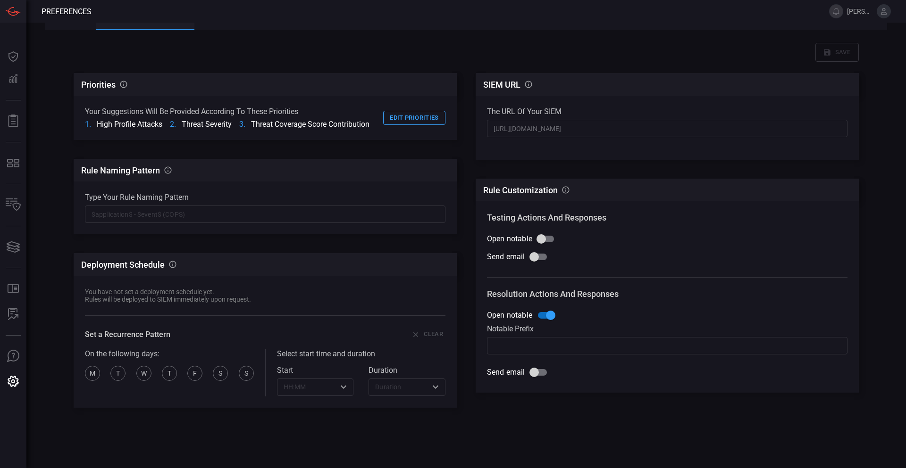
click at [174, 197] on div "Type your rule naming pattern" at bounding box center [265, 197] width 360 height 9
click at [410, 116] on button "Edit priorities" at bounding box center [414, 118] width 62 height 15
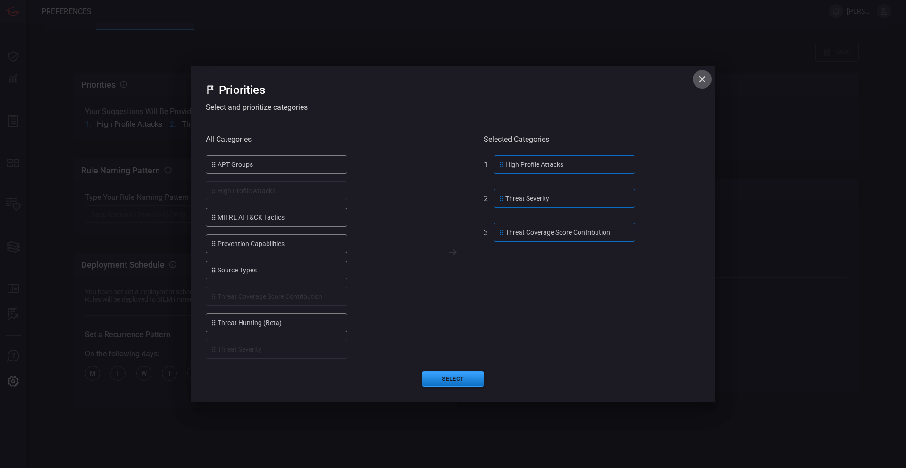
click at [701, 76] on icon "button" at bounding box center [701, 79] width 11 height 11
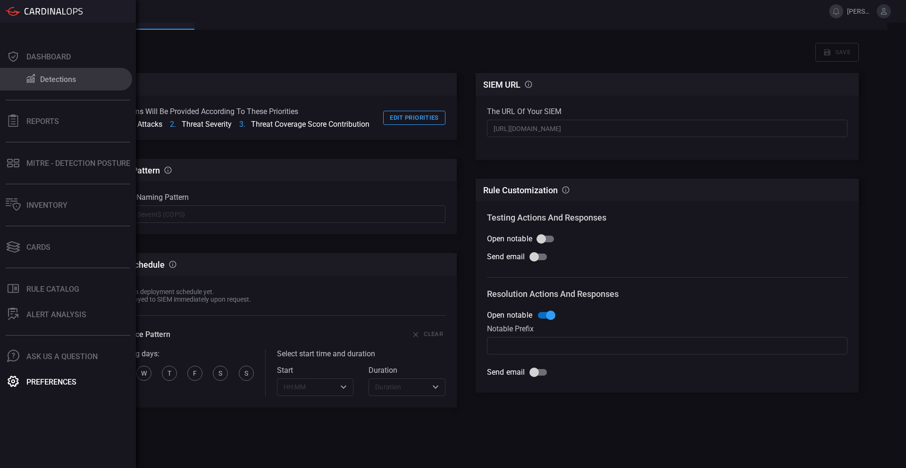
click at [40, 75] on button "Detections" at bounding box center [66, 79] width 132 height 23
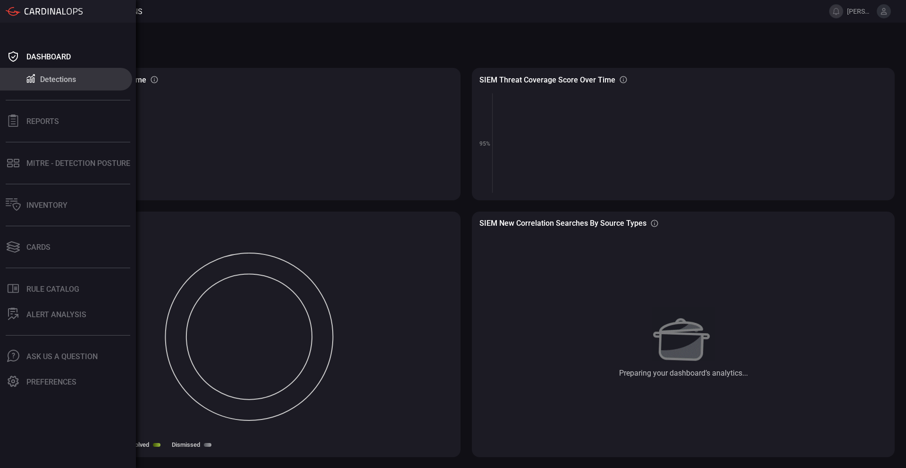
click at [35, 11] on icon at bounding box center [54, 11] width 58 height 7
click at [36, 115] on button "Reports" at bounding box center [66, 121] width 132 height 23
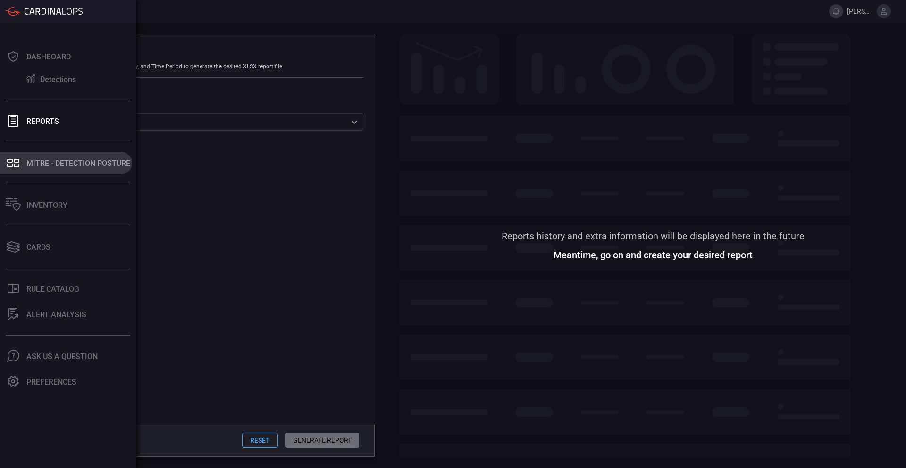
click at [59, 163] on div "MITRE - Detection Posture" at bounding box center [78, 163] width 104 height 9
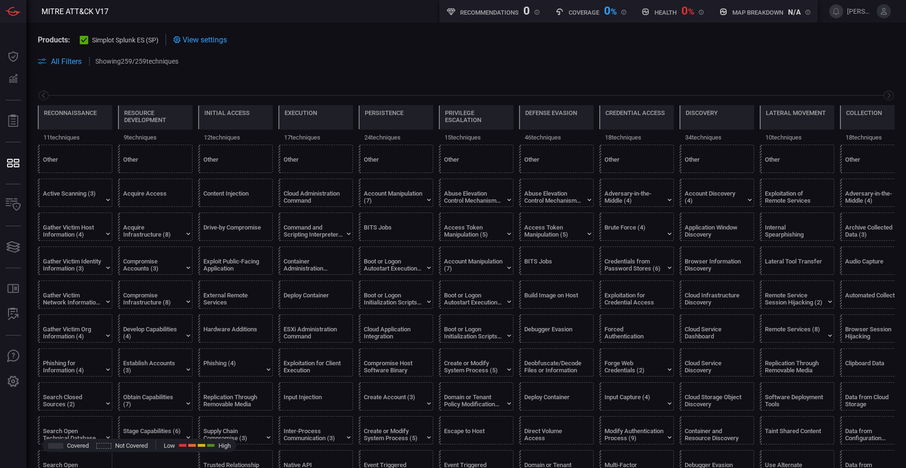
scroll to position [0, 124]
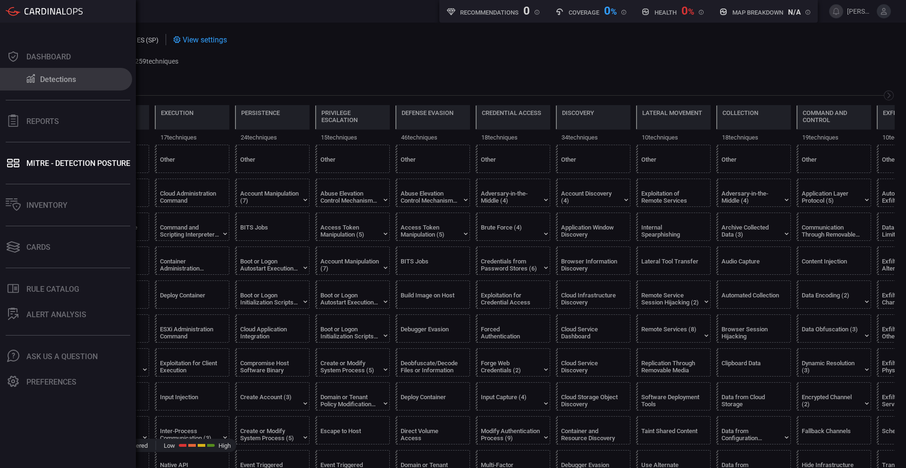
click at [43, 78] on div "Detections" at bounding box center [58, 79] width 36 height 9
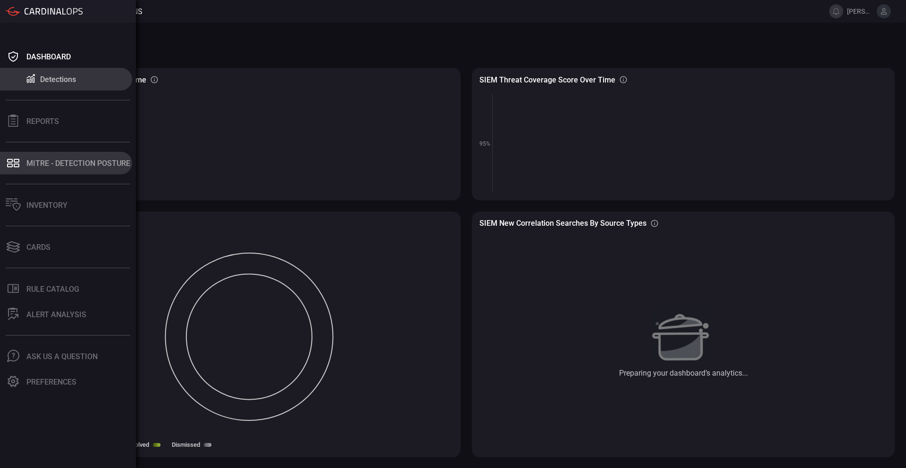
click at [49, 166] on div "MITRE - Detection Posture" at bounding box center [78, 163] width 104 height 9
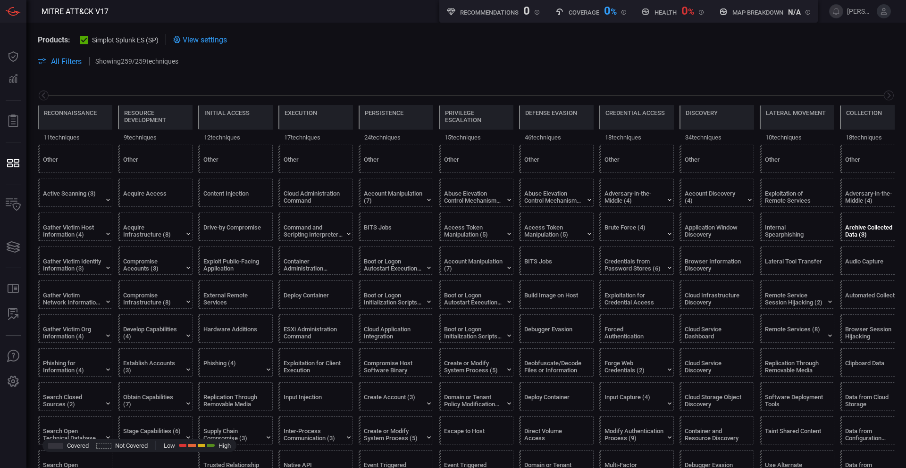
scroll to position [0, 124]
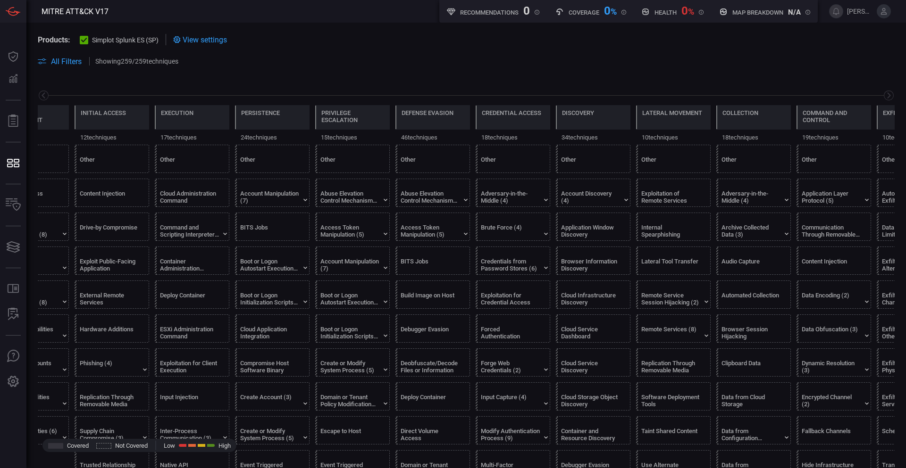
click at [220, 40] on span "View settings" at bounding box center [205, 39] width 44 height 9
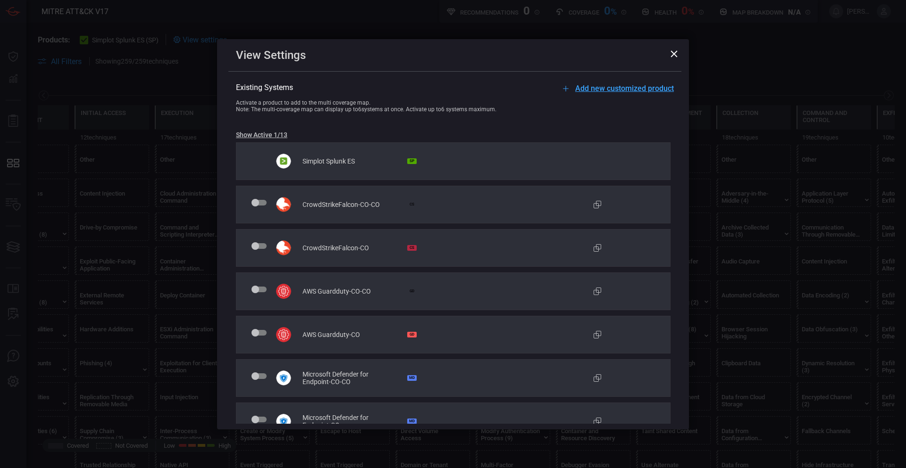
click at [453, 159] on div "Simplot Splunk ES SP" at bounding box center [453, 161] width 434 height 38
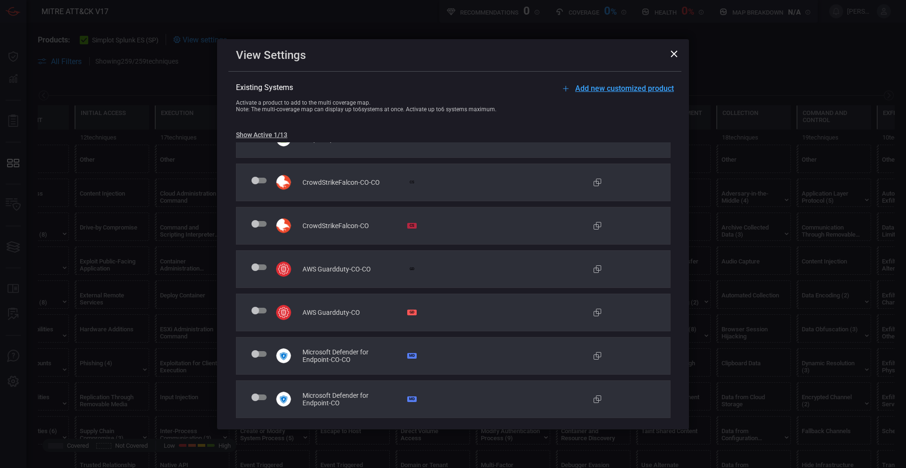
scroll to position [0, 0]
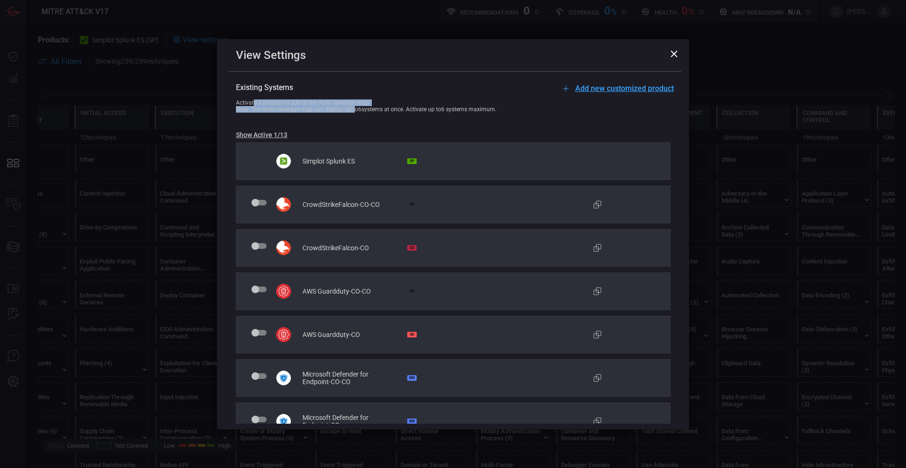
drag, startPoint x: 254, startPoint y: 101, endPoint x: 368, endPoint y: 108, distance: 114.3
click at [352, 108] on div "Activate a product to add to the multi coverage map. Note: The multi-coverage m…" at bounding box center [462, 106] width 453 height 13
click at [424, 108] on div "Note: The multi-coverage map can display up to 6 systems at once. Activate up t…" at bounding box center [462, 109] width 453 height 7
click at [673, 55] on icon at bounding box center [673, 53] width 7 height 7
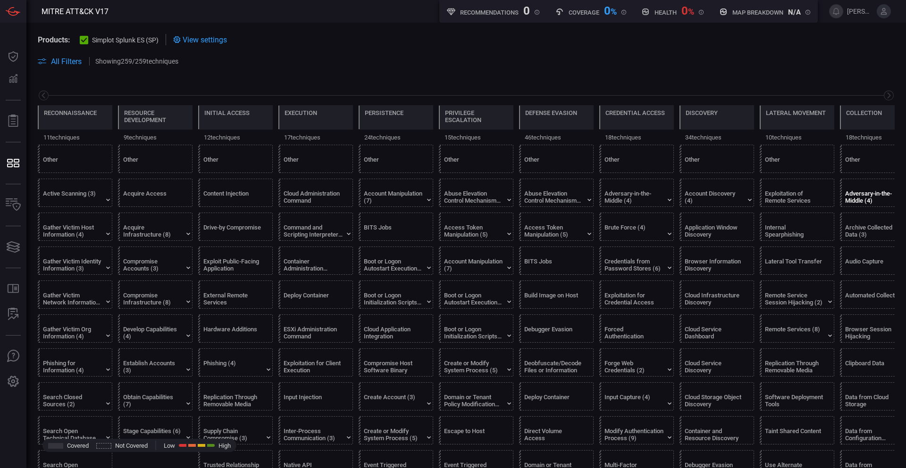
scroll to position [0, 124]
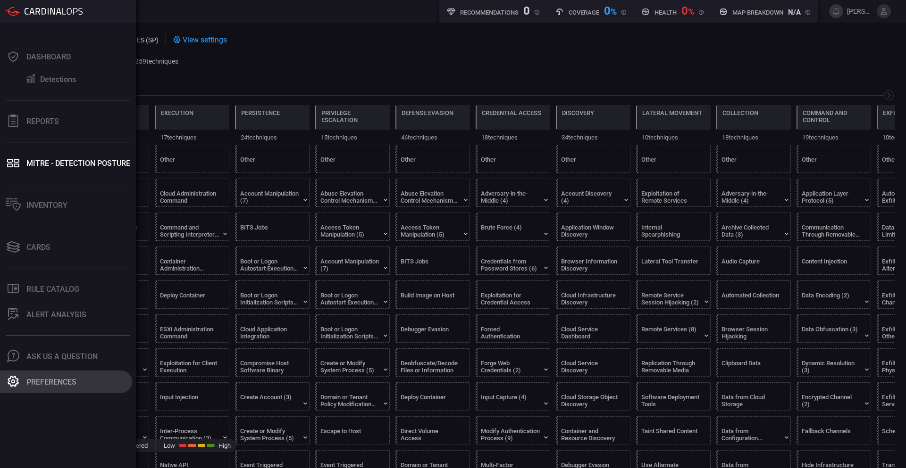
click at [62, 382] on div "Preferences" at bounding box center [51, 382] width 50 height 9
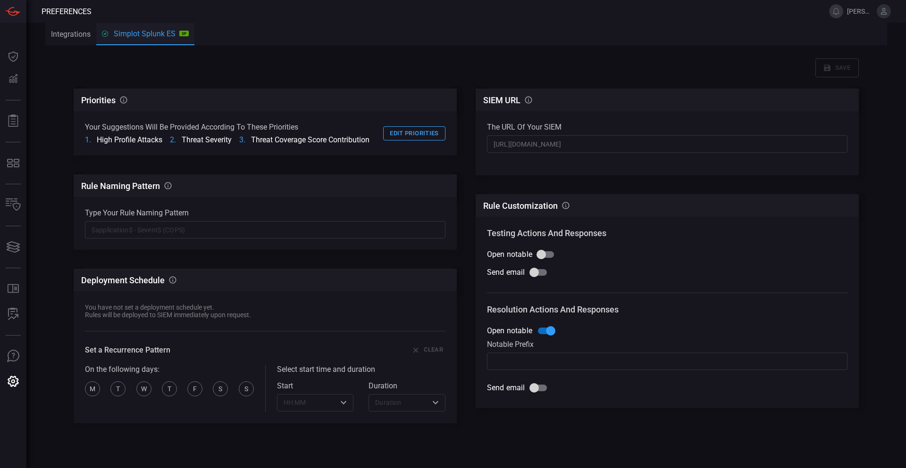
click at [61, 35] on button "Integrations" at bounding box center [70, 34] width 51 height 23
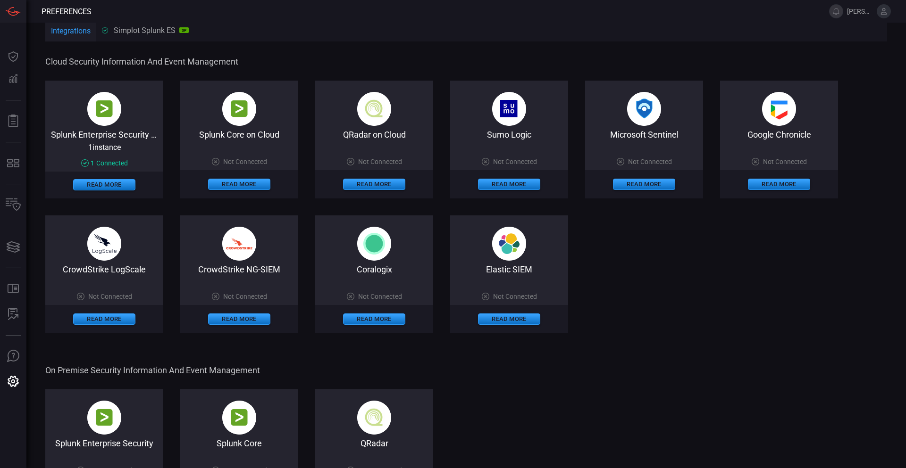
drag, startPoint x: 669, startPoint y: 296, endPoint x: 672, endPoint y: 313, distance: 16.7
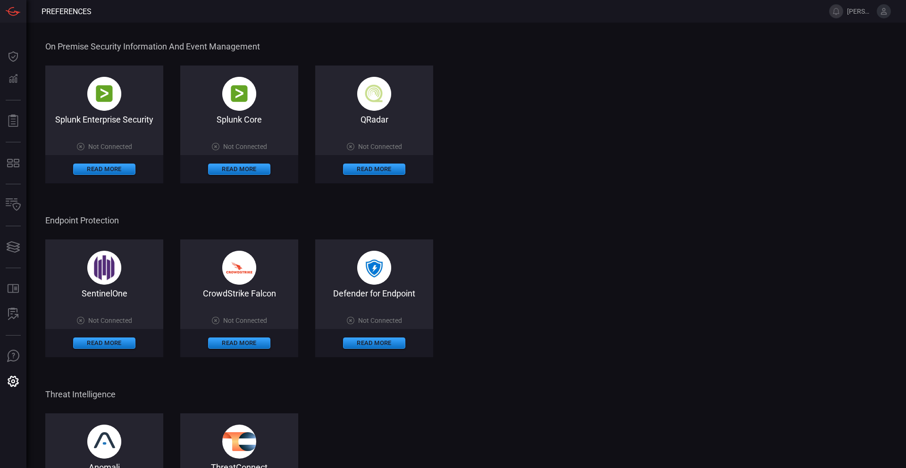
drag, startPoint x: 655, startPoint y: 281, endPoint x: 659, endPoint y: 309, distance: 28.1
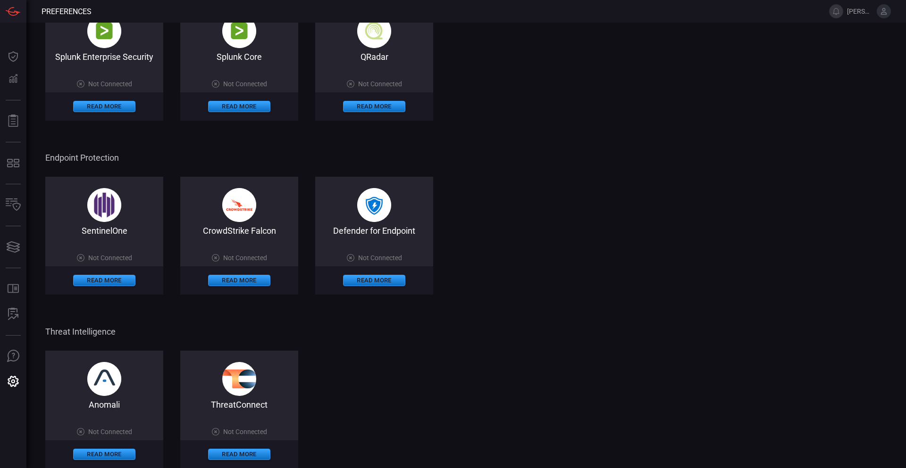
scroll to position [406, 0]
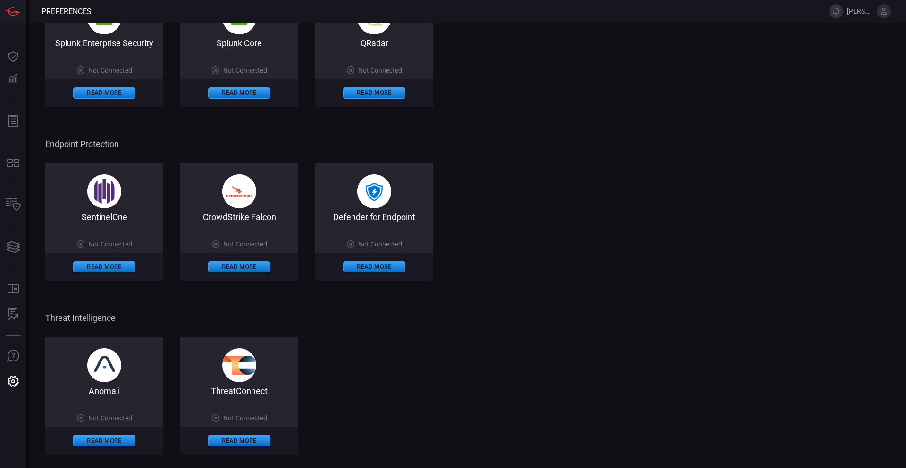
drag, startPoint x: 643, startPoint y: 284, endPoint x: 658, endPoint y: 332, distance: 49.8
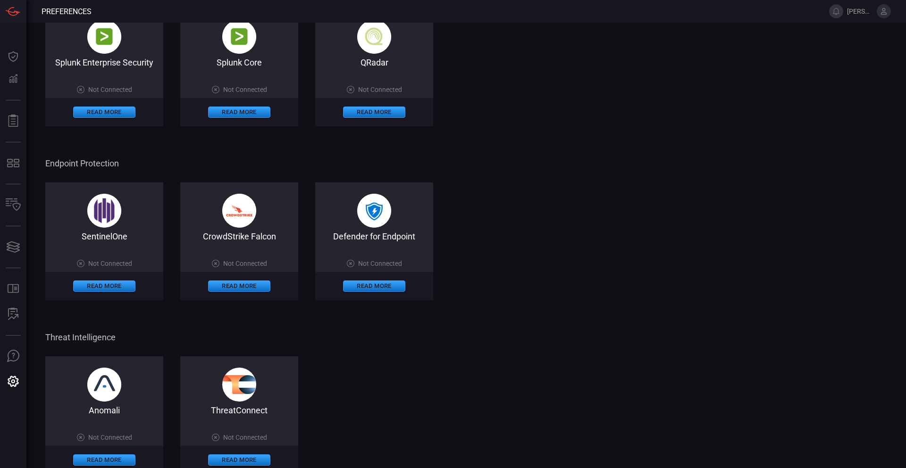
drag, startPoint x: 670, startPoint y: 384, endPoint x: 662, endPoint y: 367, distance: 18.8
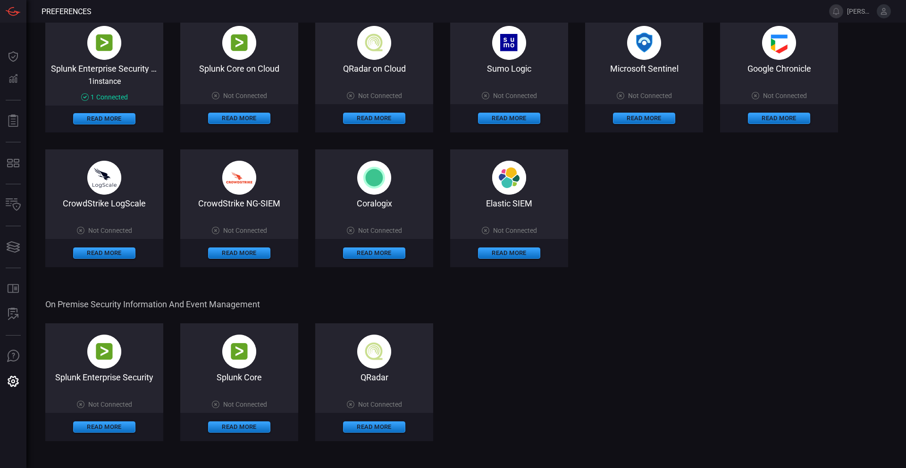
scroll to position [0, 0]
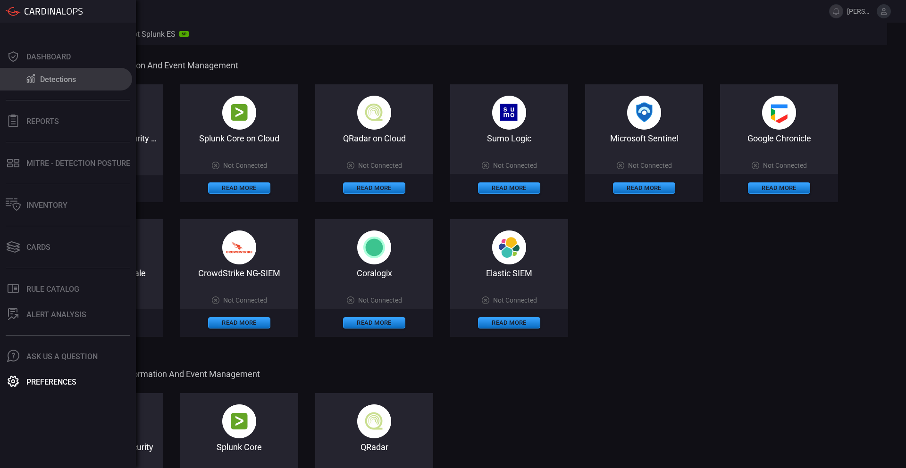
click at [59, 77] on div "Detections" at bounding box center [58, 79] width 36 height 9
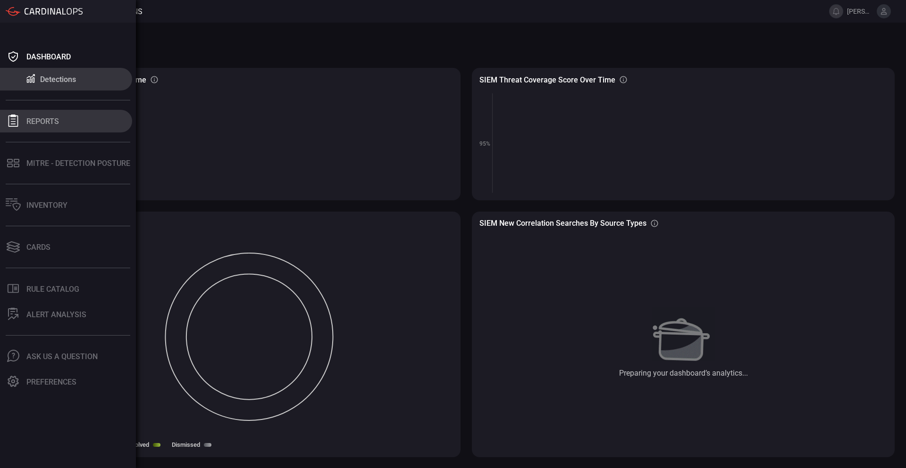
click at [49, 122] on div "Reports" at bounding box center [42, 121] width 33 height 9
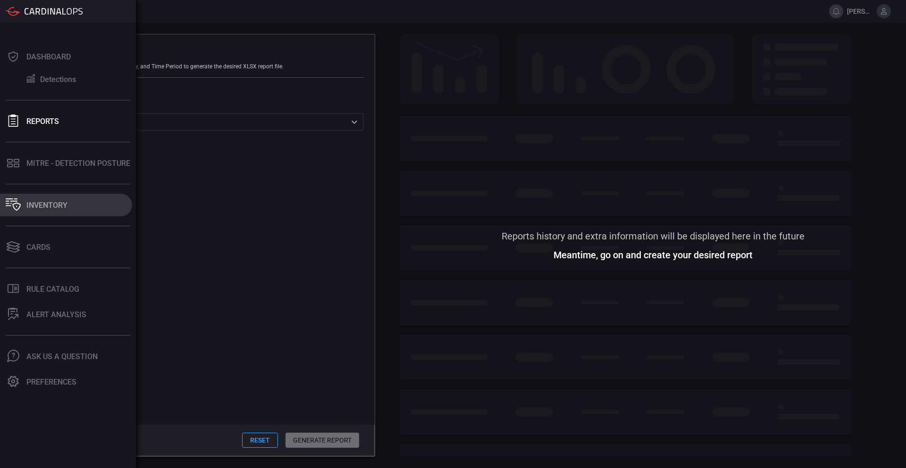
click at [55, 208] on div "Inventory" at bounding box center [46, 205] width 41 height 9
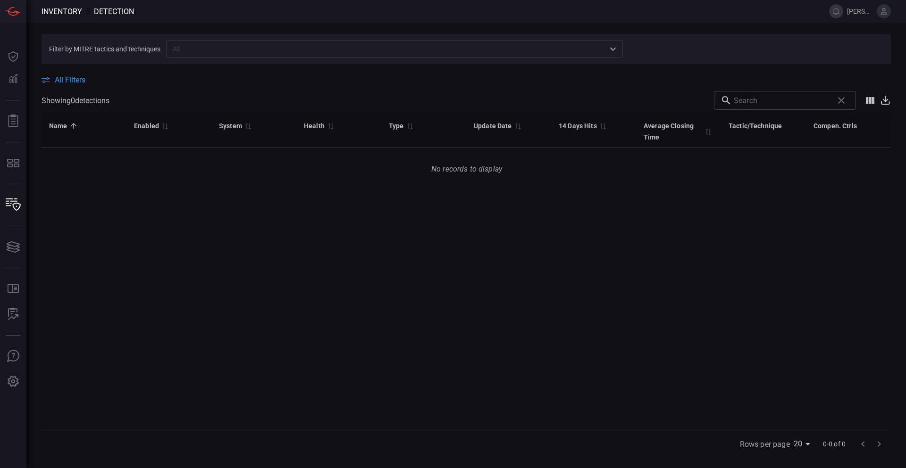
click at [226, 49] on input "text" at bounding box center [386, 49] width 435 height 12
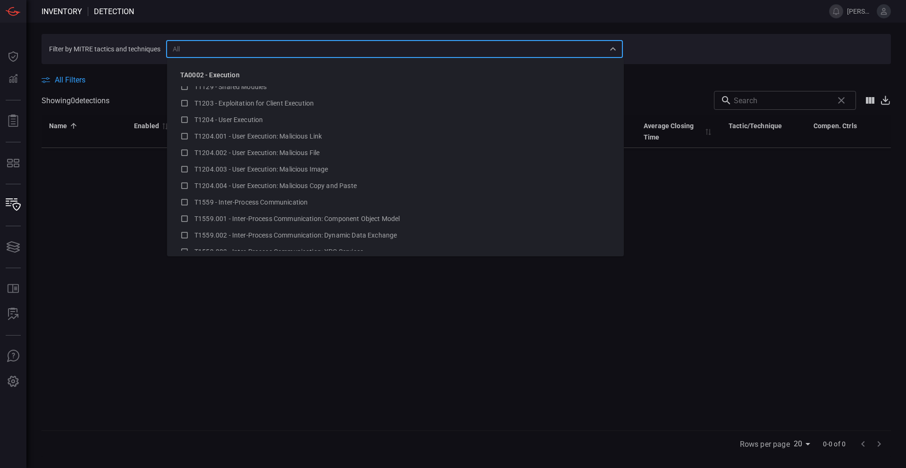
scroll to position [2359, 0]
click at [823, 259] on div "Name 0 Enabled 0 System 0 Health 0 Type 0 Update Date 0 14 Days Hits 0 Average …" at bounding box center [466, 273] width 849 height 316
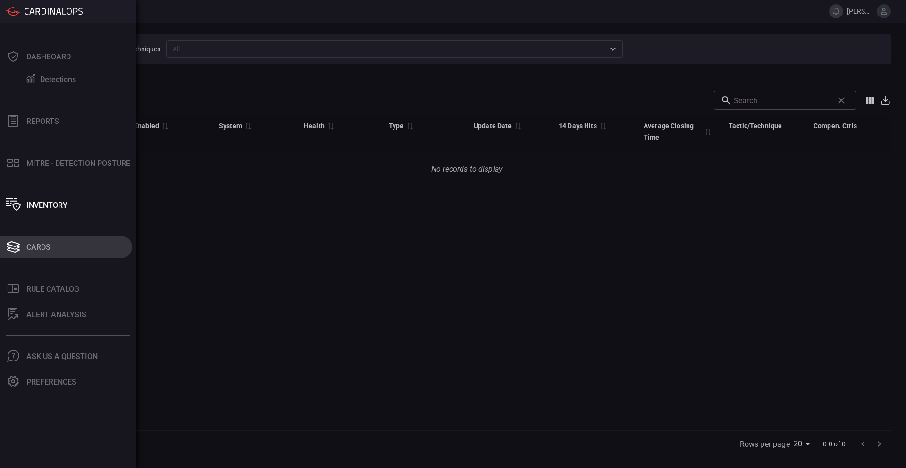
click at [41, 245] on div "Cards" at bounding box center [38, 247] width 24 height 9
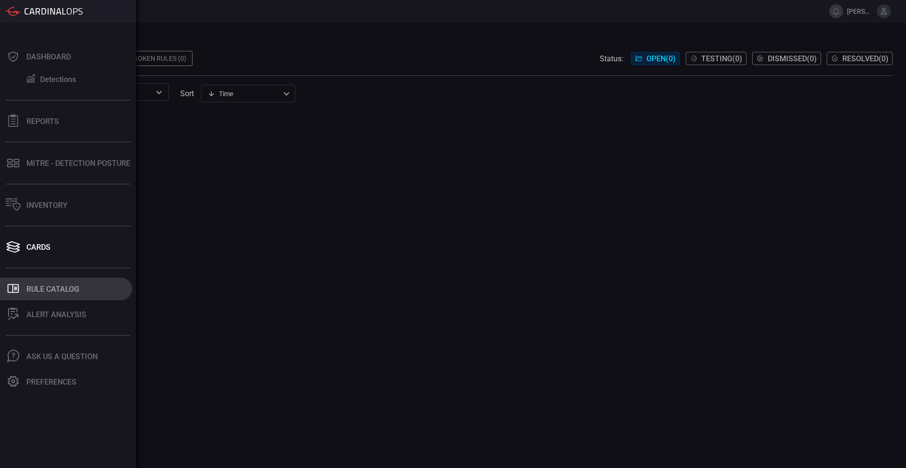
click at [40, 289] on div "Rule Catalog" at bounding box center [52, 289] width 53 height 9
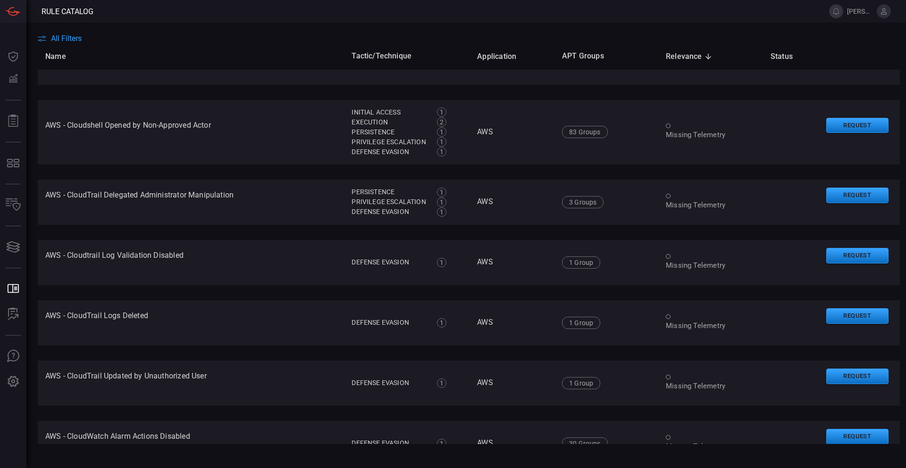
scroll to position [2731, 0]
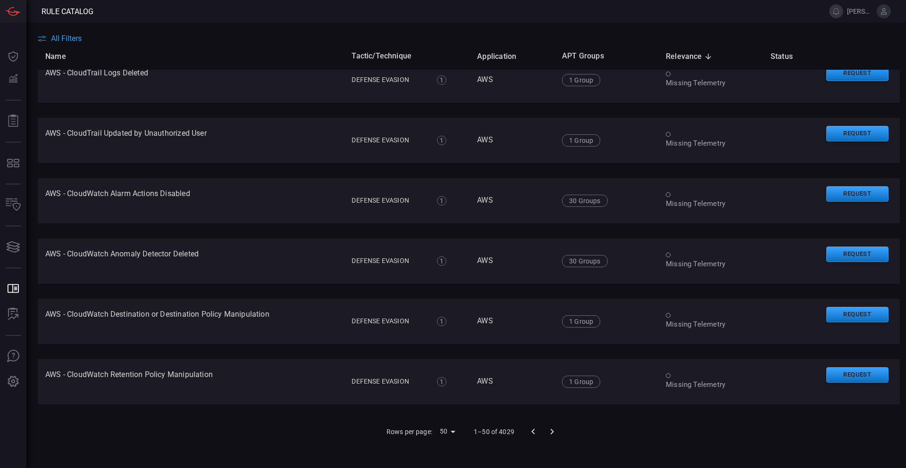
click at [550, 432] on icon "Go to next page" at bounding box center [551, 432] width 3 height 6
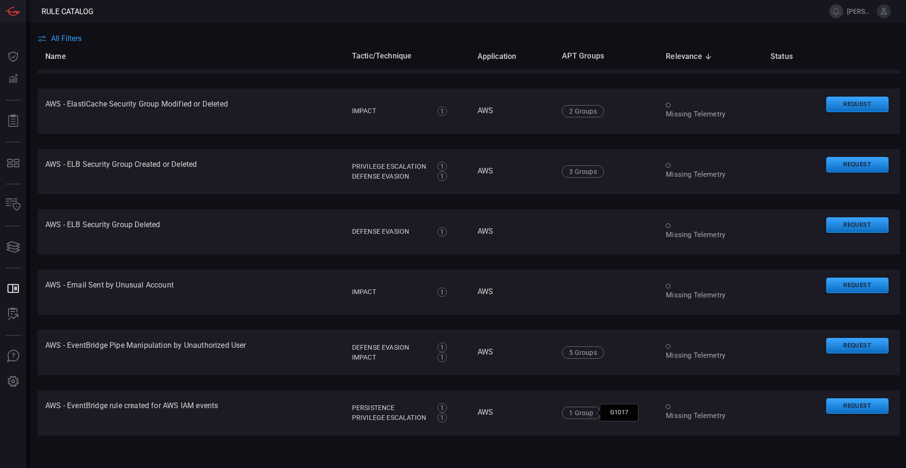
scroll to position [2688, 0]
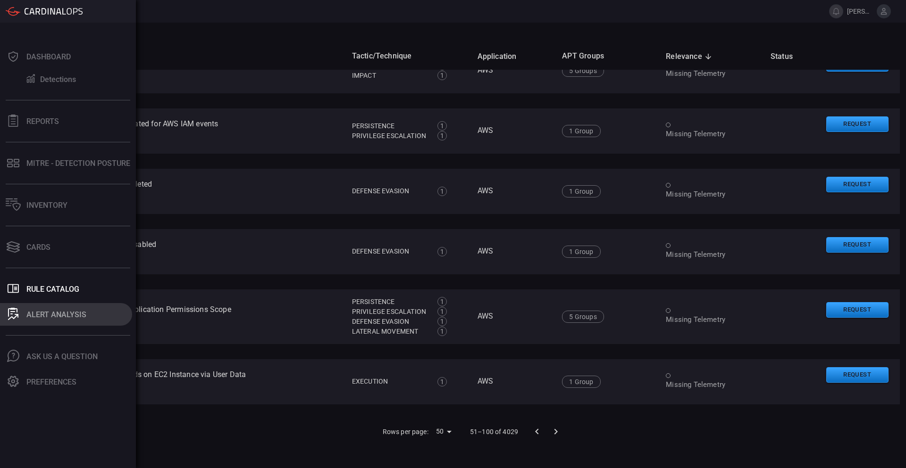
click at [48, 310] on div "ALERT ANALYSIS" at bounding box center [56, 314] width 60 height 9
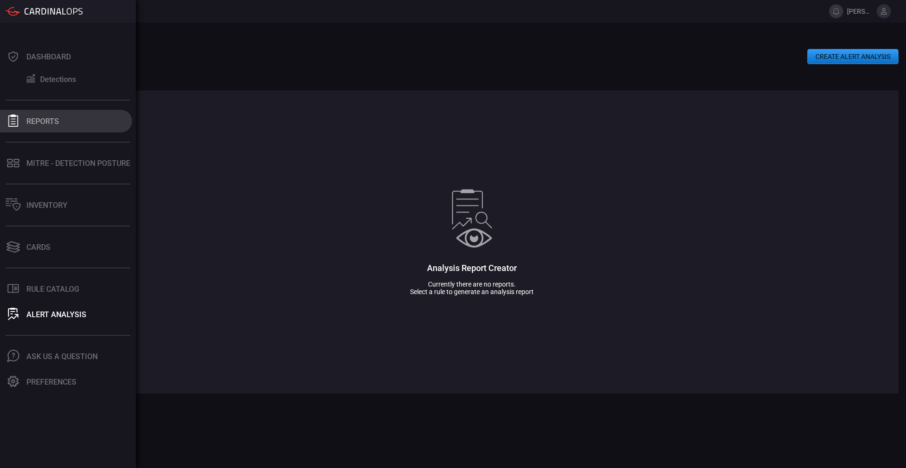
click at [52, 115] on button "Reports" at bounding box center [66, 121] width 132 height 23
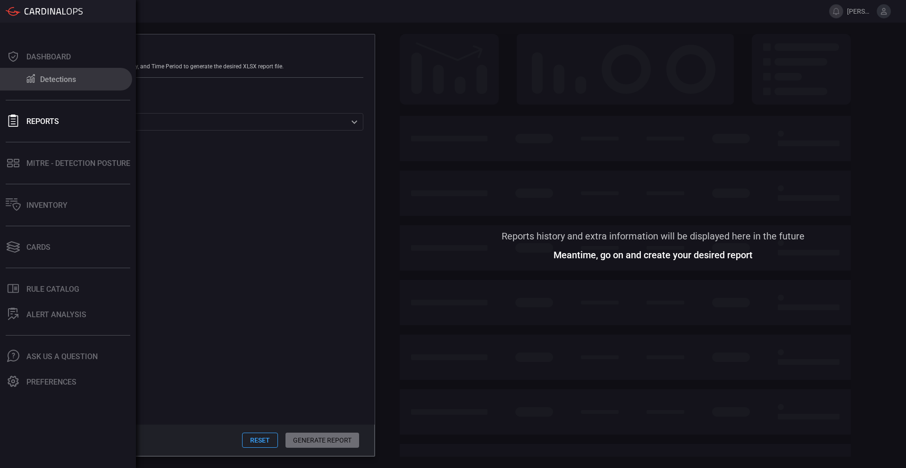
click at [52, 82] on div "Detections" at bounding box center [58, 79] width 36 height 9
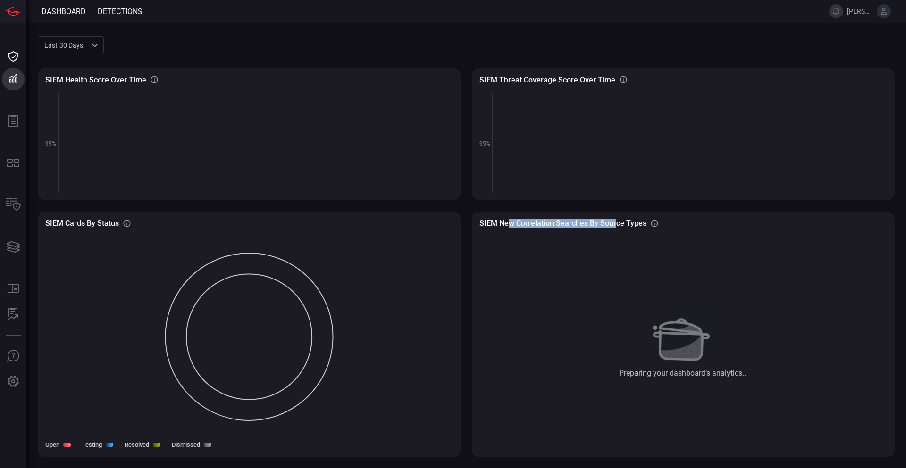
drag, startPoint x: 615, startPoint y: 221, endPoint x: 484, endPoint y: 224, distance: 130.7
click at [500, 222] on h3 "SIEM New correlation searches by source types" at bounding box center [562, 223] width 167 height 9
click at [609, 280] on div "Preparing your dashboard’s analytics..." at bounding box center [683, 339] width 408 height 222
click at [834, 9] on button at bounding box center [836, 11] width 14 height 14
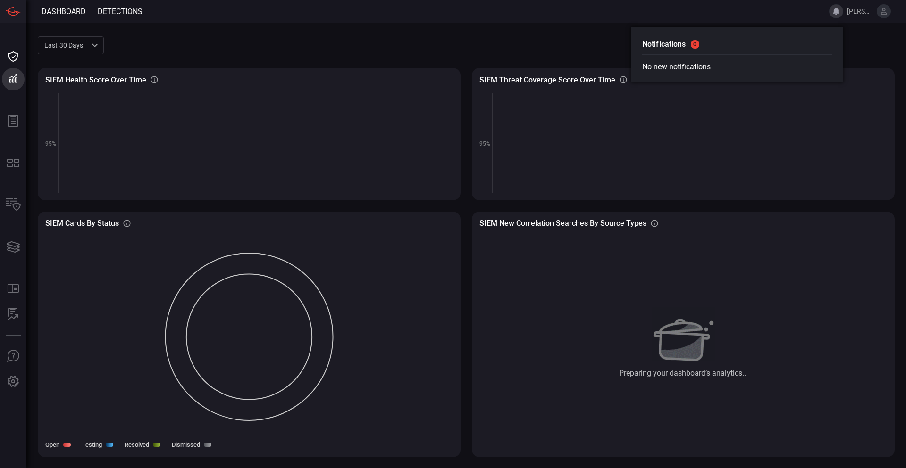
click at [834, 9] on button at bounding box center [836, 11] width 14 height 14
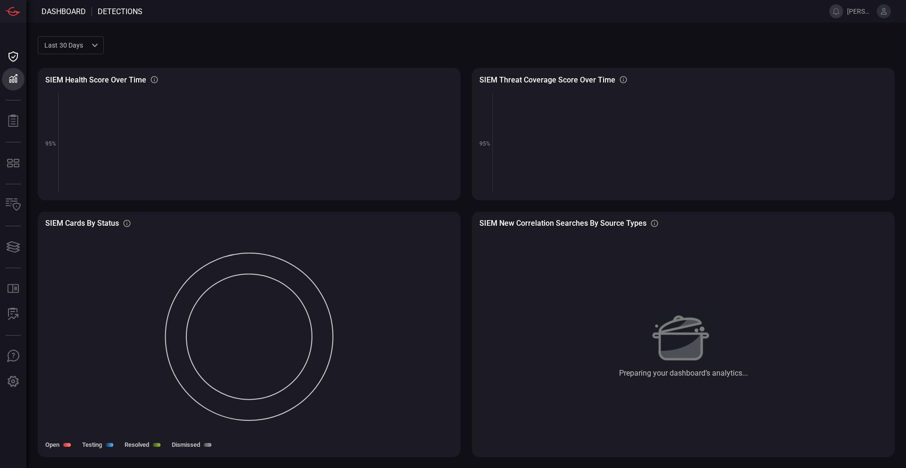
click at [881, 11] on icon at bounding box center [883, 11] width 8 height 8
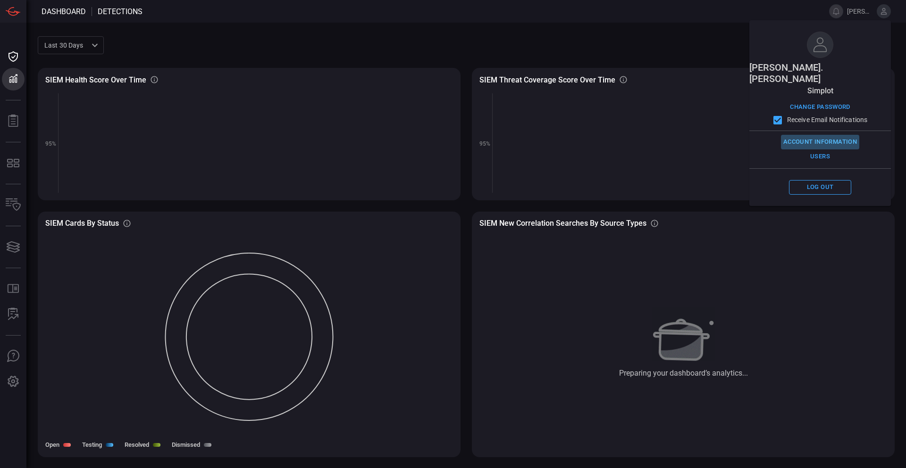
click at [821, 135] on button "Account Information" at bounding box center [820, 142] width 78 height 15
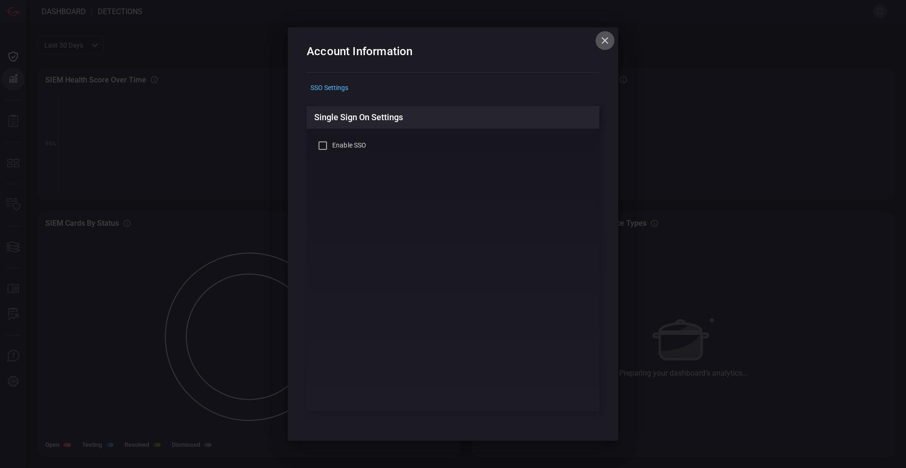
click at [602, 38] on icon "button" at bounding box center [604, 40] width 7 height 7
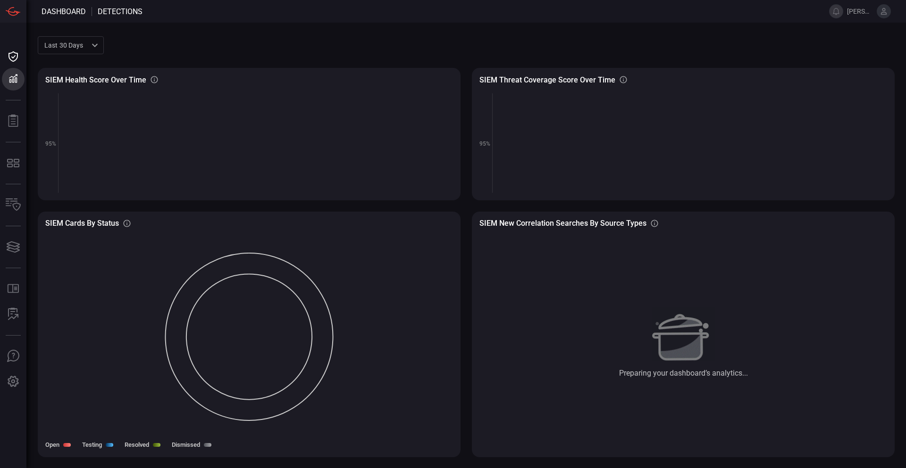
click at [794, 141] on rect at bounding box center [683, 142] width 408 height 101
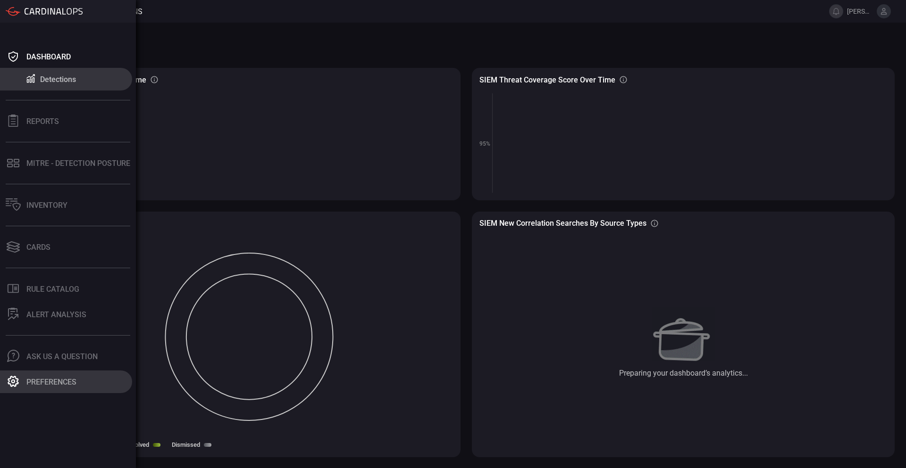
click at [54, 378] on div "Preferences" at bounding box center [51, 382] width 50 height 9
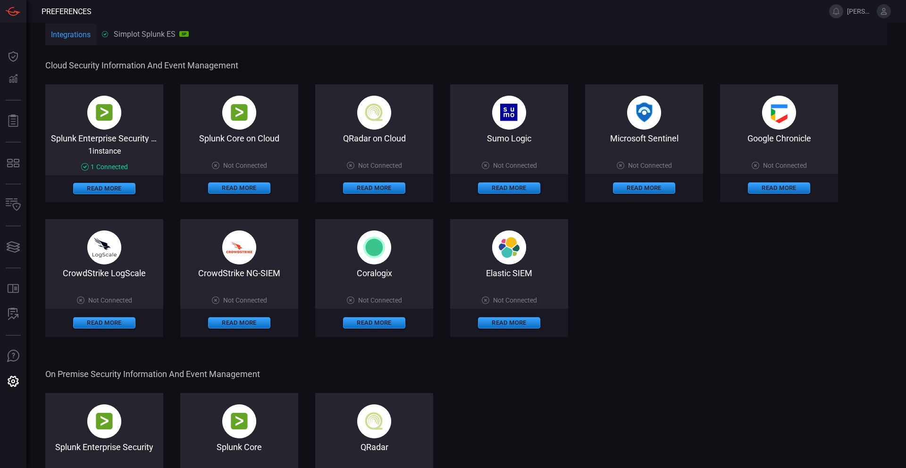
click at [683, 294] on div "Splunk Enterprise Security on Cloud 1 instance 1 Connected Read More Splunk Cor…" at bounding box center [466, 210] width 842 height 253
click at [100, 190] on button "Read More" at bounding box center [104, 188] width 62 height 11
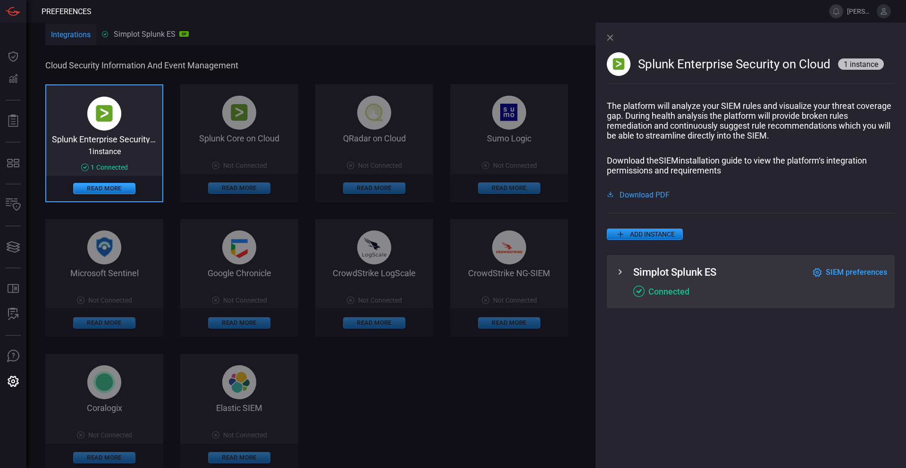
click at [618, 272] on icon at bounding box center [619, 272] width 11 height 11
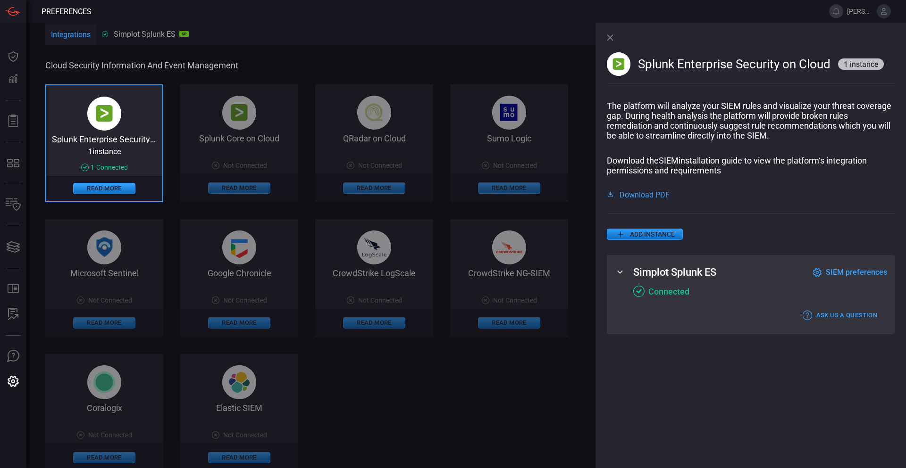
click at [618, 272] on icon at bounding box center [619, 272] width 11 height 11
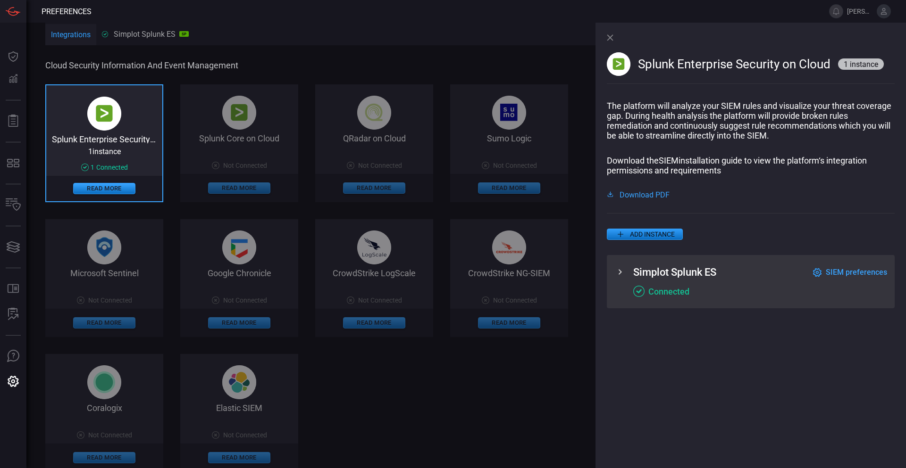
click at [867, 272] on span "SIEM preferences" at bounding box center [856, 272] width 61 height 9
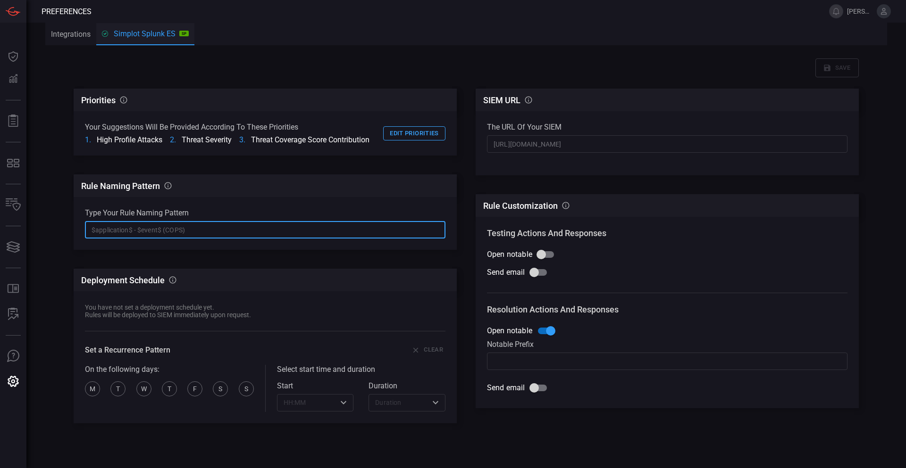
click at [141, 227] on input "text" at bounding box center [265, 229] width 360 height 17
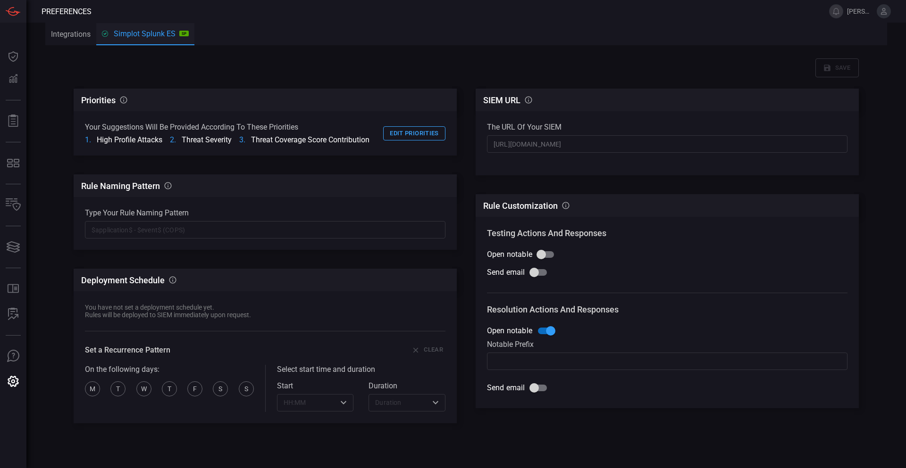
click at [237, 251] on div "Priorities CardinalOps will prioritize rule recommendations according to these …" at bounding box center [265, 286] width 383 height 395
click at [64, 34] on button "Integrations" at bounding box center [70, 34] width 51 height 23
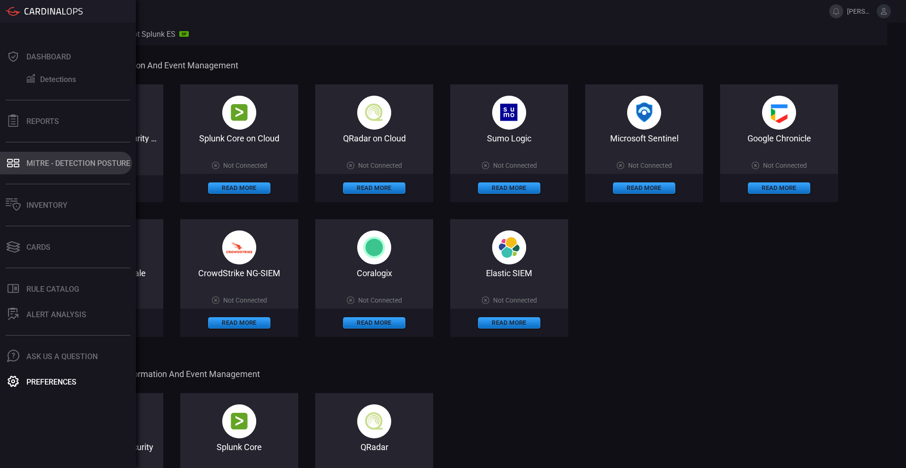
click at [50, 164] on div "MITRE - Detection Posture" at bounding box center [78, 163] width 104 height 9
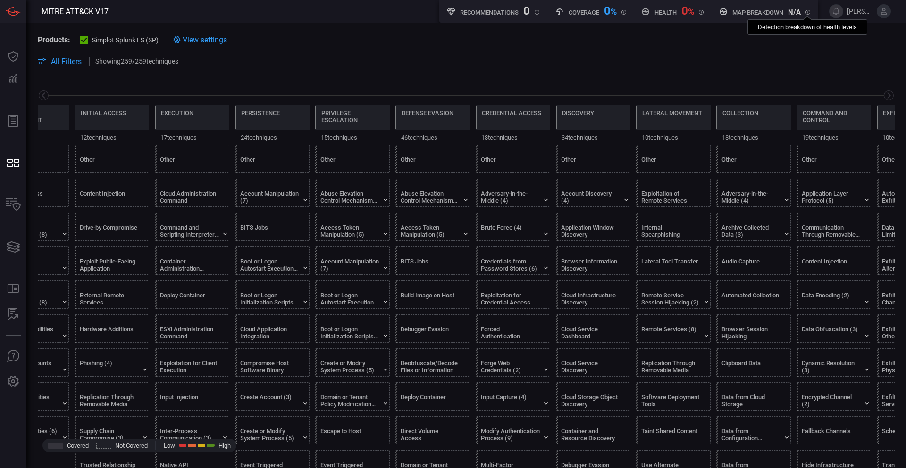
click at [806, 10] on icon at bounding box center [807, 12] width 5 height 5
click at [697, 13] on div "Health 0 % Healthy rules out of all configured ones" at bounding box center [672, 10] width 62 height 12
click at [345, 48] on span at bounding box center [466, 50] width 857 height 10
click at [487, 76] on span at bounding box center [466, 72] width 857 height 11
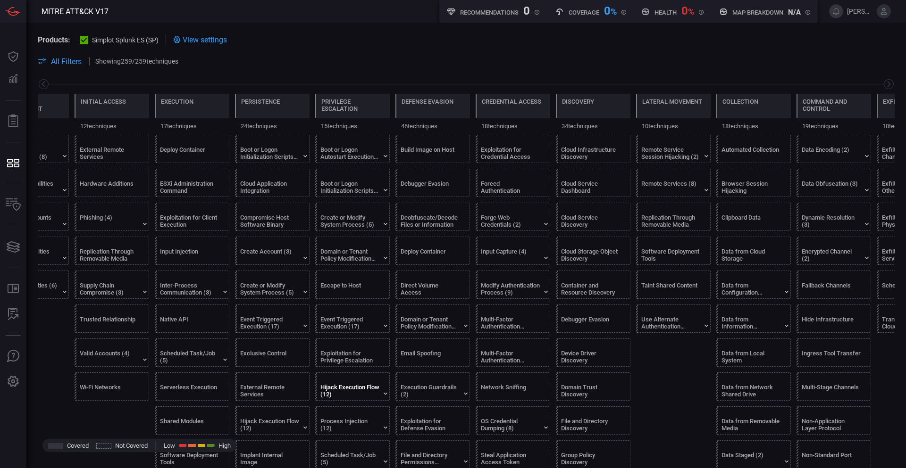
scroll to position [142, 0]
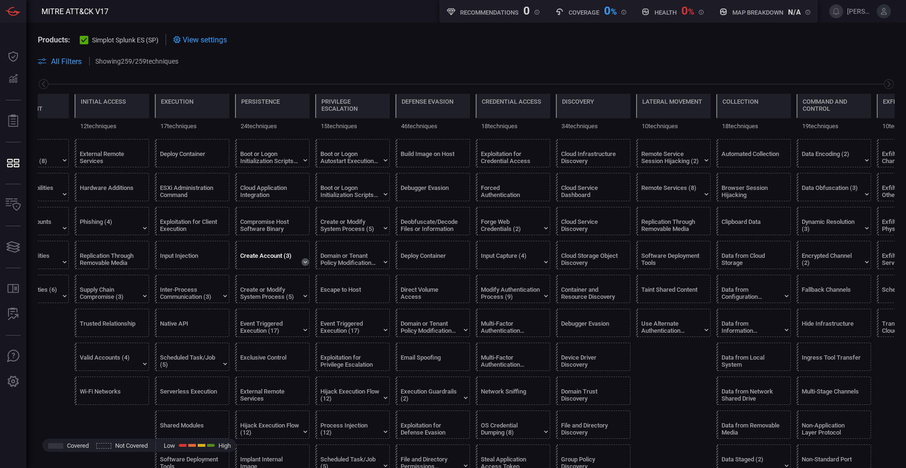
click at [305, 264] on icon at bounding box center [305, 263] width 8 height 8
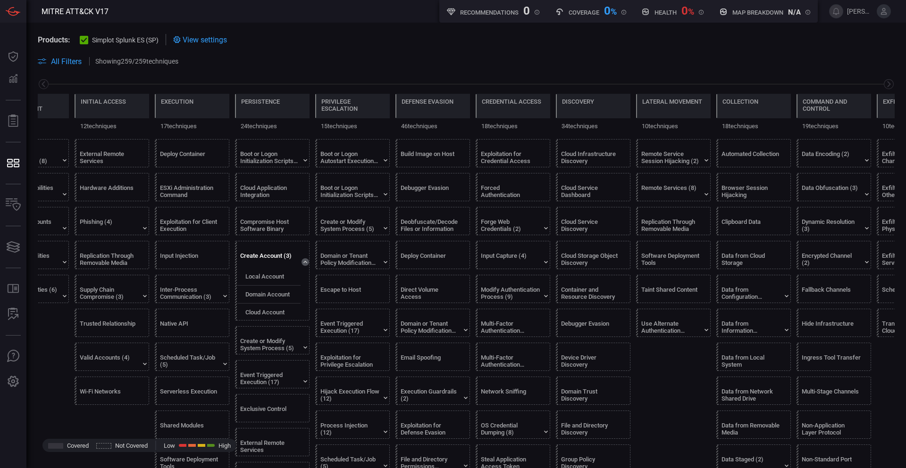
click at [305, 264] on icon at bounding box center [305, 263] width 8 height 8
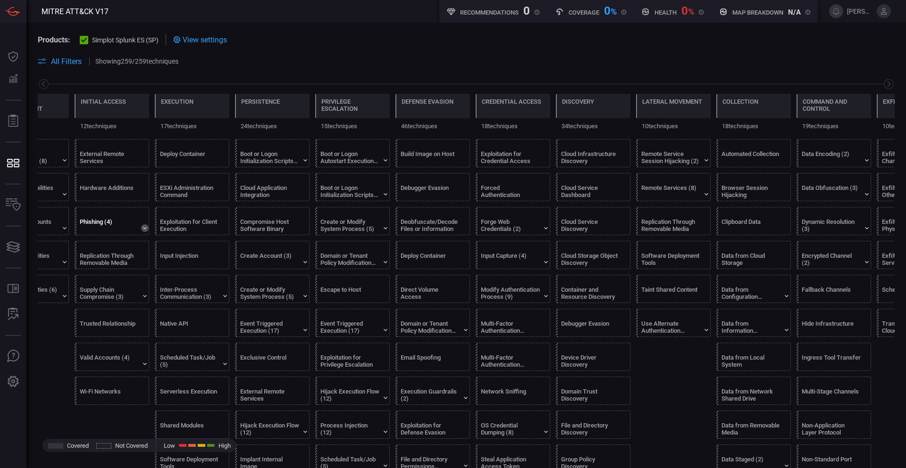
click at [146, 228] on icon at bounding box center [145, 228] width 4 height 2
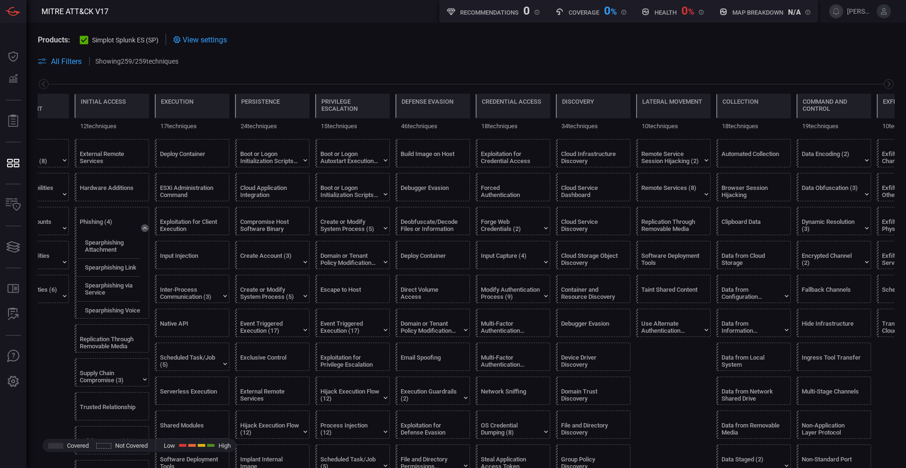
click at [421, 50] on span at bounding box center [466, 50] width 857 height 10
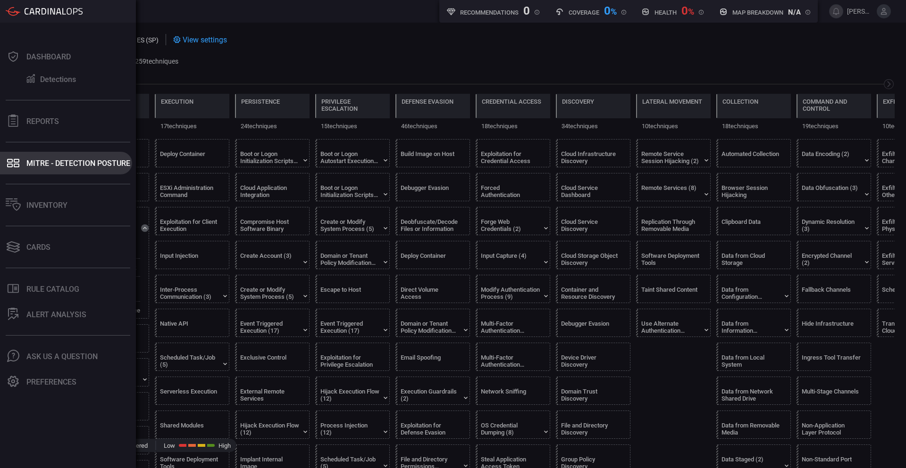
click at [53, 166] on div "MITRE - Detection Posture" at bounding box center [78, 163] width 104 height 9
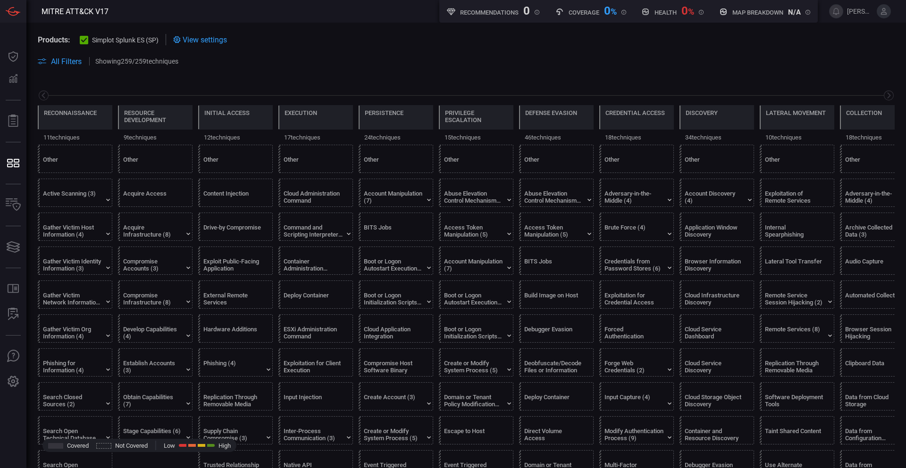
scroll to position [0, 124]
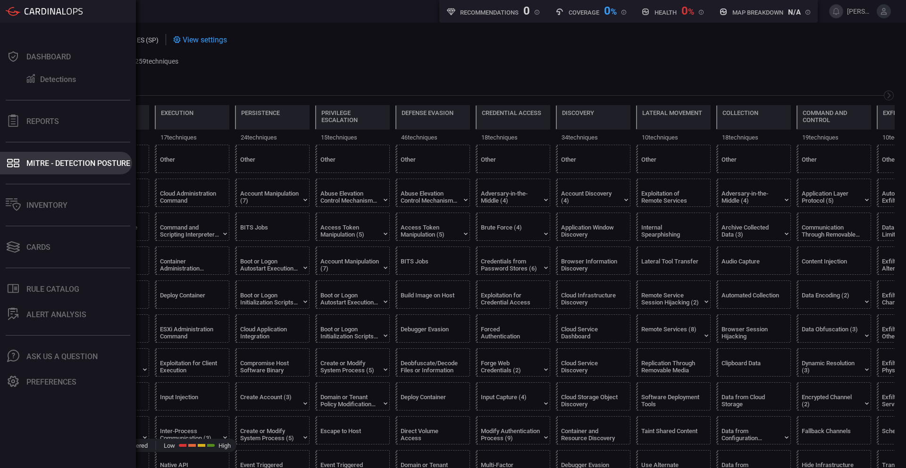
click at [12, 162] on icon at bounding box center [10, 161] width 6 height 4
click at [70, 167] on div "MITRE - Detection Posture" at bounding box center [78, 163] width 104 height 9
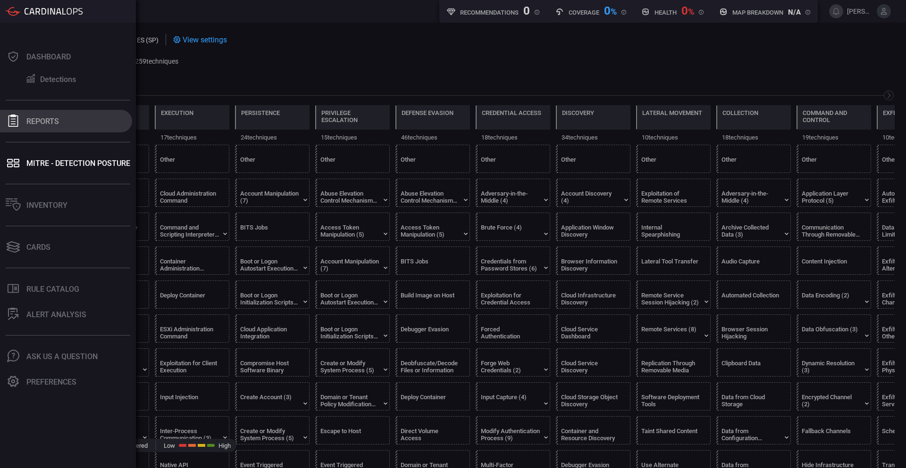
click at [54, 128] on button "Reports" at bounding box center [66, 121] width 132 height 23
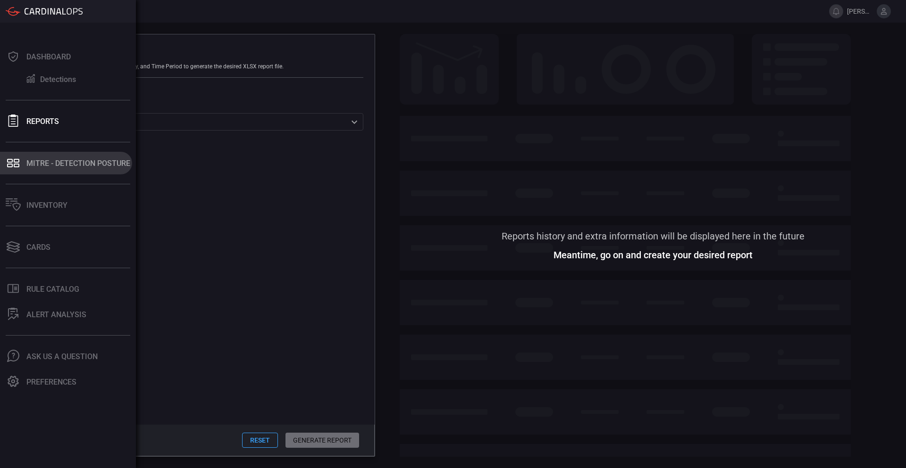
click at [10, 167] on icon at bounding box center [10, 166] width 6 height 4
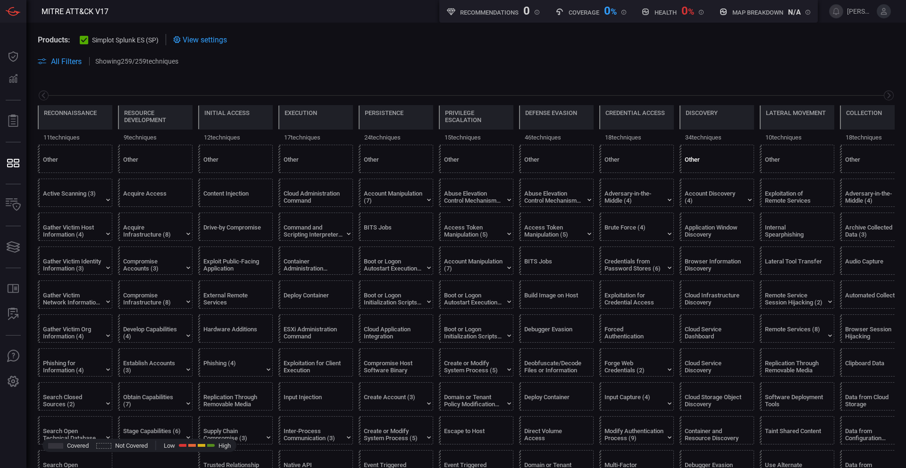
scroll to position [0, 124]
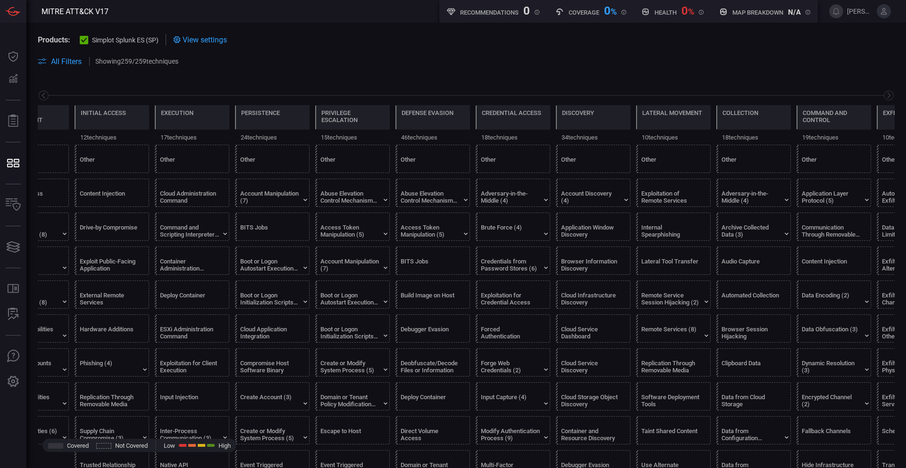
click at [465, 49] on span at bounding box center [466, 50] width 857 height 10
click at [616, 42] on section "Products: Simplot Splunk ES (SP) View settings" at bounding box center [466, 39] width 857 height 11
click at [288, 61] on span at bounding box center [540, 61] width 709 height 11
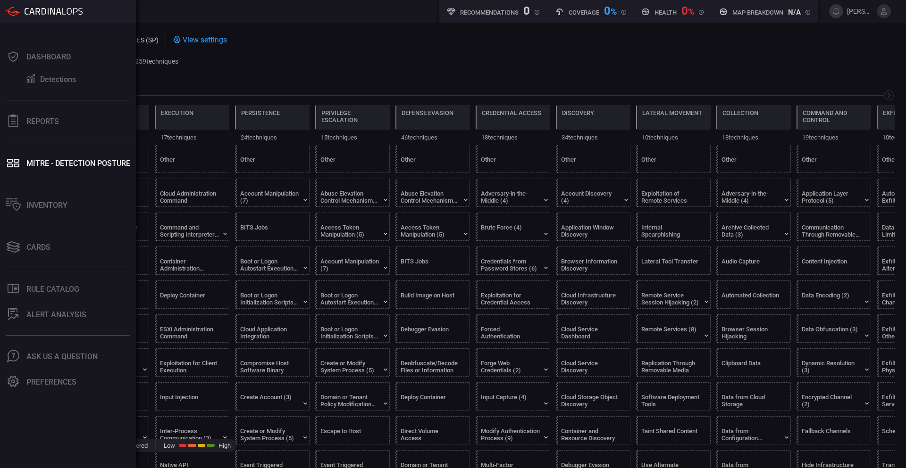
click at [11, 9] on icon at bounding box center [13, 11] width 15 height 9
